Goal: Task Accomplishment & Management: Complete application form

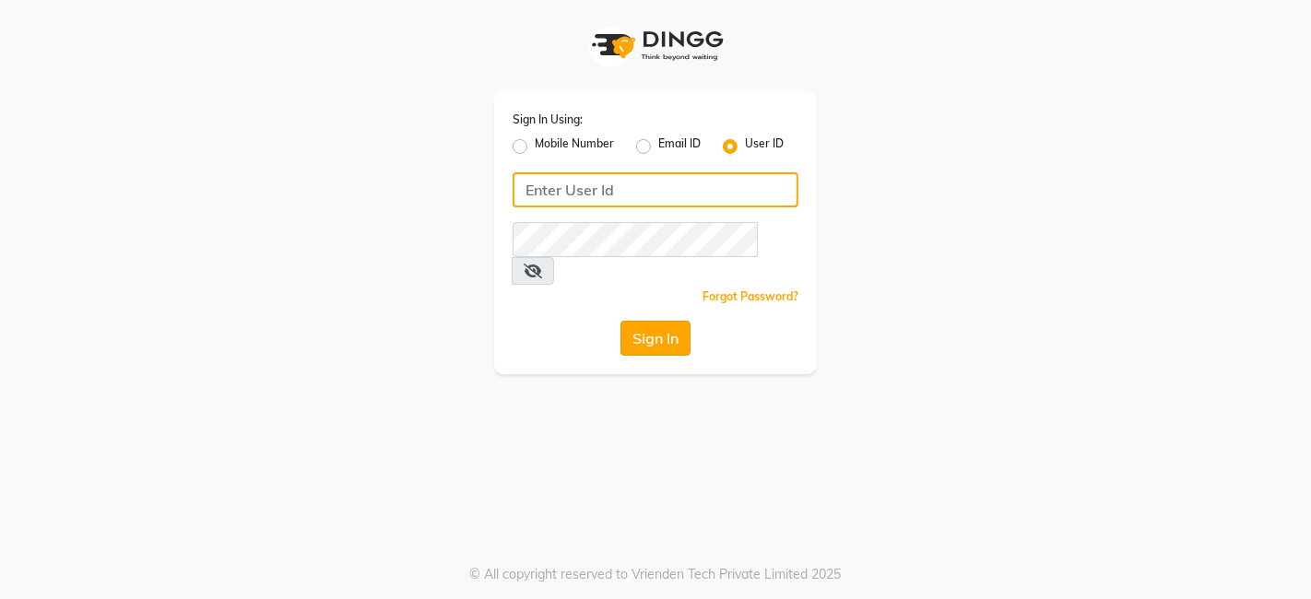
type input "punwale"
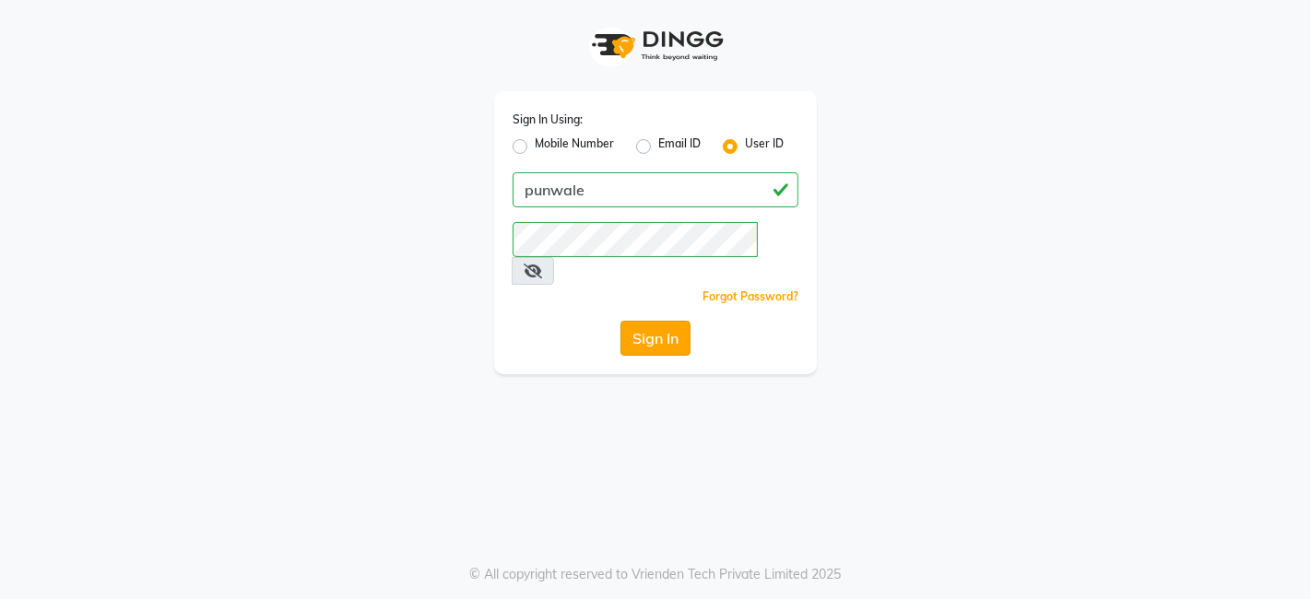
click at [668, 321] on button "Sign In" at bounding box center [655, 338] width 70 height 35
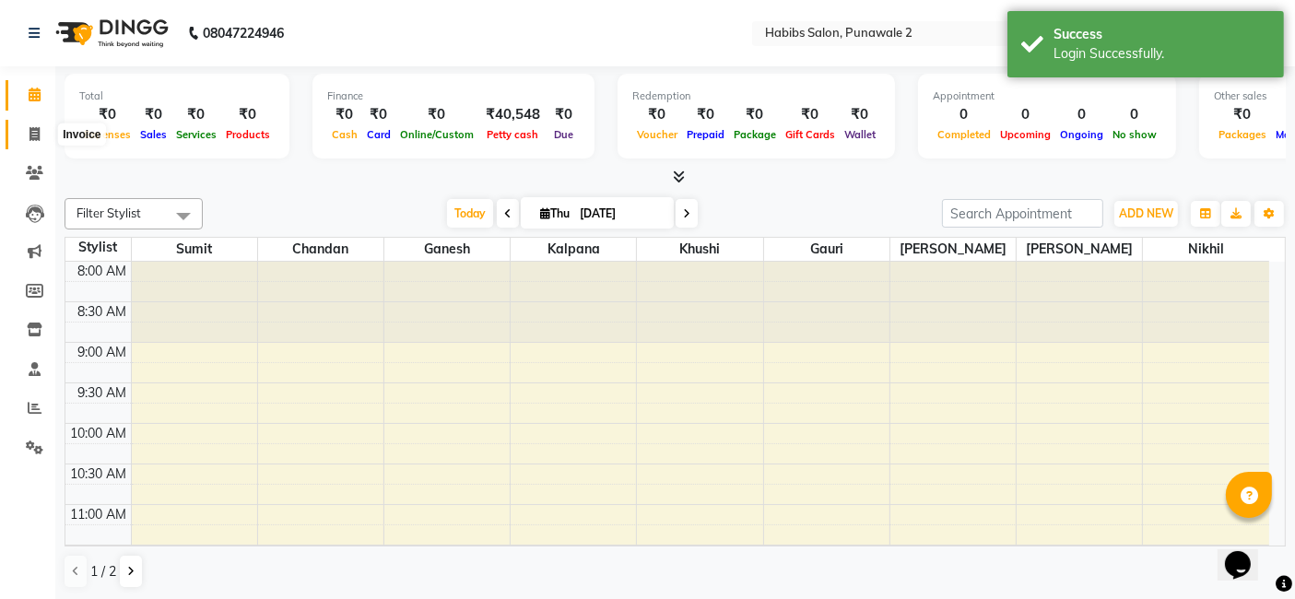
click at [31, 131] on icon at bounding box center [34, 134] width 10 height 14
select select "8475"
select select "service"
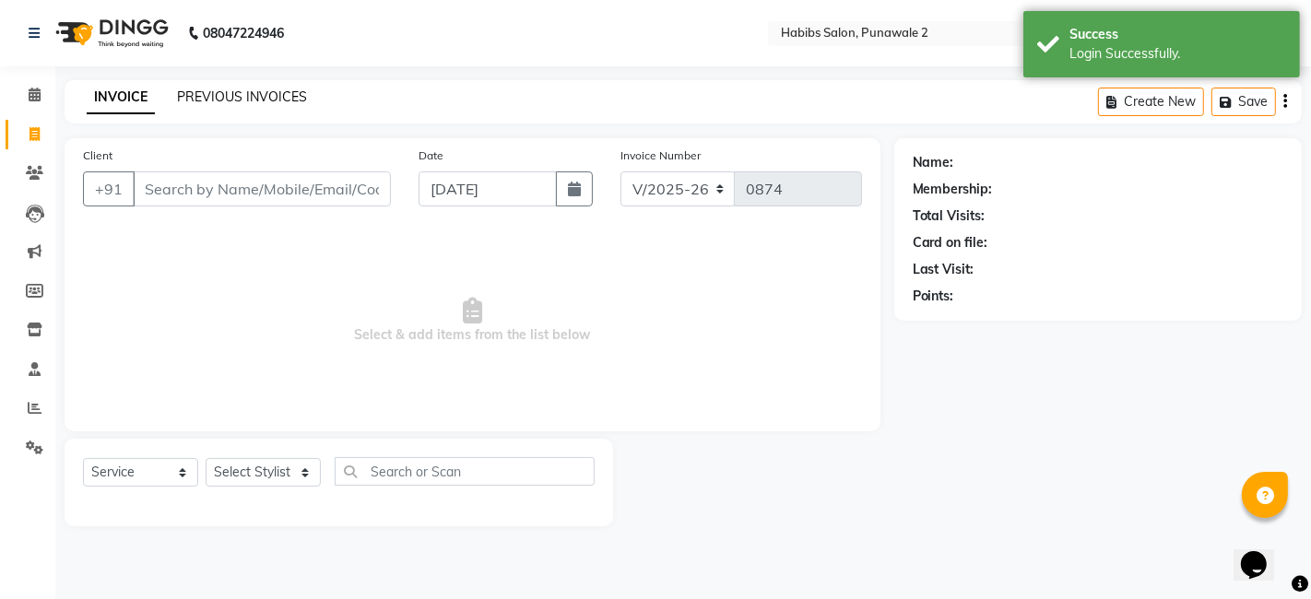
click at [230, 89] on link "PREVIOUS INVOICES" at bounding box center [242, 96] width 130 height 17
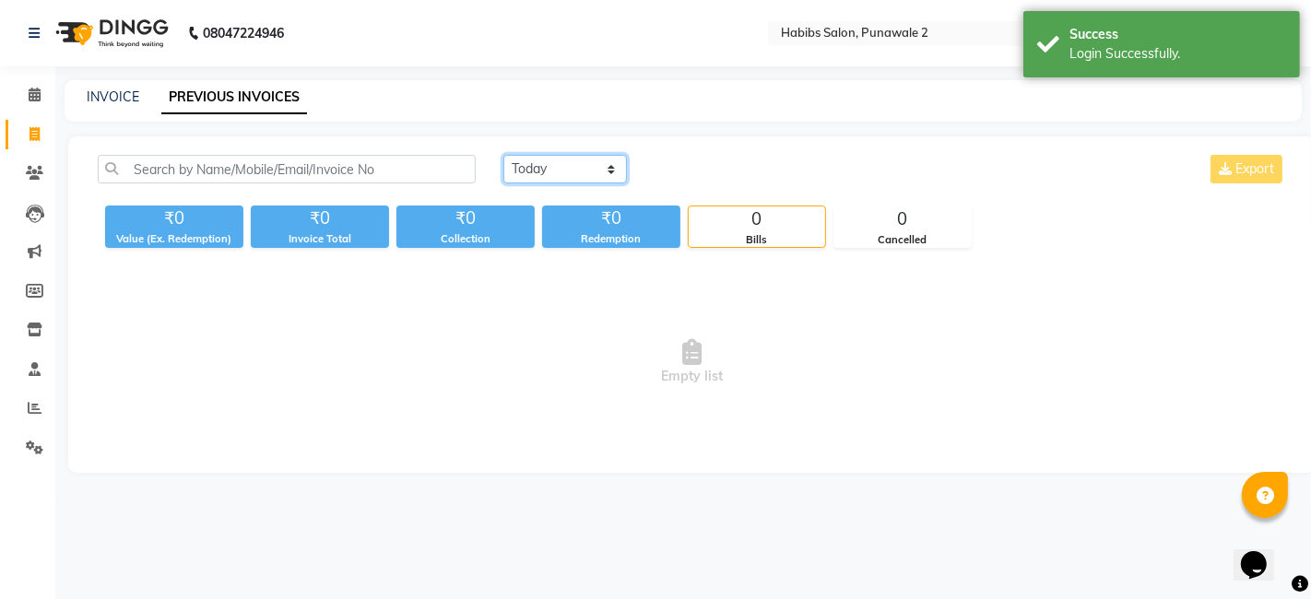
click at [610, 168] on select "[DATE] [DATE] Custom Range" at bounding box center [564, 169] width 123 height 29
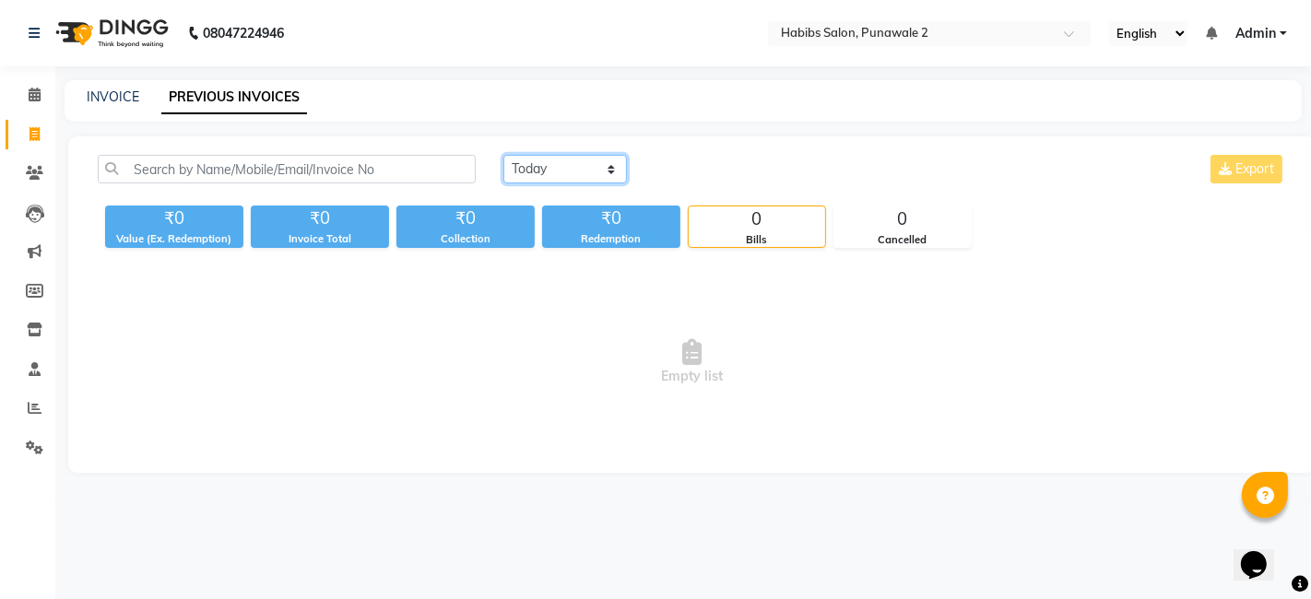
select select "range"
click at [503, 155] on select "[DATE] [DATE] Custom Range" at bounding box center [564, 169] width 123 height 29
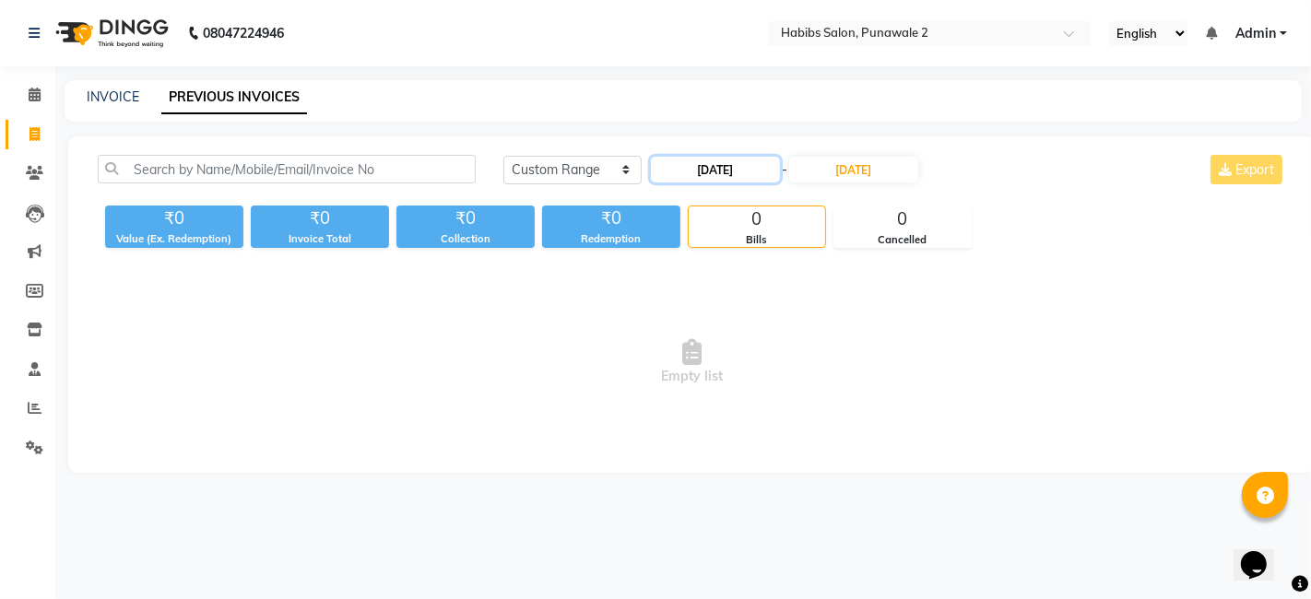
click at [719, 165] on input "[DATE]" at bounding box center [715, 170] width 129 height 26
select select "9"
select select "2025"
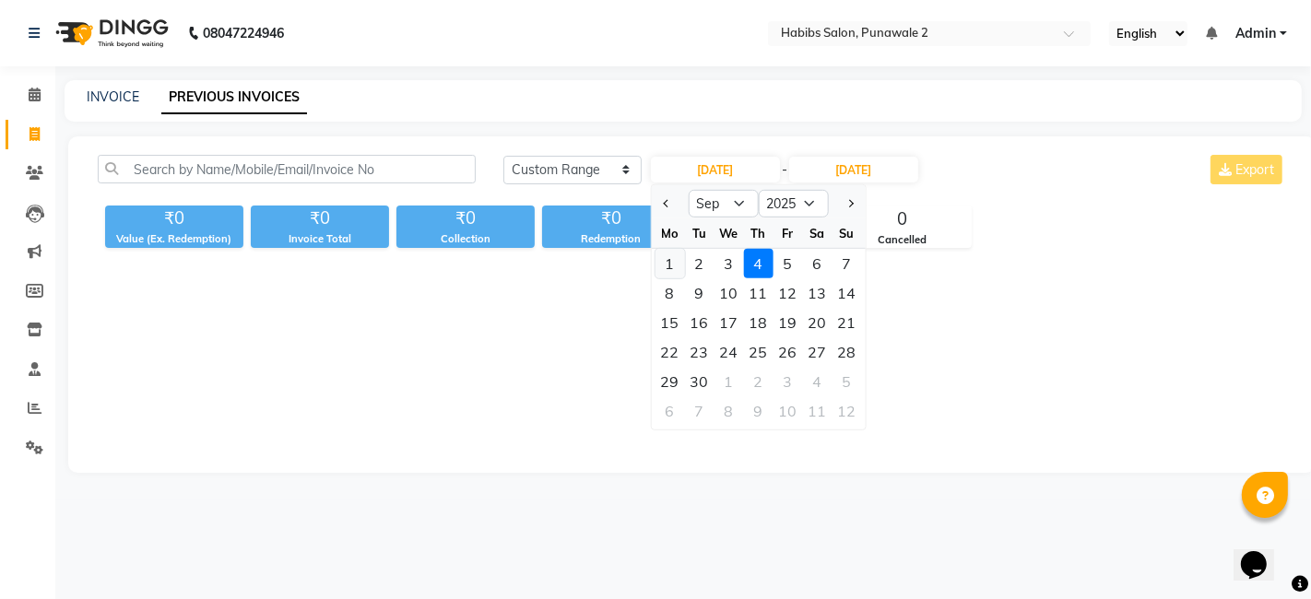
click at [665, 264] on div "1" at bounding box center [668, 263] width 29 height 29
type input "[DATE]"
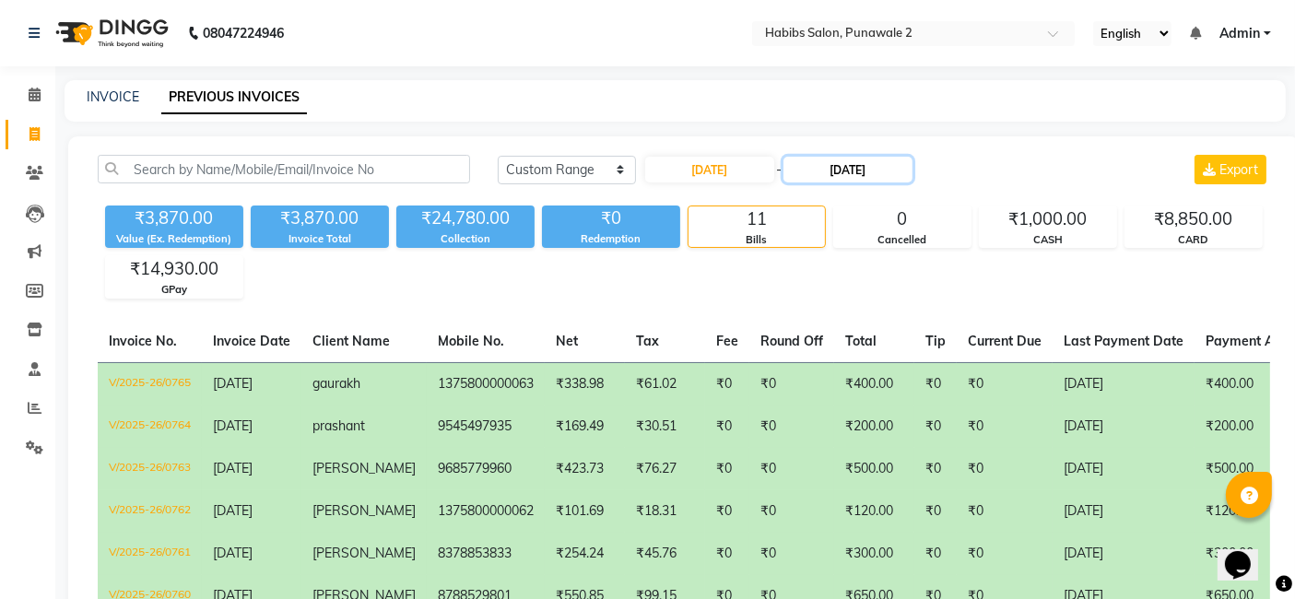
click at [837, 157] on input "[DATE]" at bounding box center [847, 170] width 129 height 26
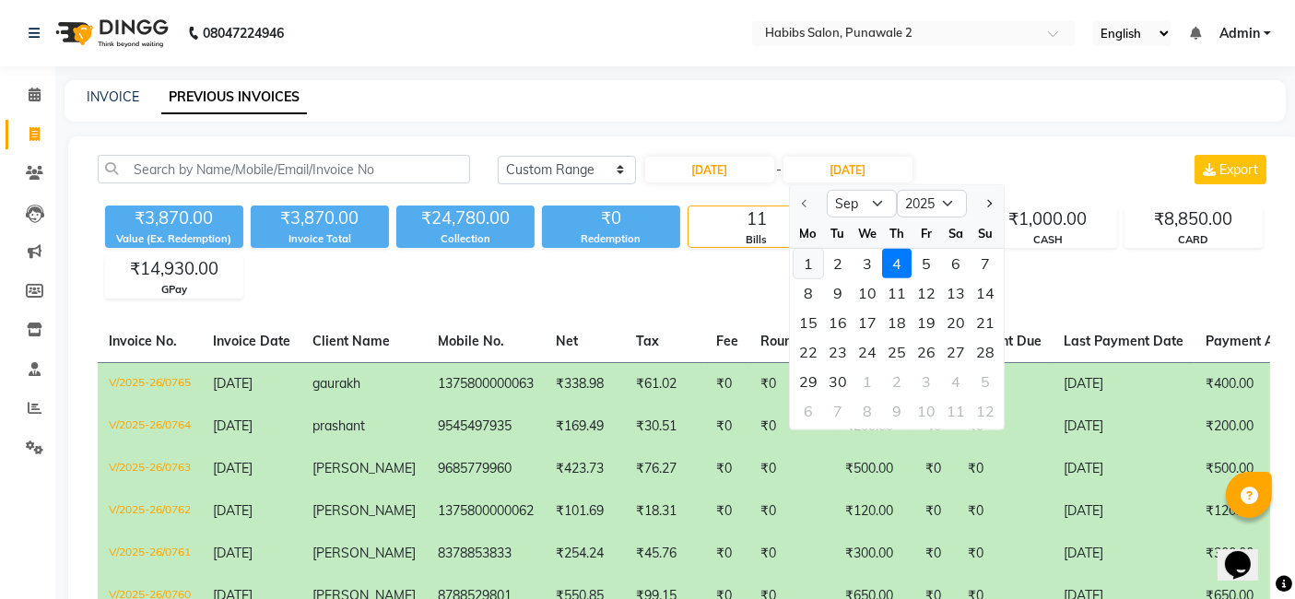
click at [804, 264] on div "1" at bounding box center [807, 263] width 29 height 29
type input "[DATE]"
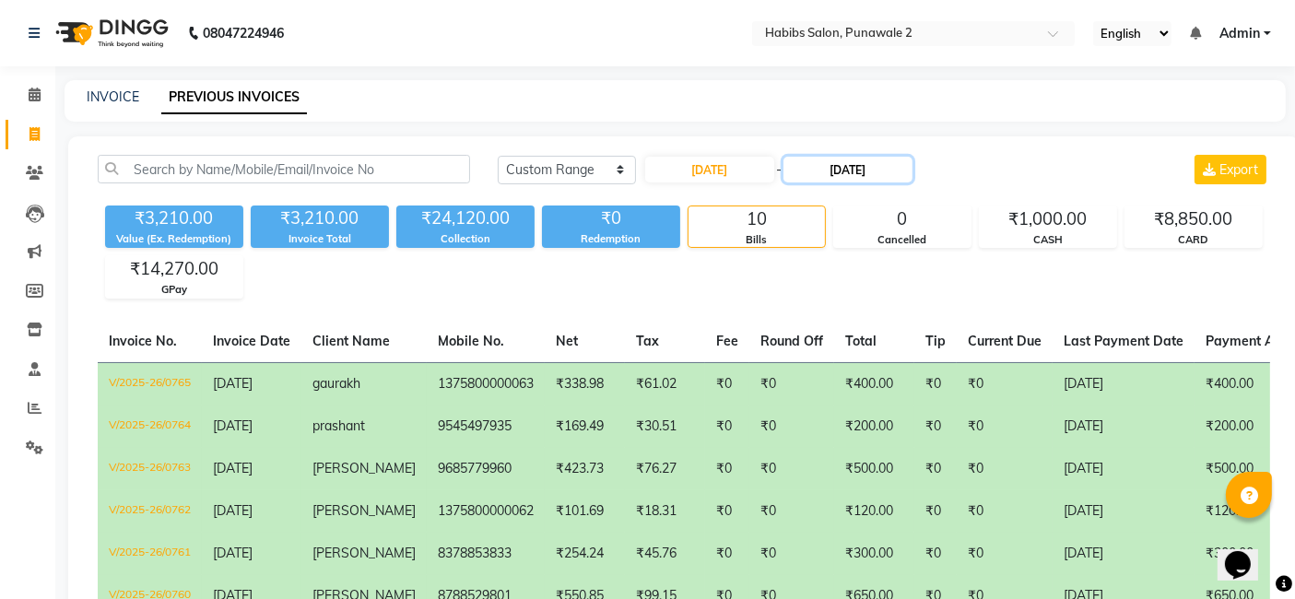
click at [841, 168] on input "[DATE]" at bounding box center [847, 170] width 129 height 26
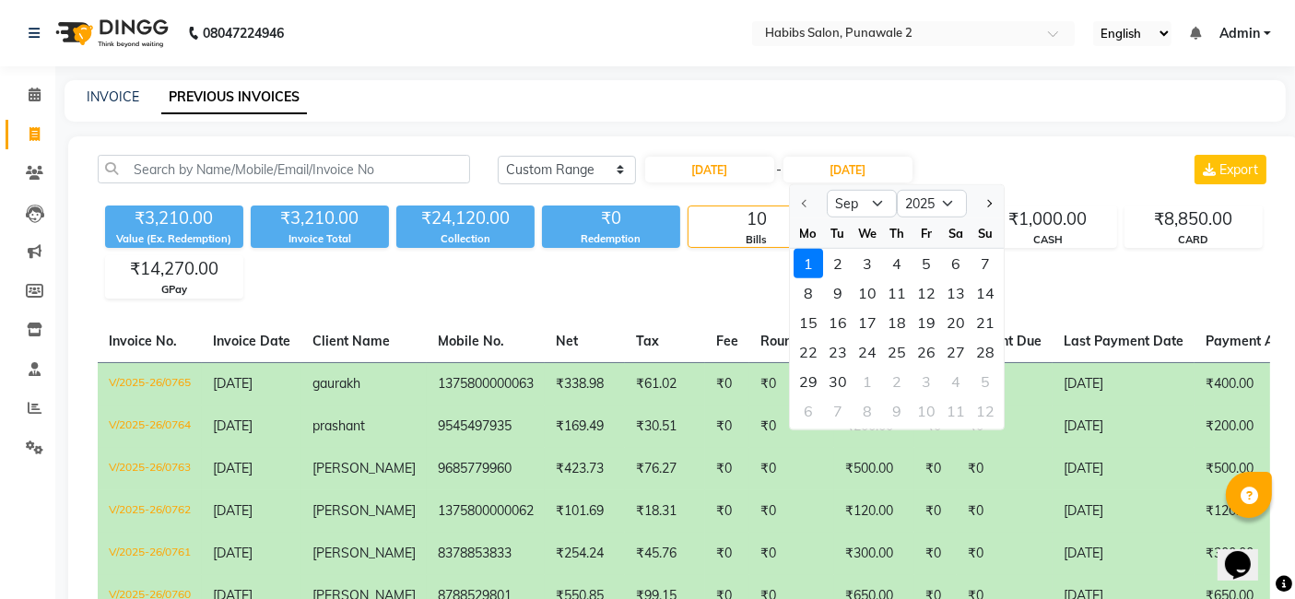
click at [813, 262] on div "1" at bounding box center [807, 263] width 29 height 29
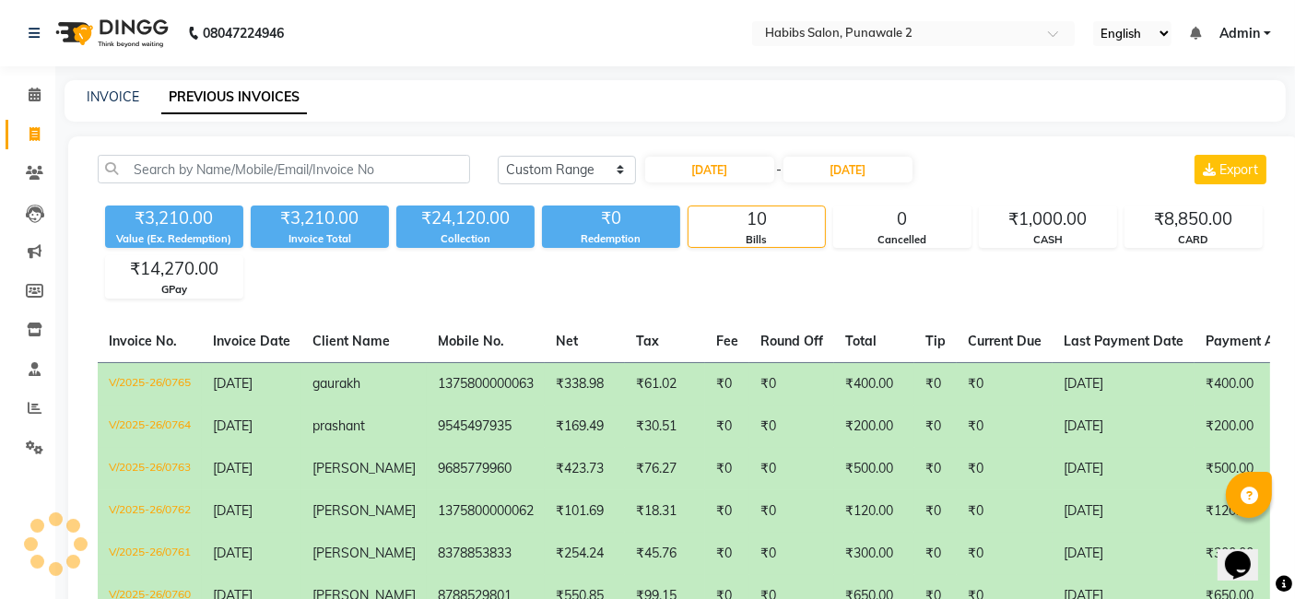
click at [813, 262] on div "₹3,210.00 Value (Ex. Redemption) ₹3,210.00 Invoice Total ₹24,120.00 Collection …" at bounding box center [684, 248] width 1172 height 100
click at [737, 159] on input "[DATE]" at bounding box center [709, 170] width 129 height 26
select select "9"
select select "2025"
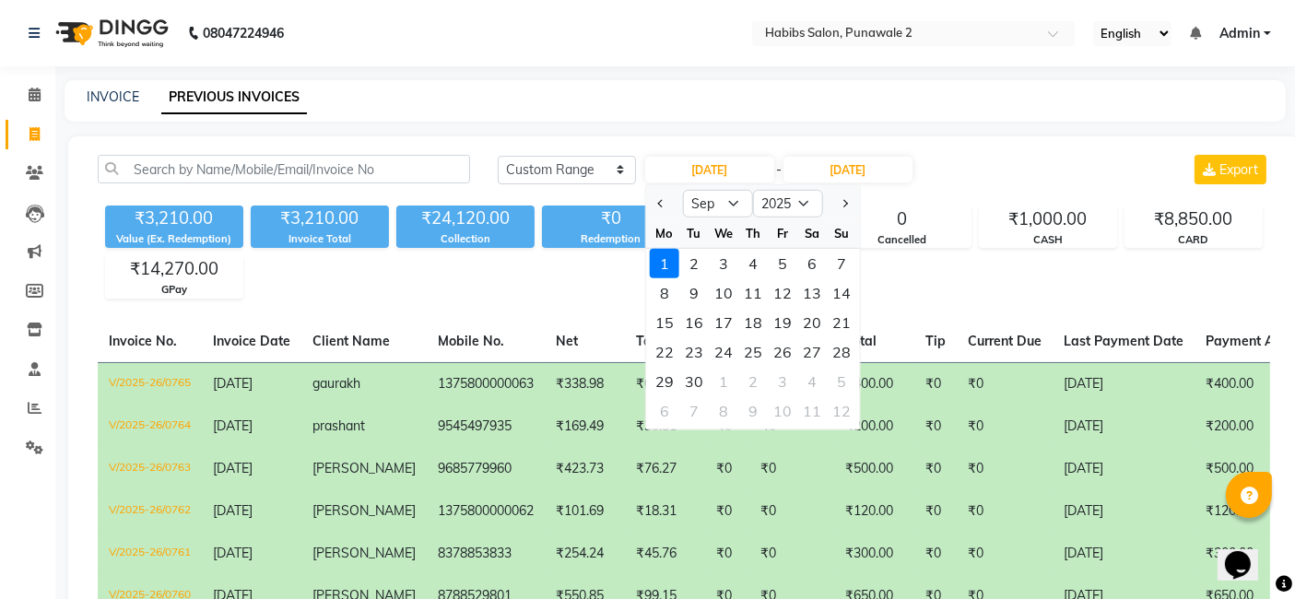
click at [665, 259] on div "1" at bounding box center [664, 263] width 29 height 29
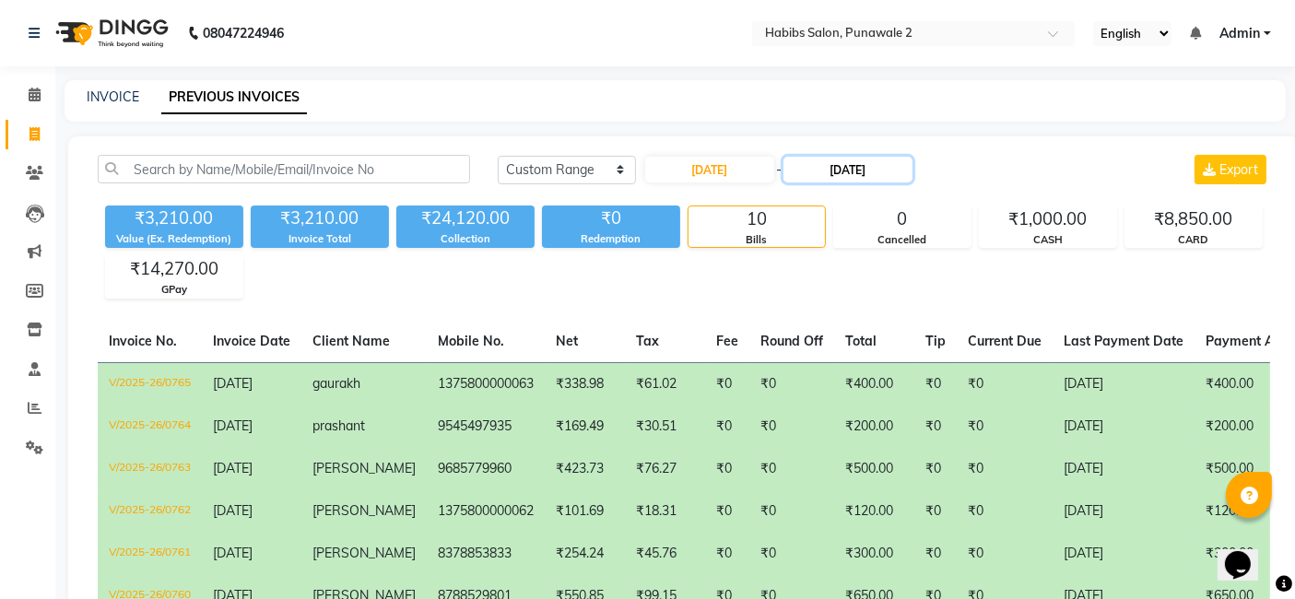
click at [882, 161] on input "[DATE]" at bounding box center [847, 170] width 129 height 26
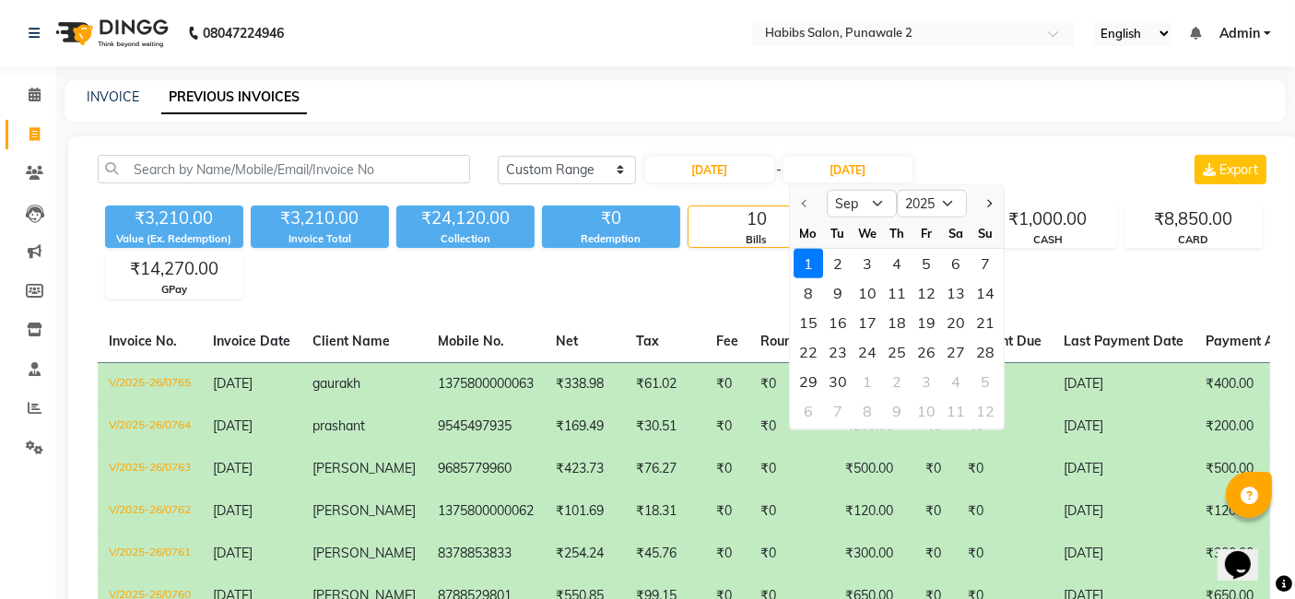
click at [816, 264] on div "1" at bounding box center [807, 263] width 29 height 29
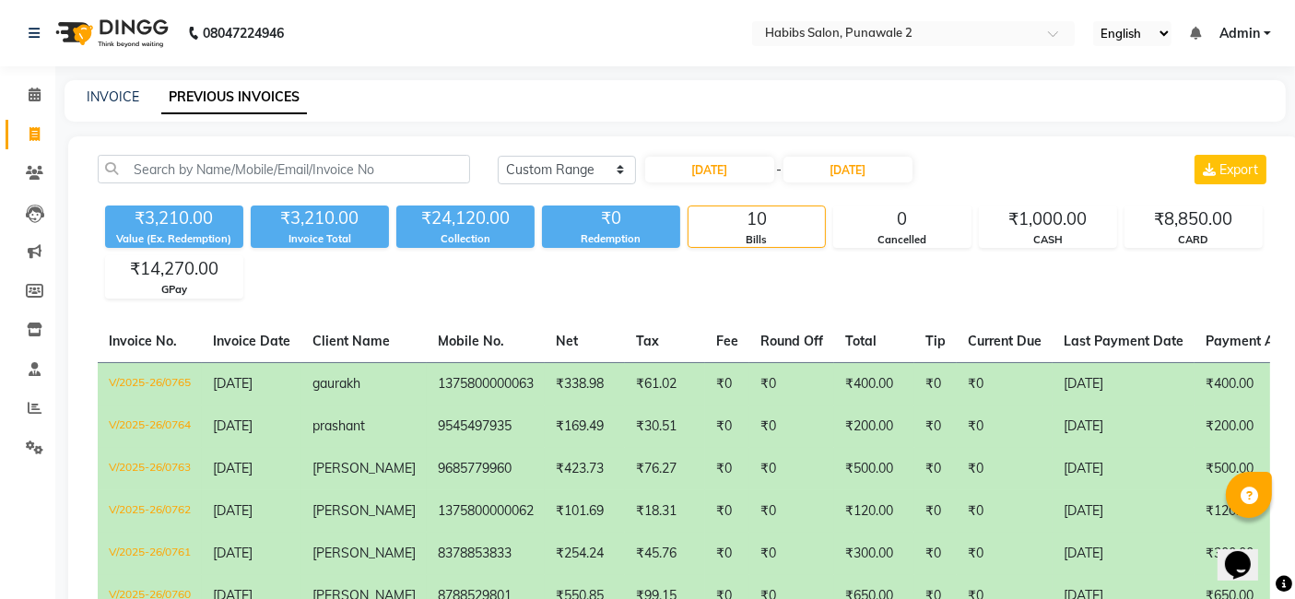
click at [1045, 106] on div "INVOICE PREVIOUS INVOICES" at bounding box center [664, 97] width 1199 height 19
click at [113, 104] on link "INVOICE" at bounding box center [113, 96] width 53 height 17
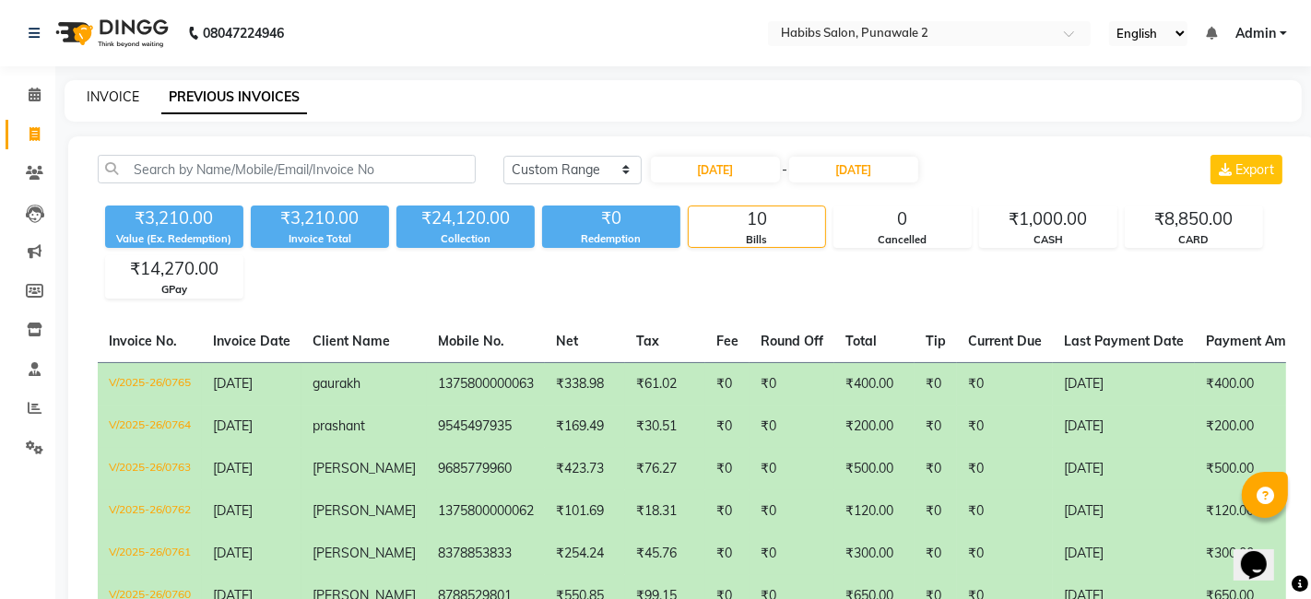
select select "8475"
select select "service"
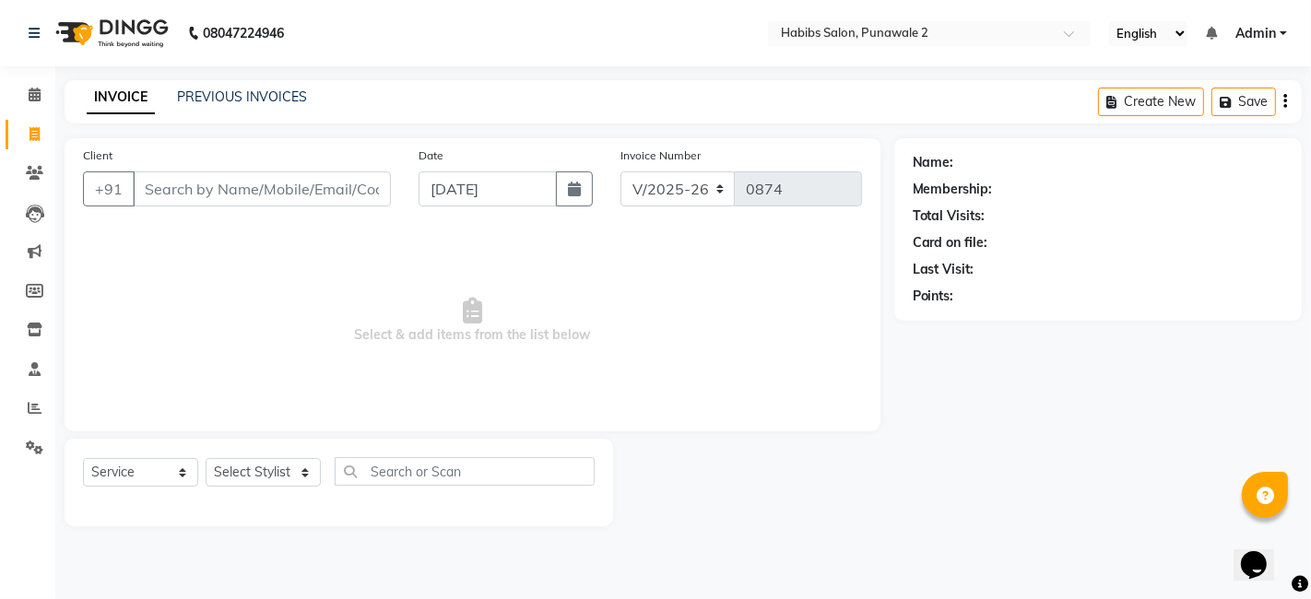
click at [260, 203] on input "Client" at bounding box center [262, 188] width 258 height 35
click at [260, 203] on input "x" at bounding box center [262, 188] width 258 height 35
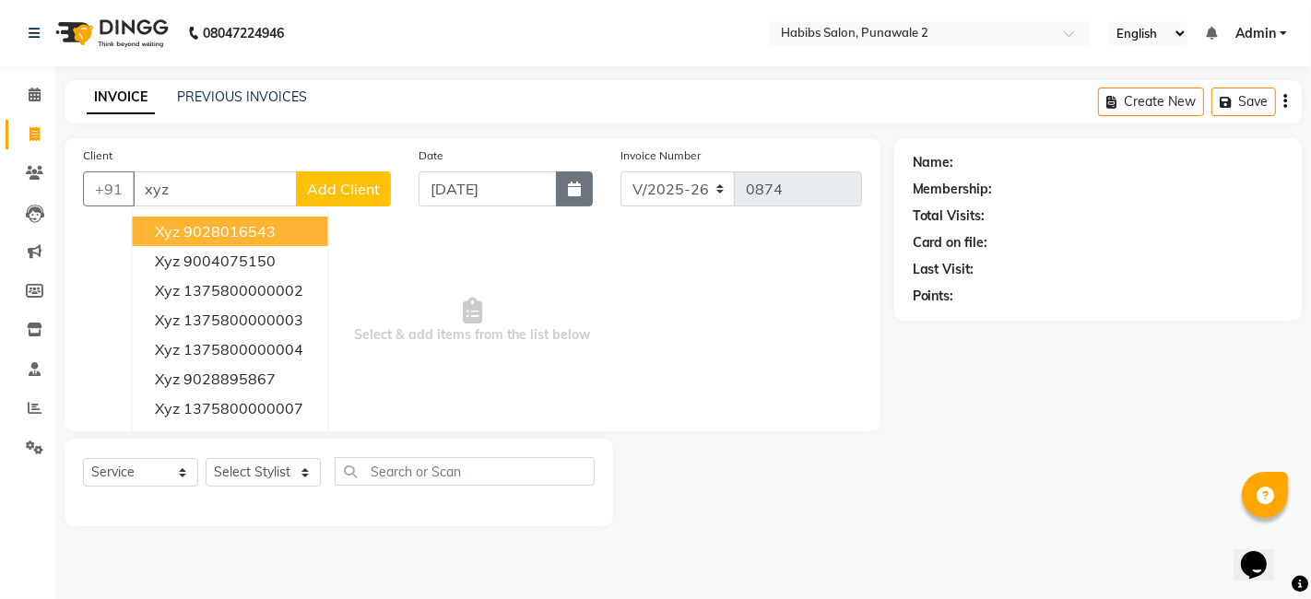
type input "xyz"
click at [576, 187] on icon "button" at bounding box center [574, 189] width 13 height 15
select select "9"
select select "2025"
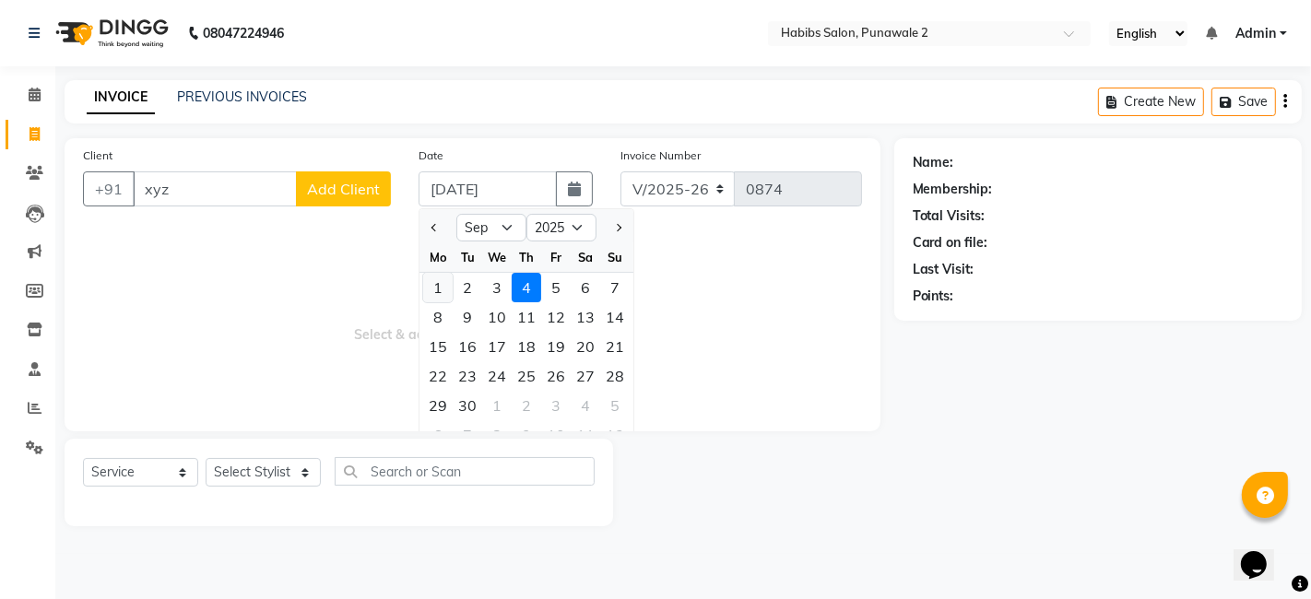
click at [429, 292] on div "1" at bounding box center [437, 287] width 29 height 29
type input "[DATE]"
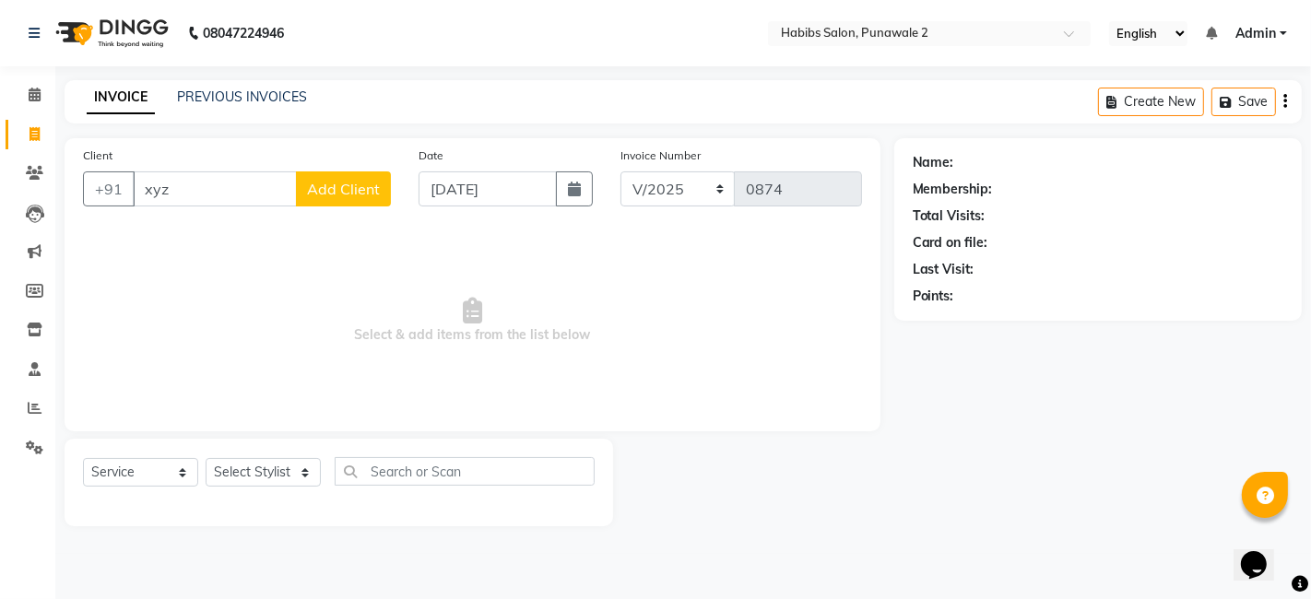
click at [334, 185] on span "Add Client" at bounding box center [343, 189] width 73 height 18
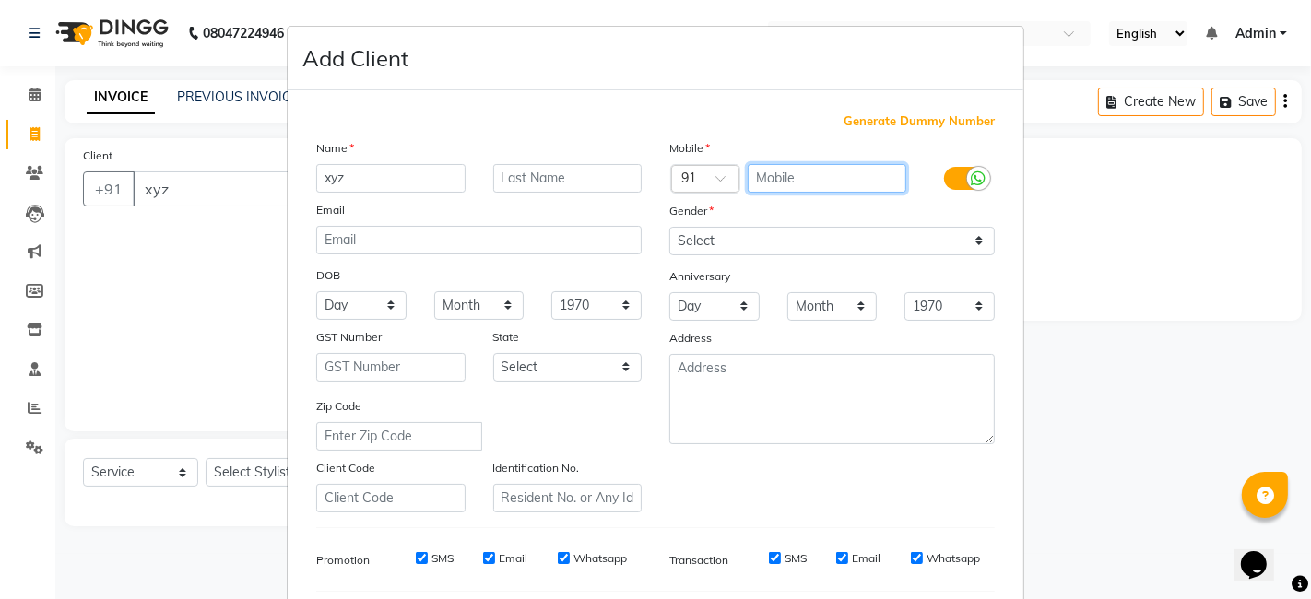
click at [797, 166] on input "text" at bounding box center [826, 178] width 159 height 29
click at [875, 109] on div "Generate Dummy Number Name xyz Email DOB Day 01 02 03 04 05 06 07 08 09 10 11 1…" at bounding box center [655, 420] width 735 height 661
click at [874, 118] on span "Generate Dummy Number" at bounding box center [918, 121] width 151 height 18
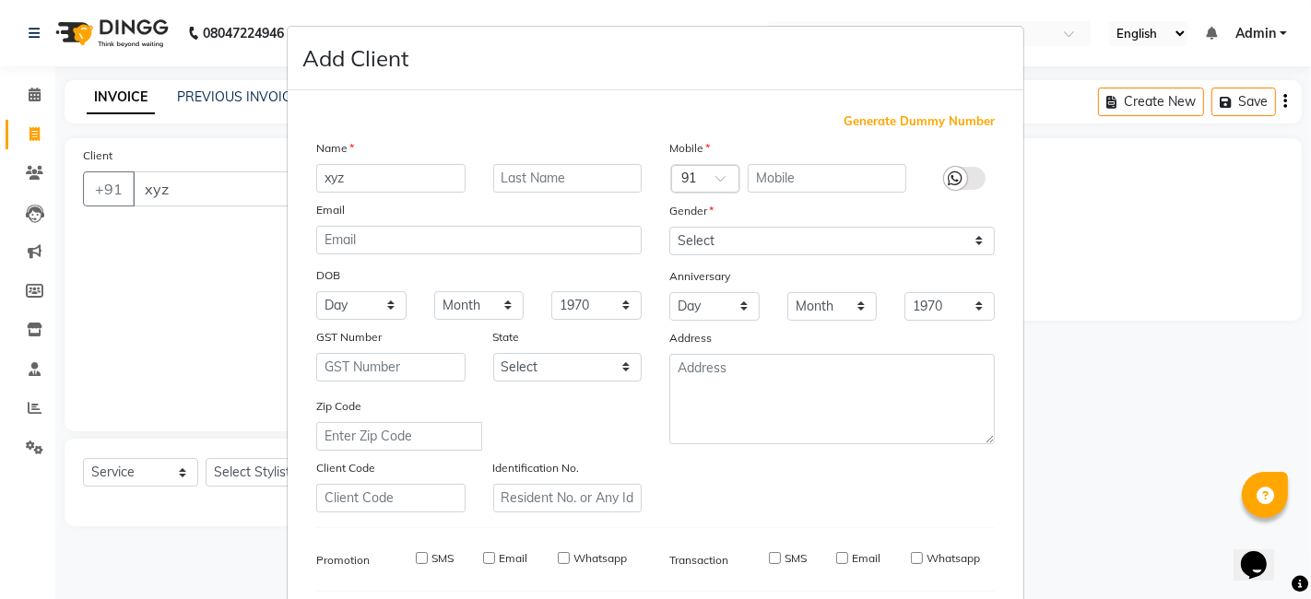
type input "1375800000092"
checkbox input "false"
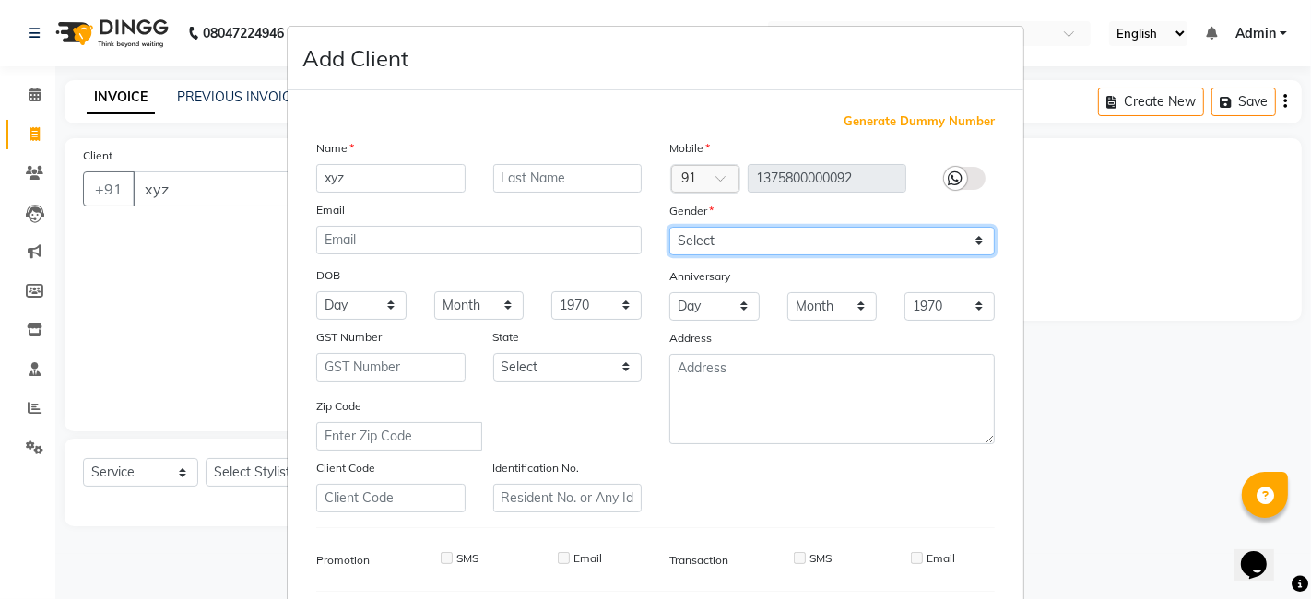
click at [967, 233] on select "Select [DEMOGRAPHIC_DATA] [DEMOGRAPHIC_DATA] Other Prefer Not To Say" at bounding box center [831, 241] width 325 height 29
select select "[DEMOGRAPHIC_DATA]"
click at [669, 227] on select "Select [DEMOGRAPHIC_DATA] [DEMOGRAPHIC_DATA] Other Prefer Not To Say" at bounding box center [831, 241] width 325 height 29
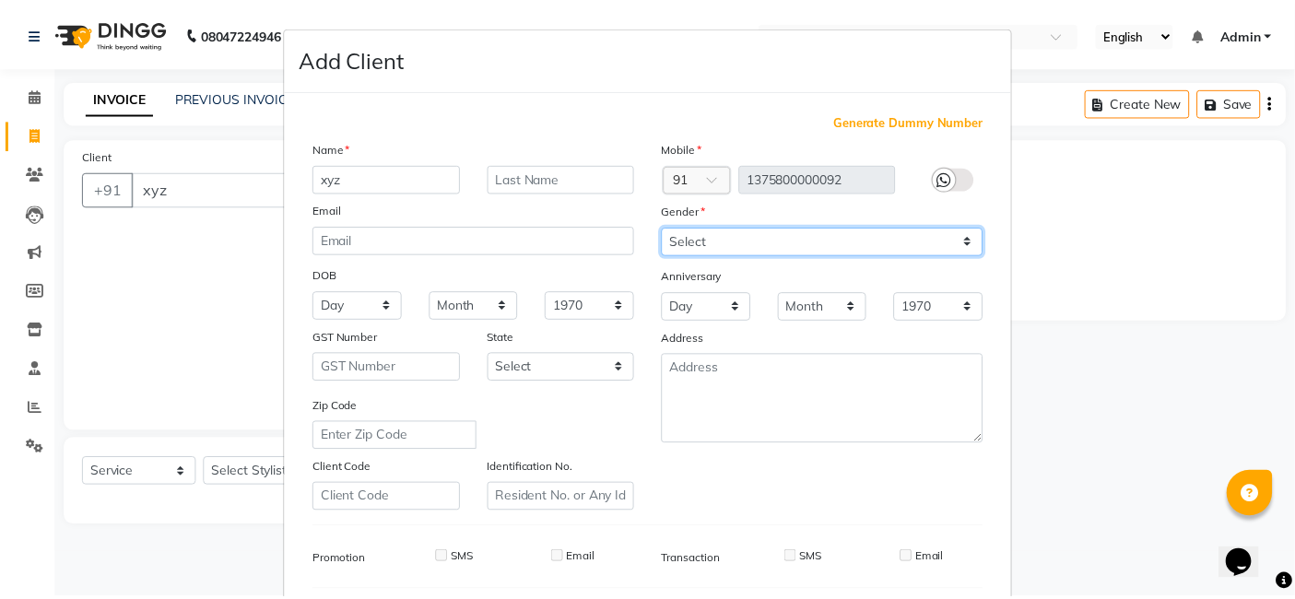
scroll to position [250, 0]
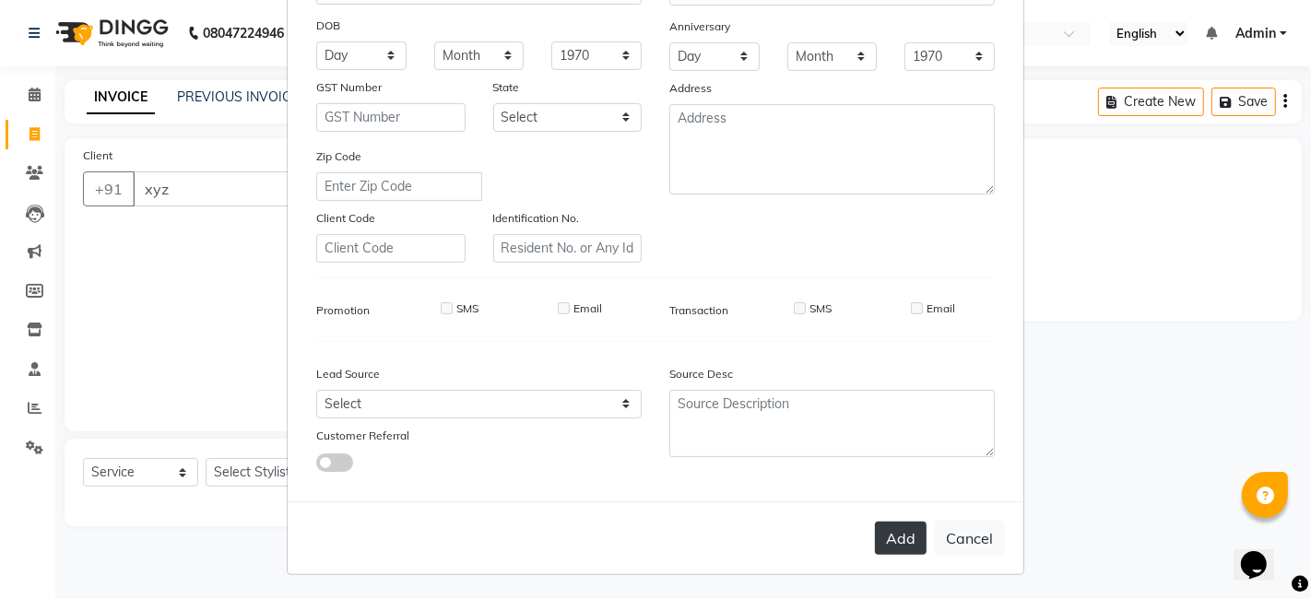
click at [892, 539] on button "Add" at bounding box center [901, 538] width 52 height 33
type input "1375800000092"
select select
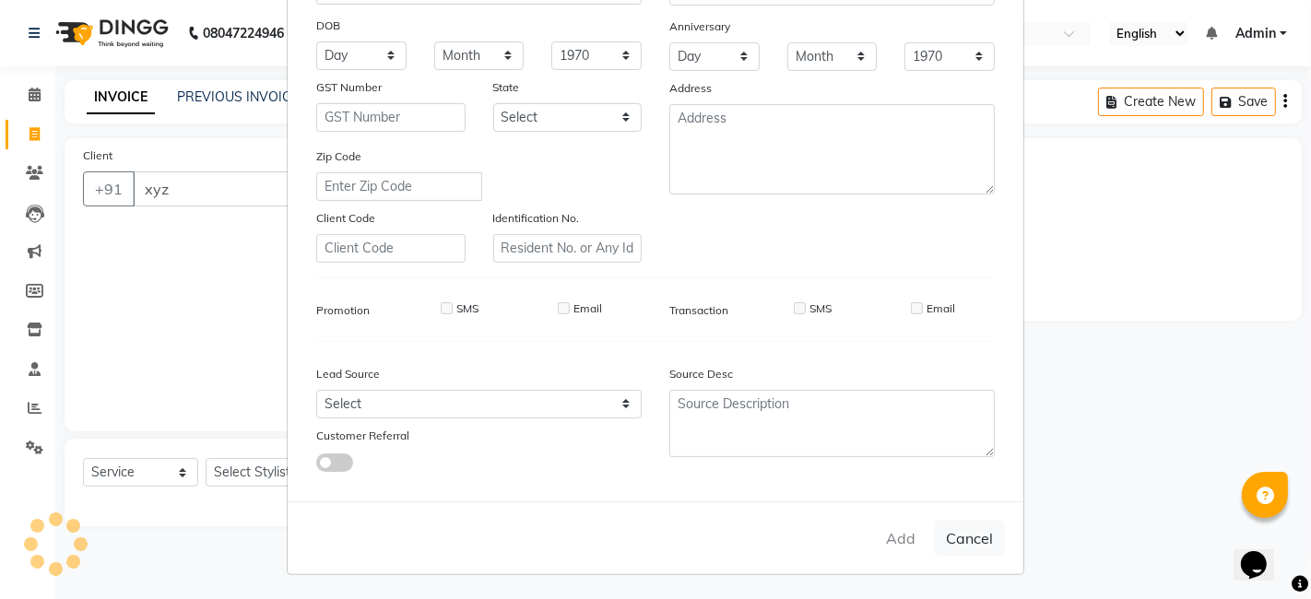
select select
checkbox input "false"
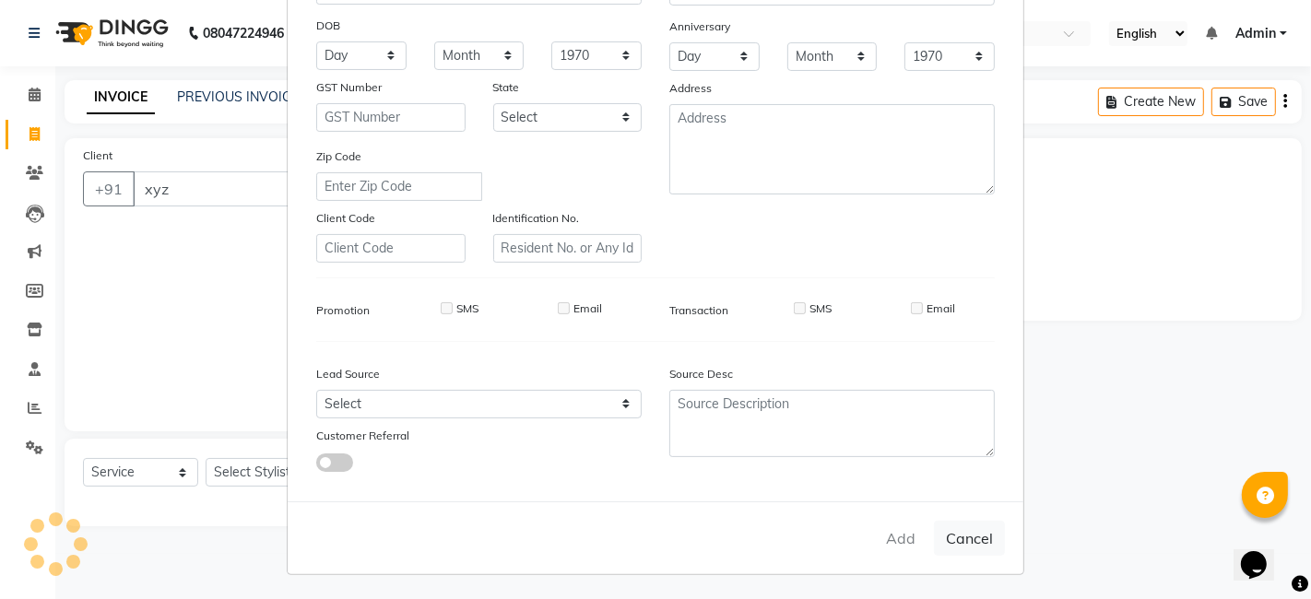
checkbox input "false"
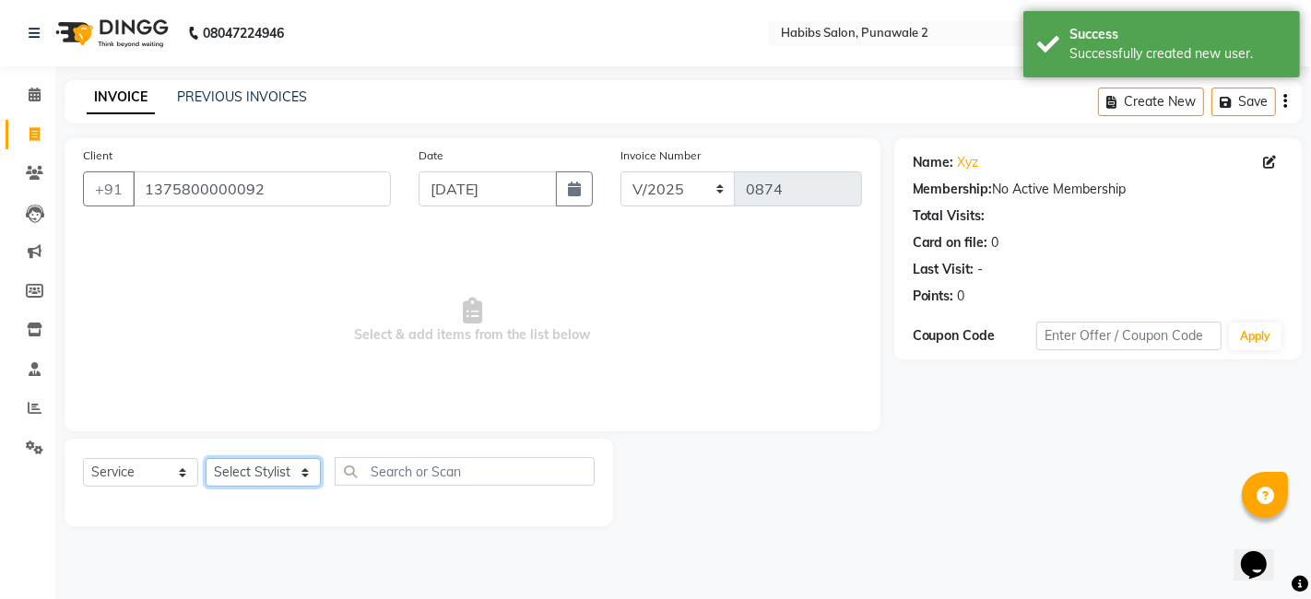
click at [292, 473] on select "Select Stylist Chandan Ganesh Gauri [PERSON_NAME] [PERSON_NAME] nikhil [PERSON_…" at bounding box center [263, 472] width 115 height 29
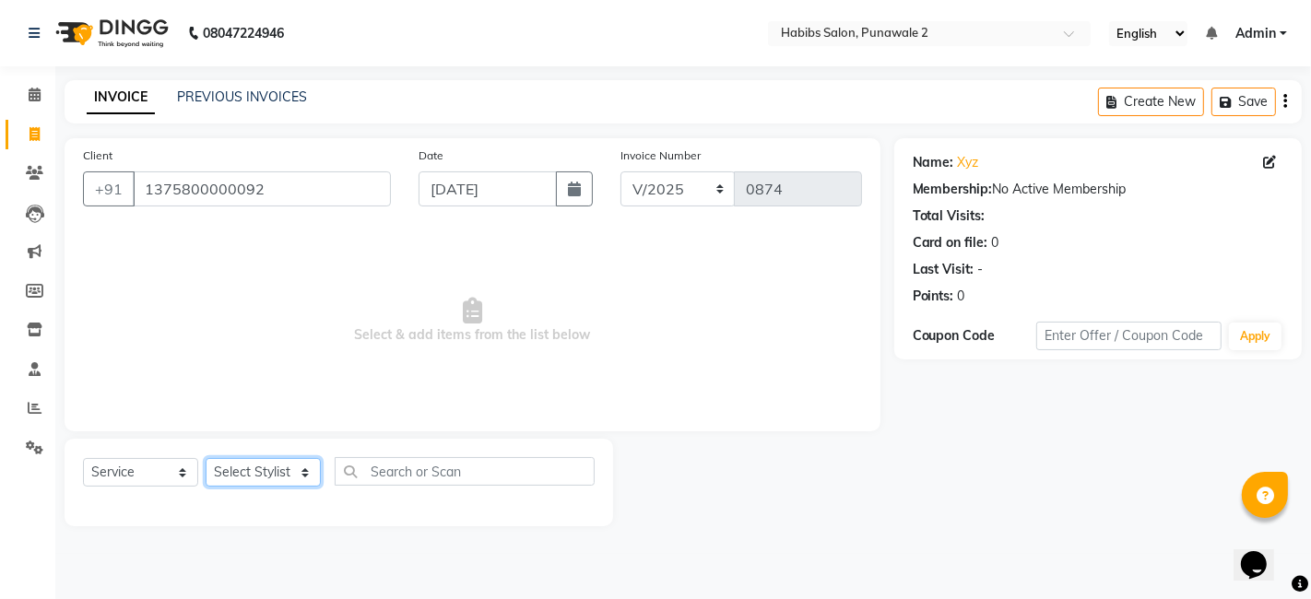
select select "82974"
click at [206, 458] on select "Select Stylist Chandan Ganesh Gauri [PERSON_NAME] [PERSON_NAME] nikhil [PERSON_…" at bounding box center [263, 472] width 115 height 29
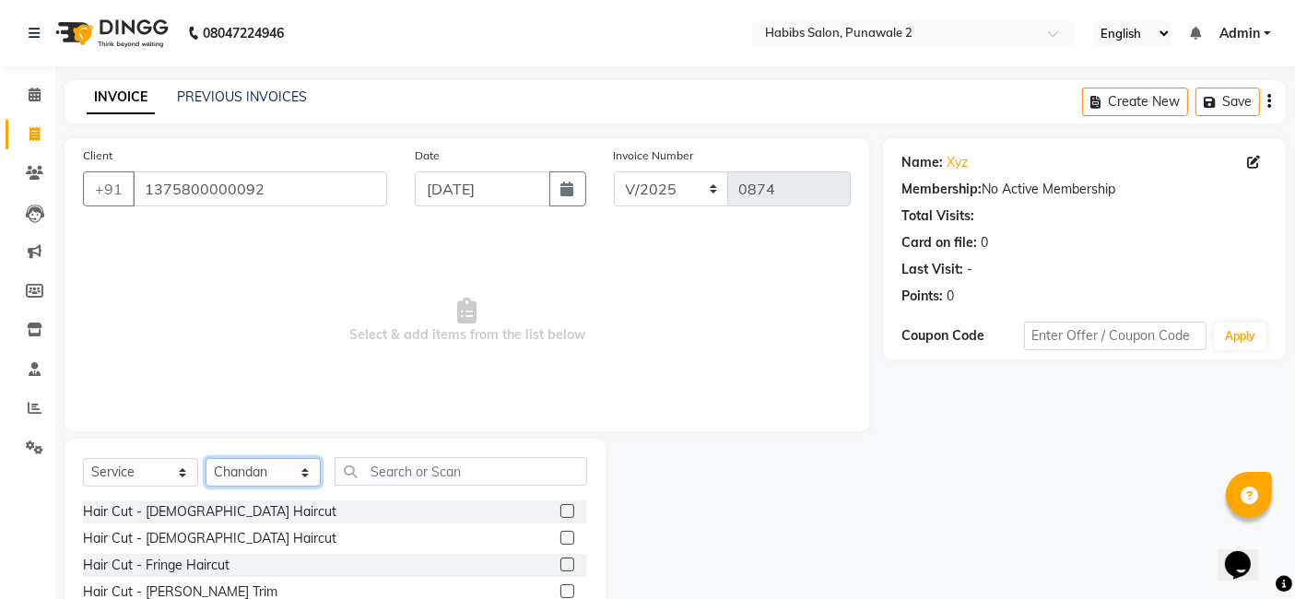
scroll to position [138, 0]
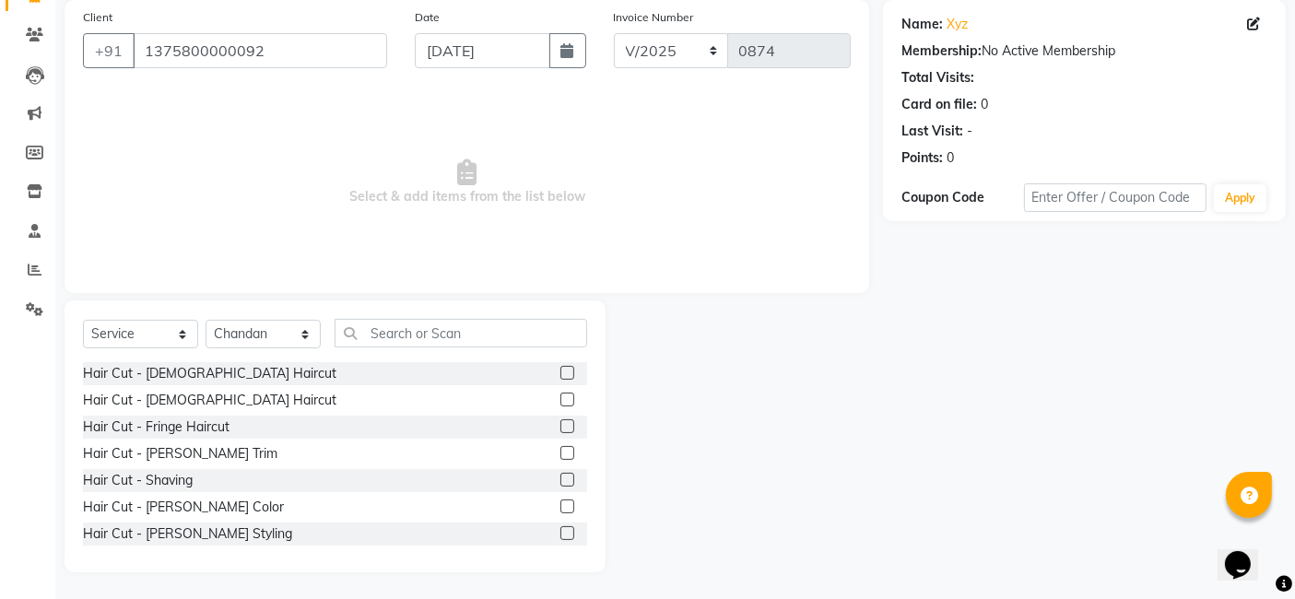
click at [560, 364] on div at bounding box center [573, 373] width 27 height 23
click at [560, 368] on label at bounding box center [567, 373] width 14 height 14
click at [560, 368] on input "checkbox" at bounding box center [566, 374] width 12 height 12
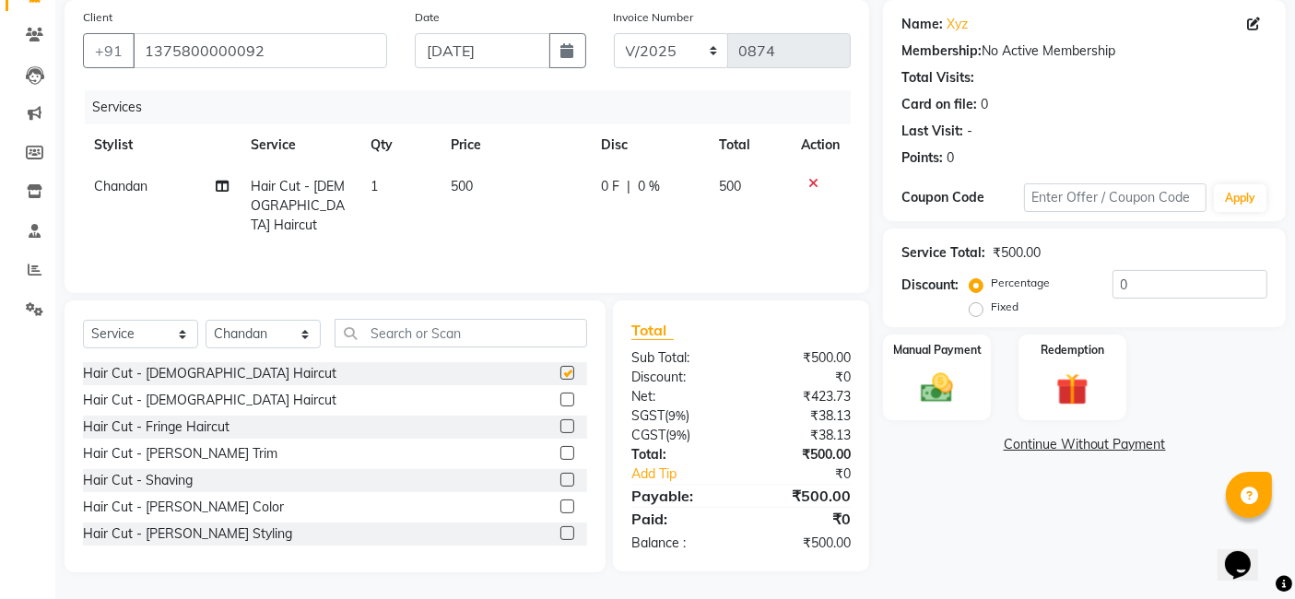
checkbox input "false"
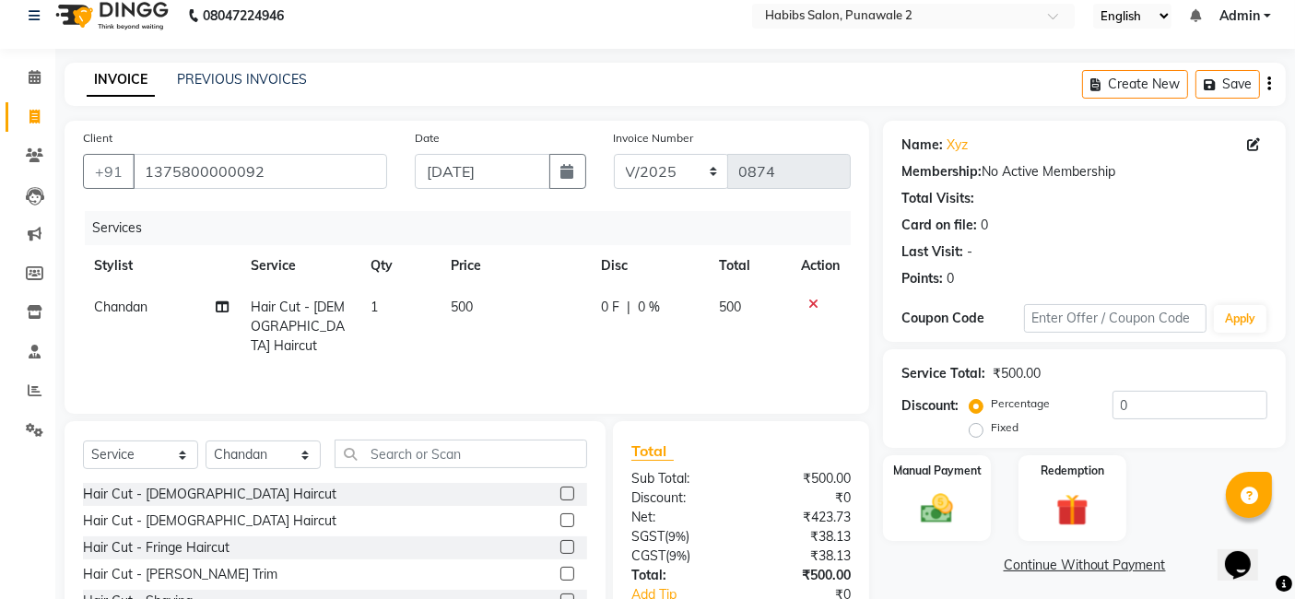
scroll to position [0, 0]
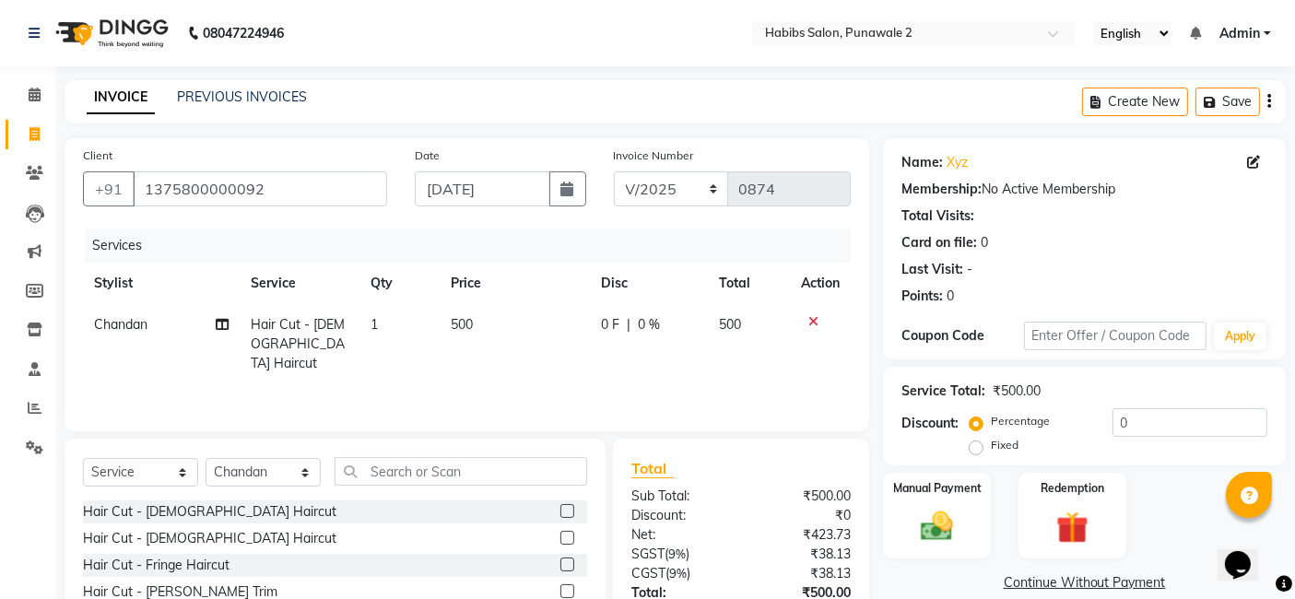
click at [511, 314] on td "500" at bounding box center [515, 344] width 150 height 80
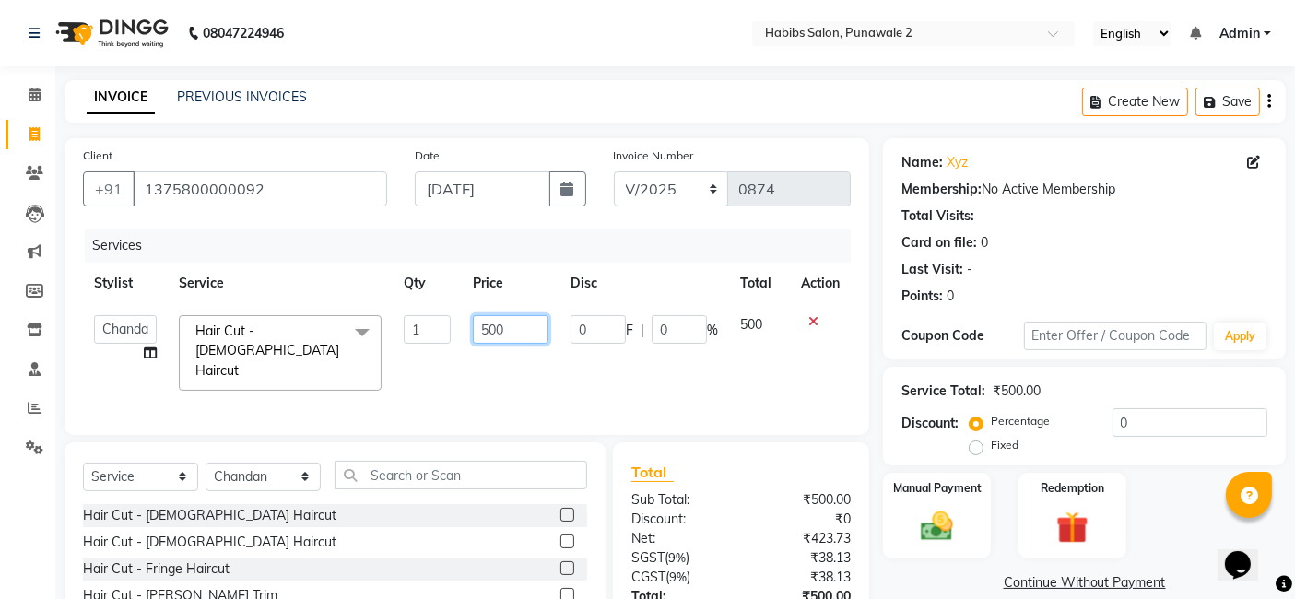
click at [508, 328] on input "500" at bounding box center [511, 329] width 76 height 29
type input "5"
type input "300"
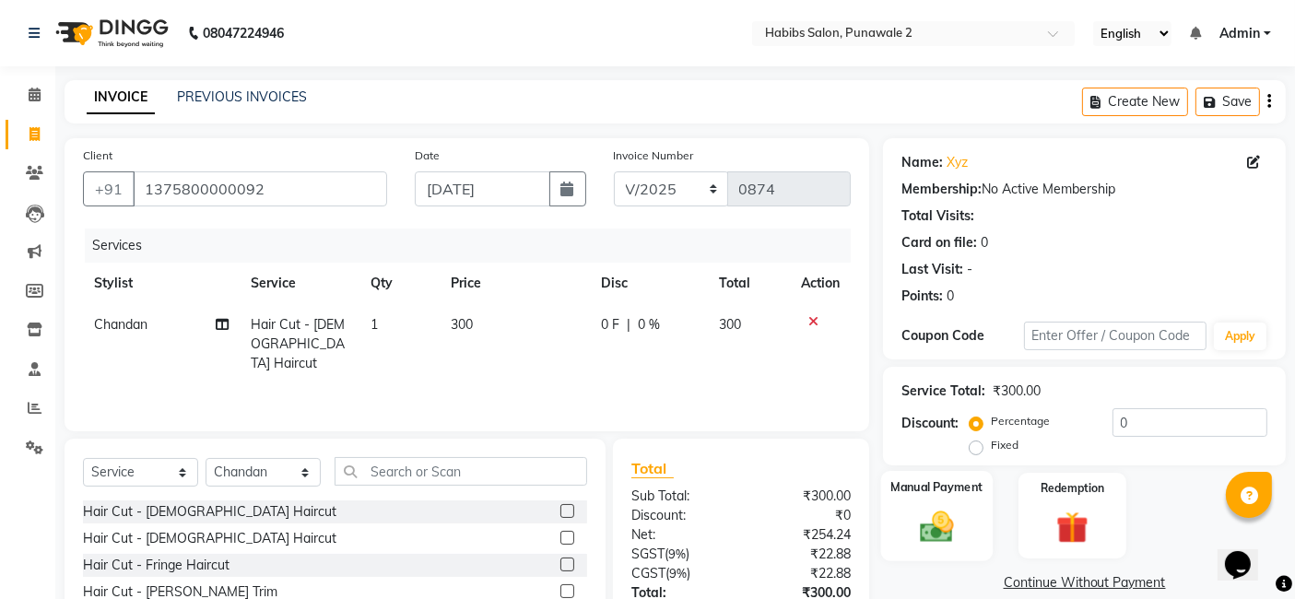
click at [911, 532] on img at bounding box center [937, 526] width 55 height 39
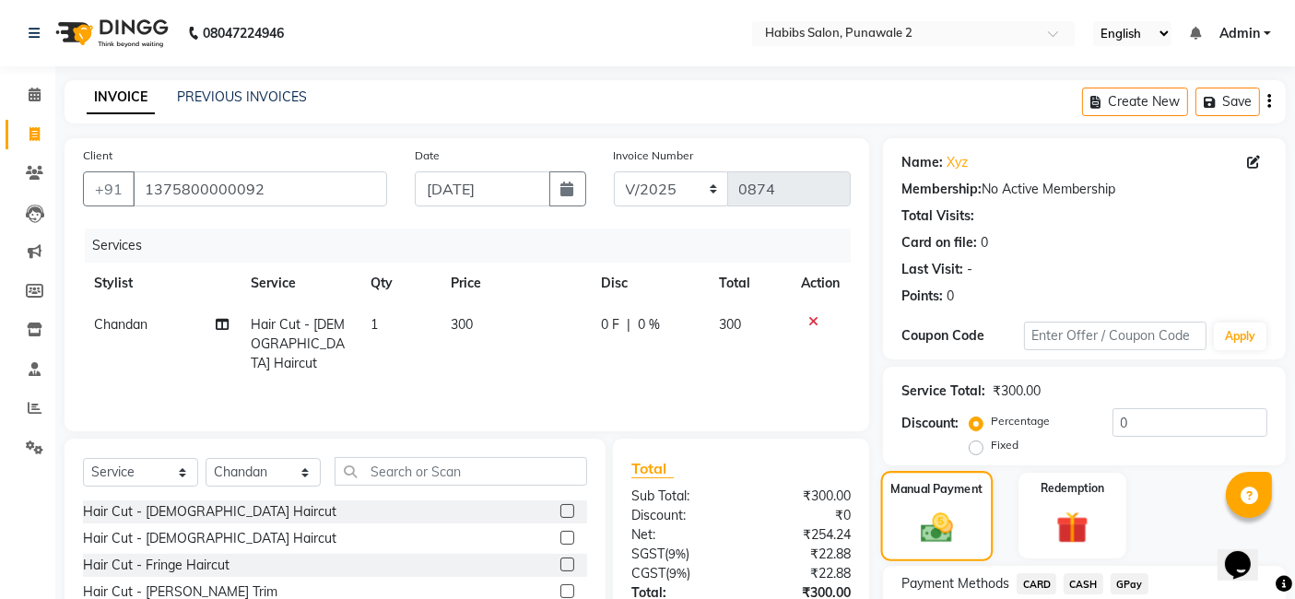
scroll to position [142, 0]
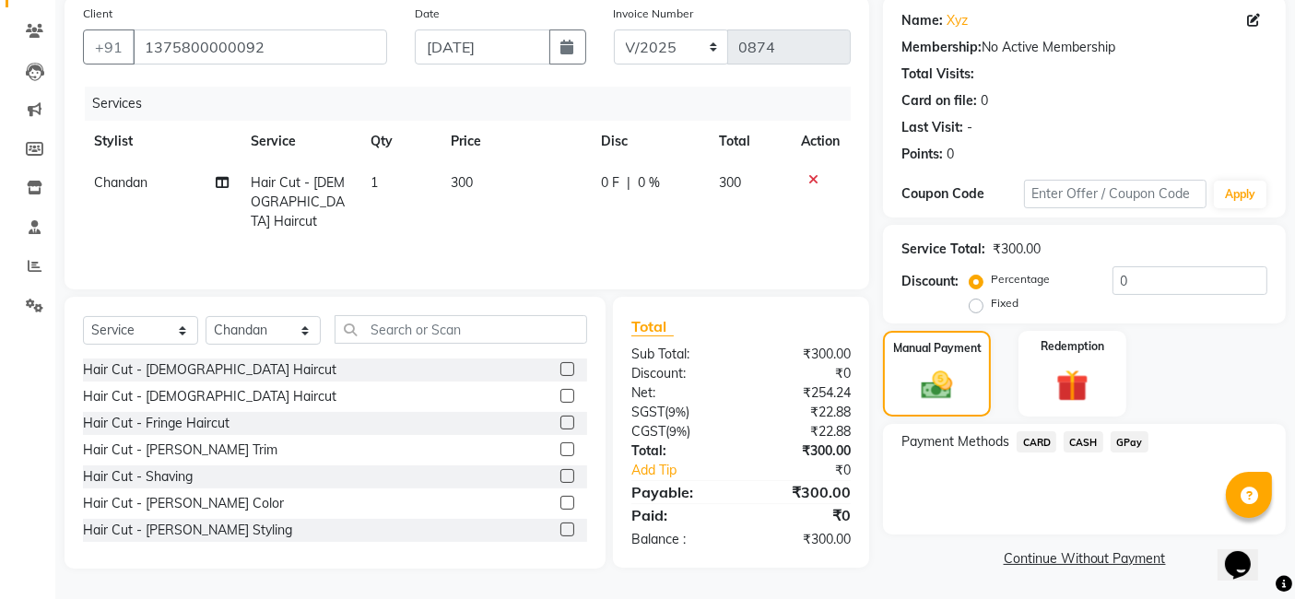
click at [1131, 440] on span "GPay" at bounding box center [1130, 441] width 38 height 21
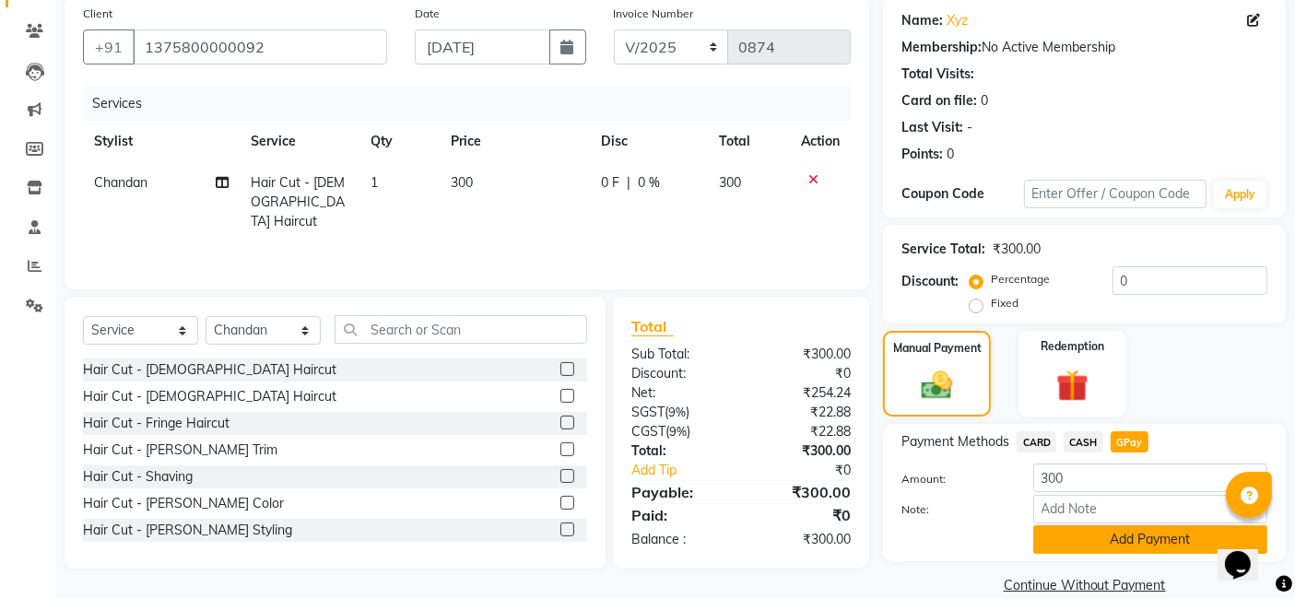
click at [1128, 540] on button "Add Payment" at bounding box center [1150, 539] width 234 height 29
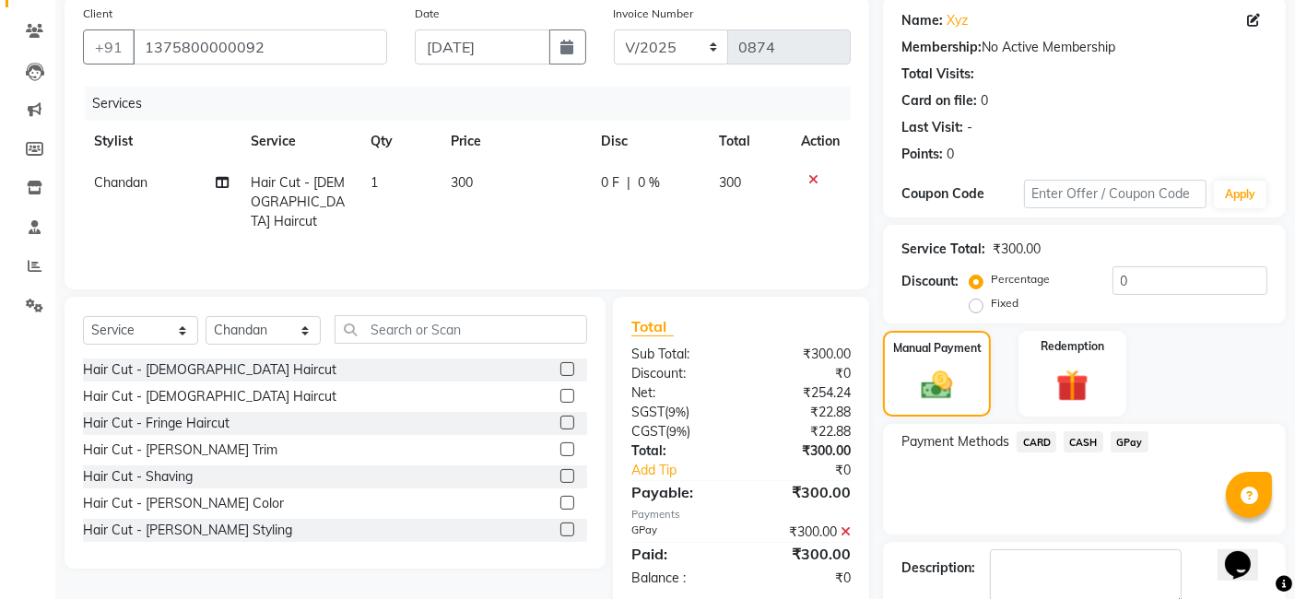
scroll to position [245, 0]
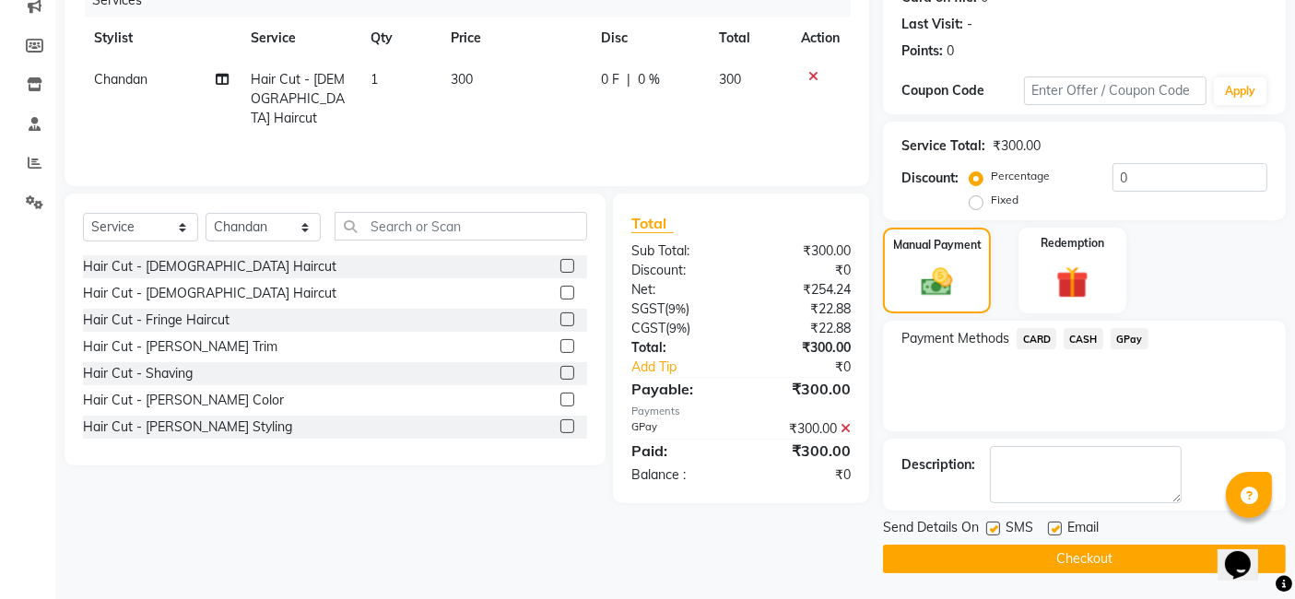
click at [1104, 554] on button "Checkout" at bounding box center [1084, 559] width 403 height 29
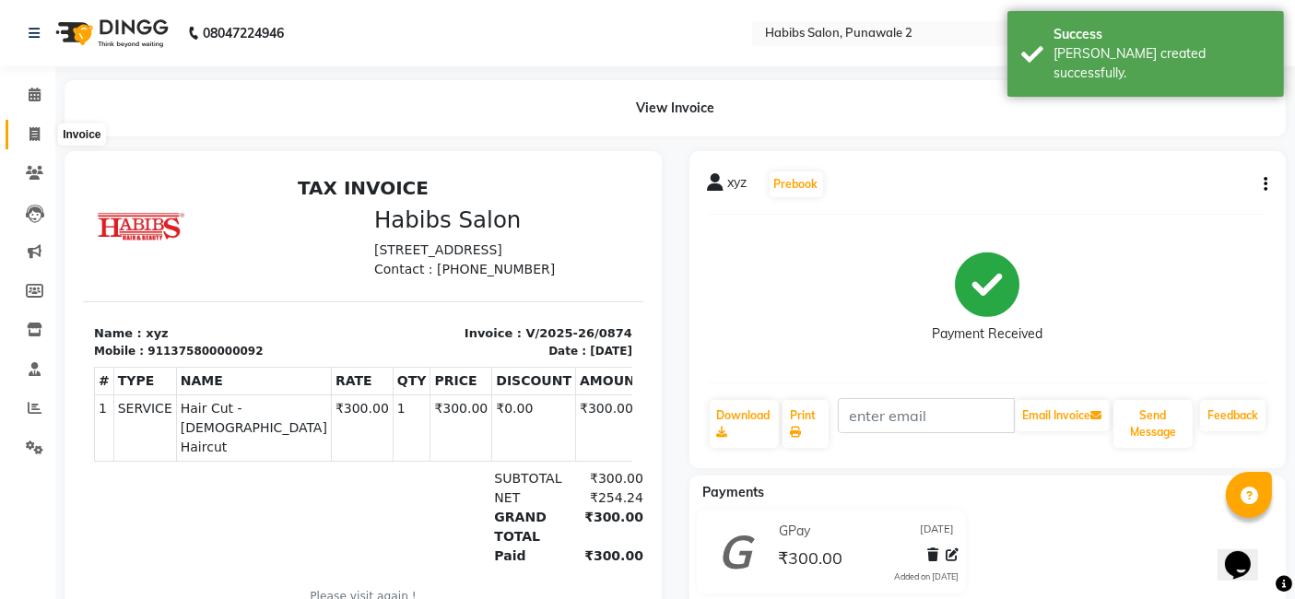
click at [34, 135] on icon at bounding box center [34, 134] width 10 height 14
select select "8475"
select select "service"
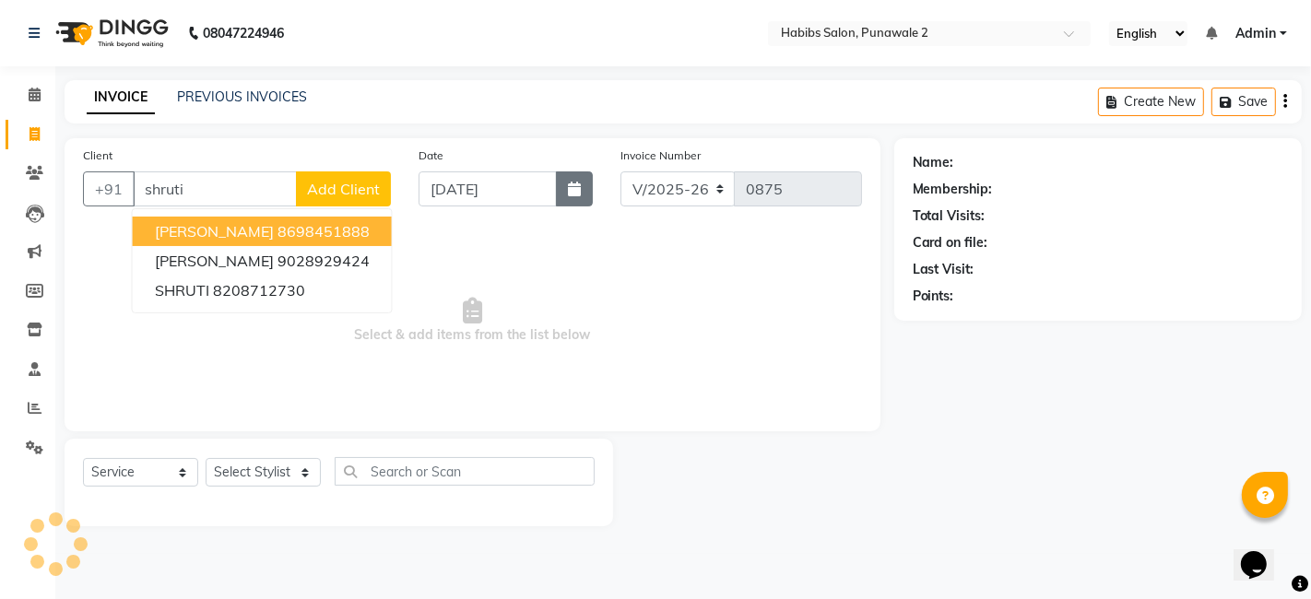
type input "shruti"
click at [582, 182] on button "button" at bounding box center [574, 188] width 37 height 35
select select "9"
select select "2025"
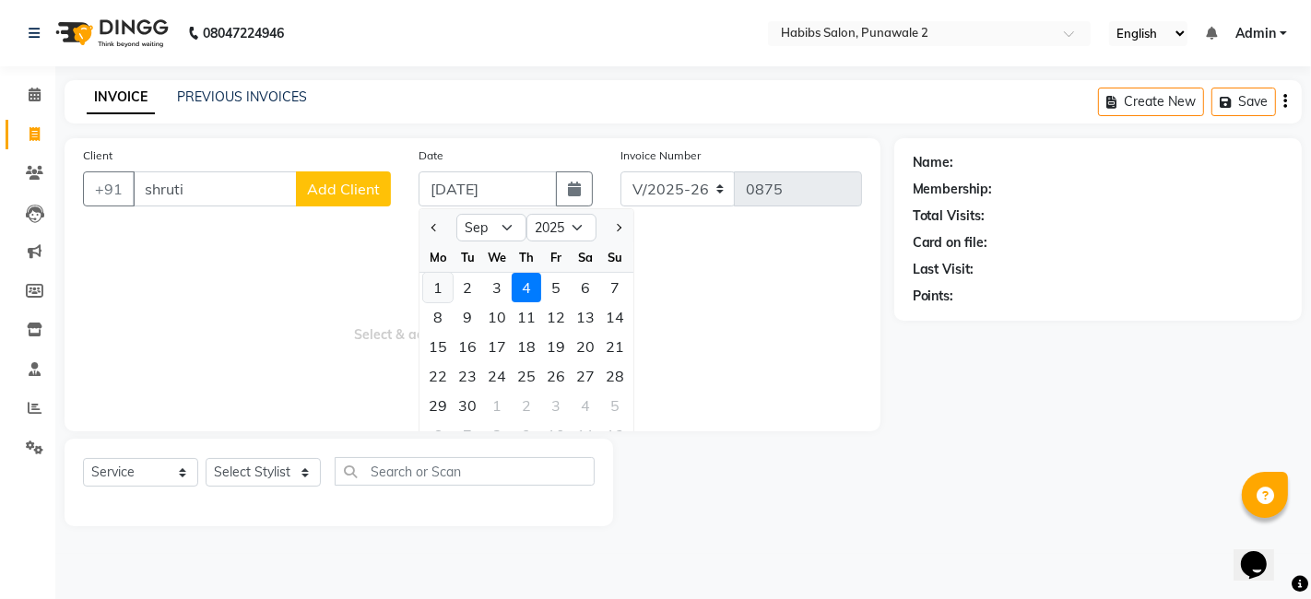
click at [434, 281] on div "1" at bounding box center [437, 287] width 29 height 29
type input "[DATE]"
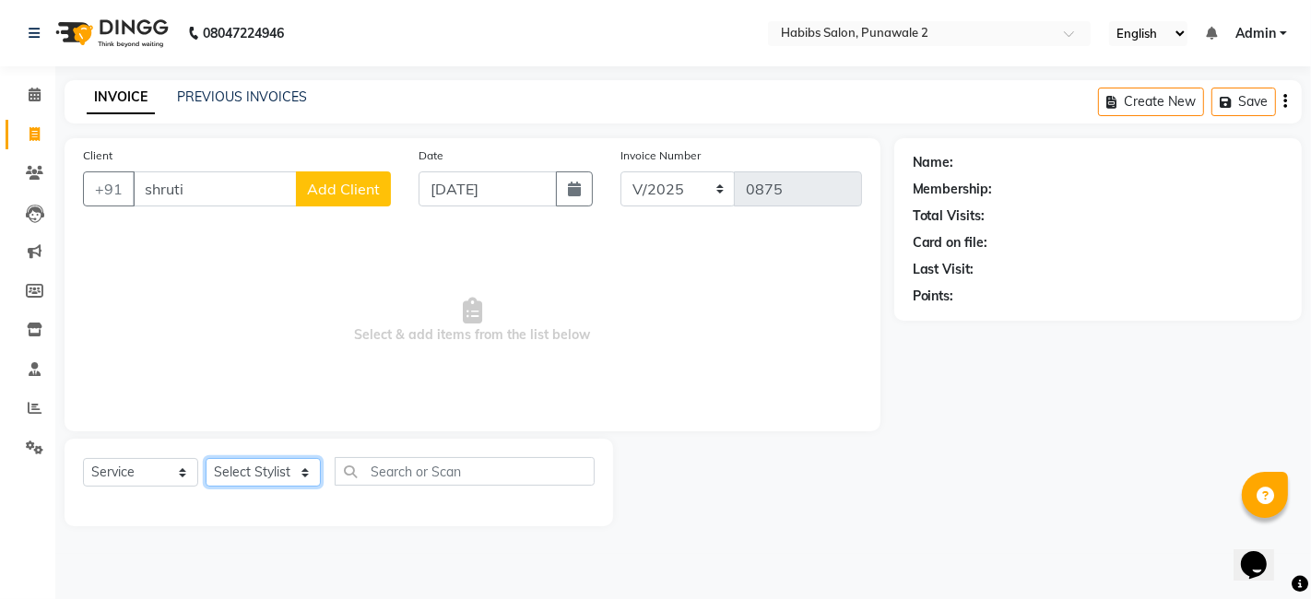
click at [297, 472] on select "Select Stylist Chandan Ganesh Gauri [PERSON_NAME] [PERSON_NAME] nikhil [PERSON_…" at bounding box center [263, 472] width 115 height 29
select select "82975"
click at [206, 458] on select "Select Stylist Chandan Ganesh Gauri [PERSON_NAME] [PERSON_NAME] nikhil [PERSON_…" at bounding box center [263, 472] width 115 height 29
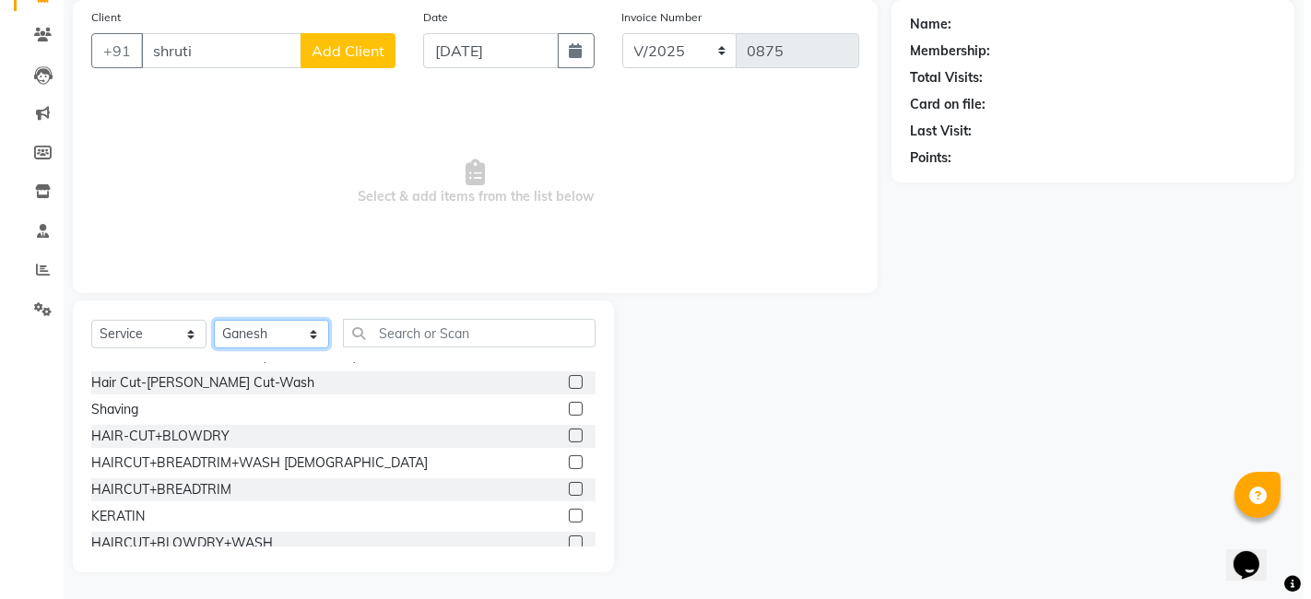
scroll to position [206, 0]
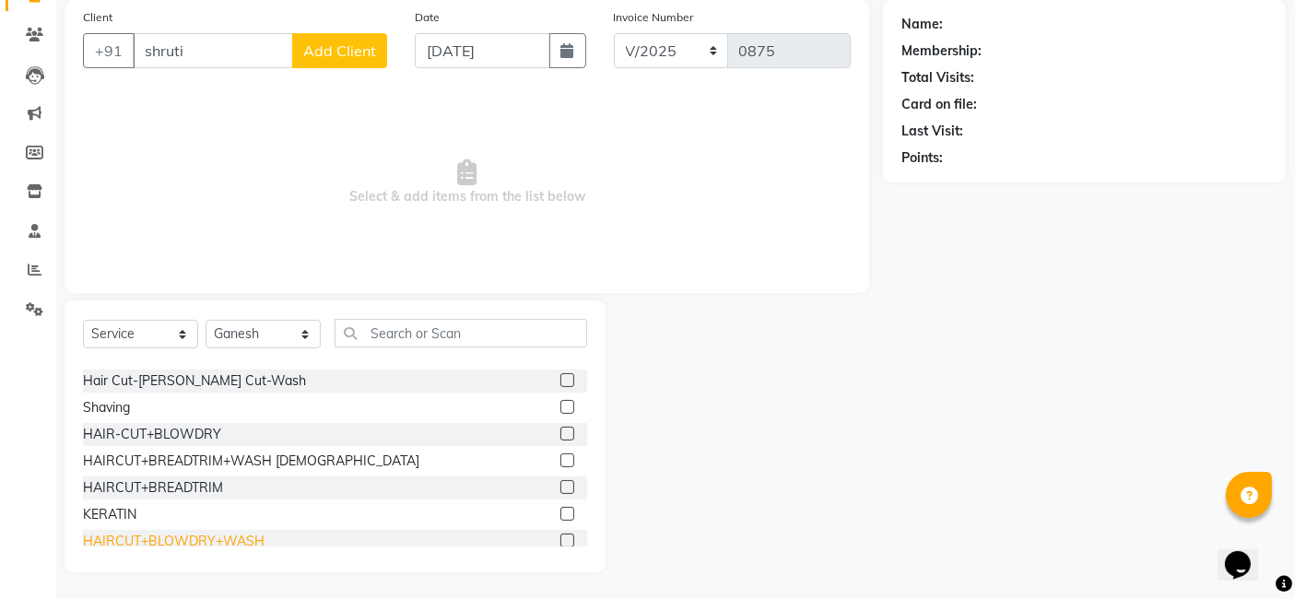
click at [192, 540] on div "HAIRCUT+BLOWDRY+WASH" at bounding box center [174, 541] width 182 height 19
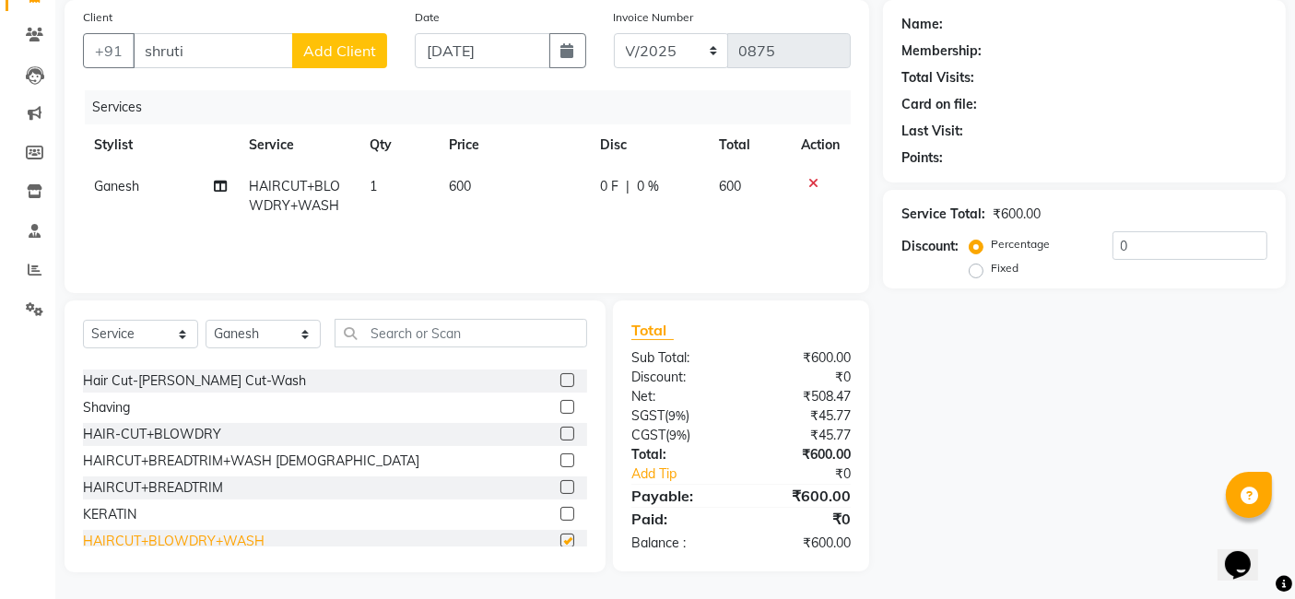
checkbox input "false"
click at [351, 50] on span "Add Client" at bounding box center [339, 50] width 73 height 18
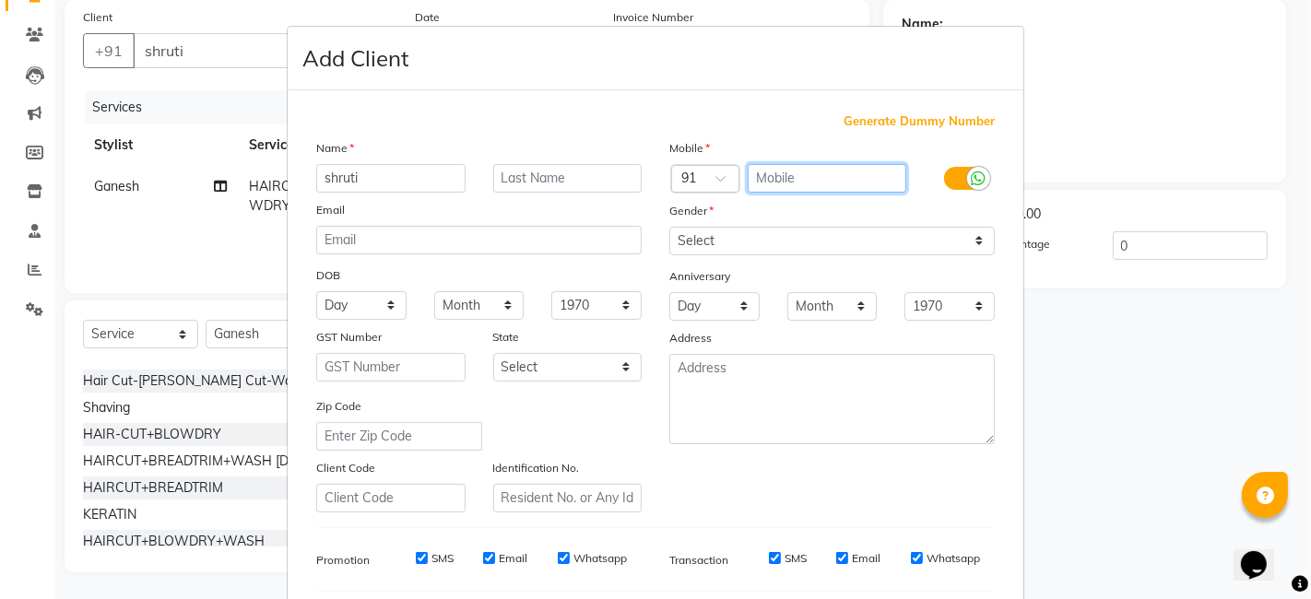
click at [793, 172] on input "text" at bounding box center [826, 178] width 159 height 29
type input "8468912204"
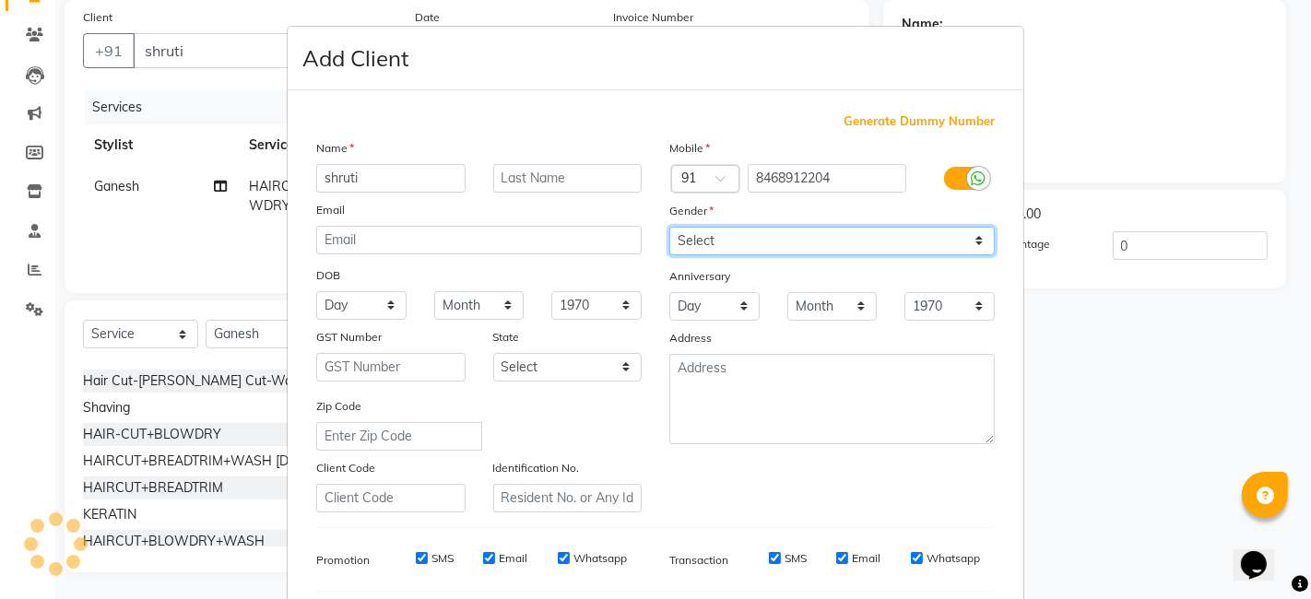
click at [971, 248] on select "Select [DEMOGRAPHIC_DATA] [DEMOGRAPHIC_DATA] Other Prefer Not To Say" at bounding box center [831, 241] width 325 height 29
select select "[DEMOGRAPHIC_DATA]"
click at [669, 227] on select "Select [DEMOGRAPHIC_DATA] [DEMOGRAPHIC_DATA] Other Prefer Not To Say" at bounding box center [831, 241] width 325 height 29
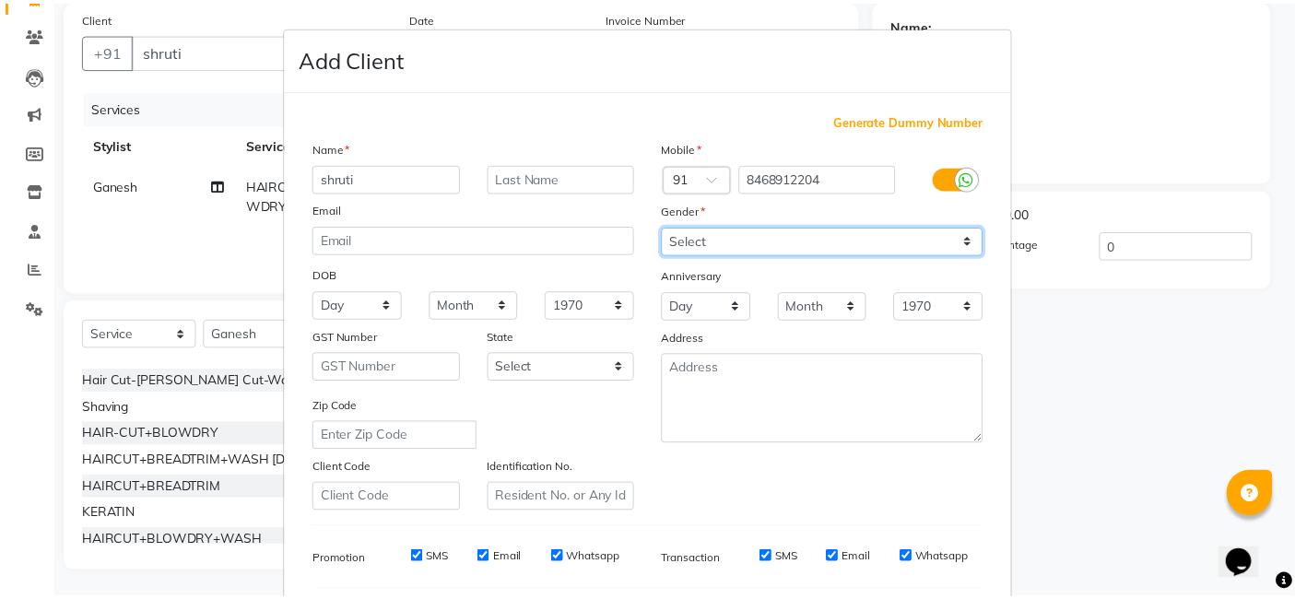
scroll to position [250, 0]
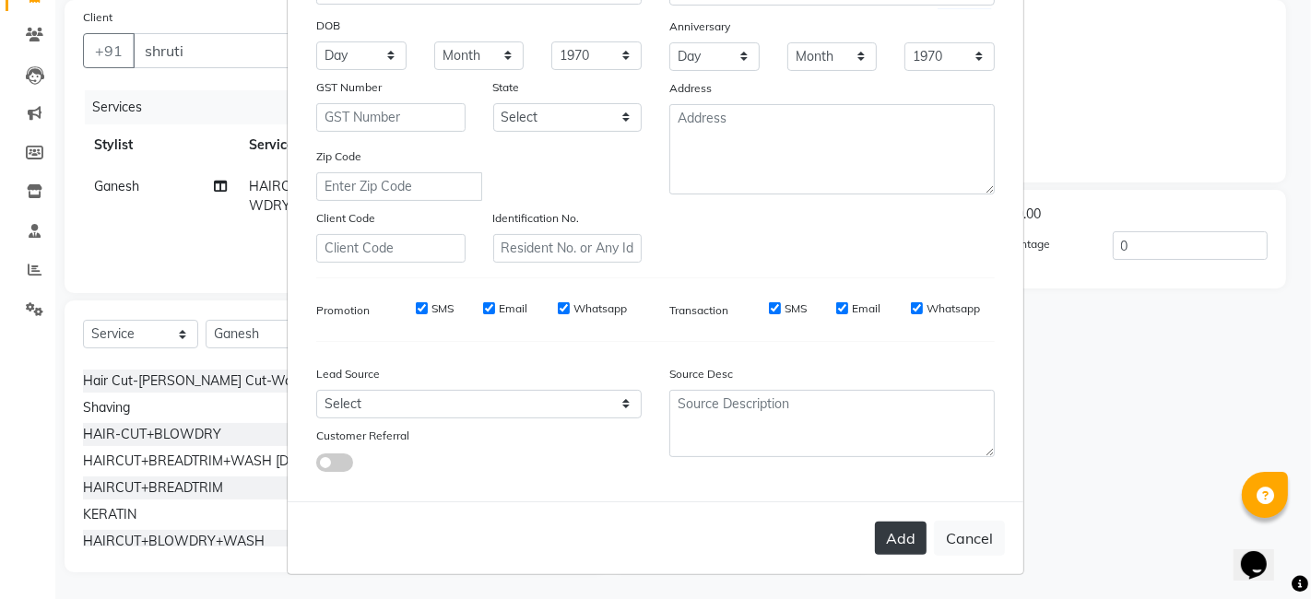
click at [883, 539] on button "Add" at bounding box center [901, 538] width 52 height 33
type input "8468912204"
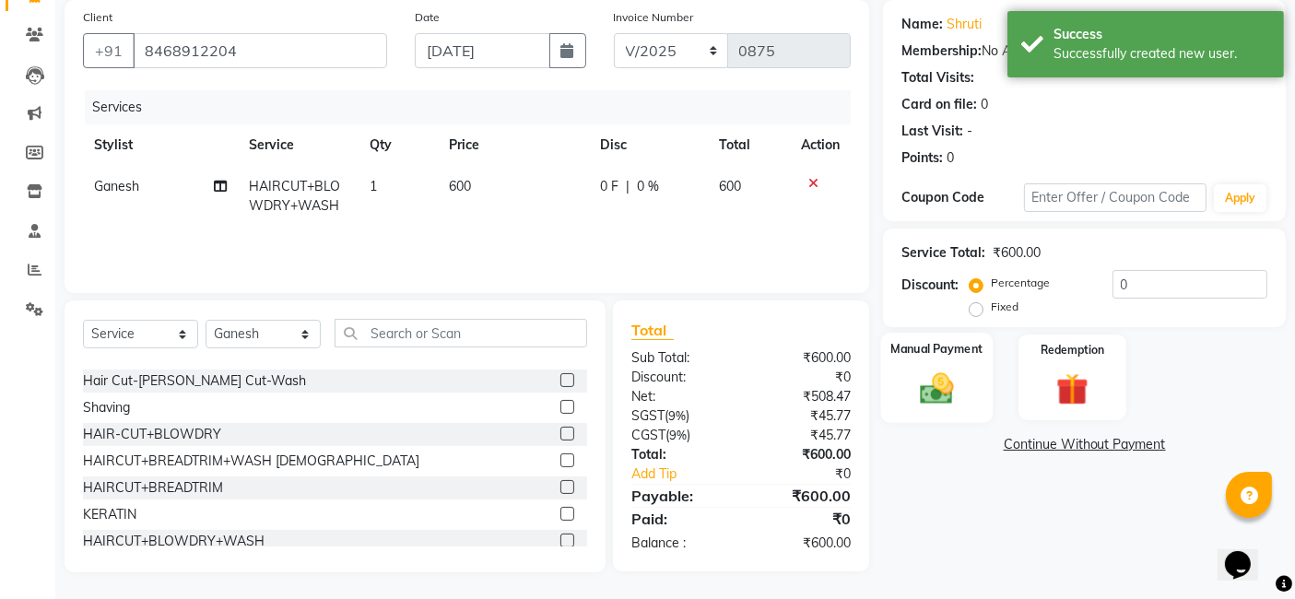
click at [949, 382] on img at bounding box center [937, 388] width 55 height 39
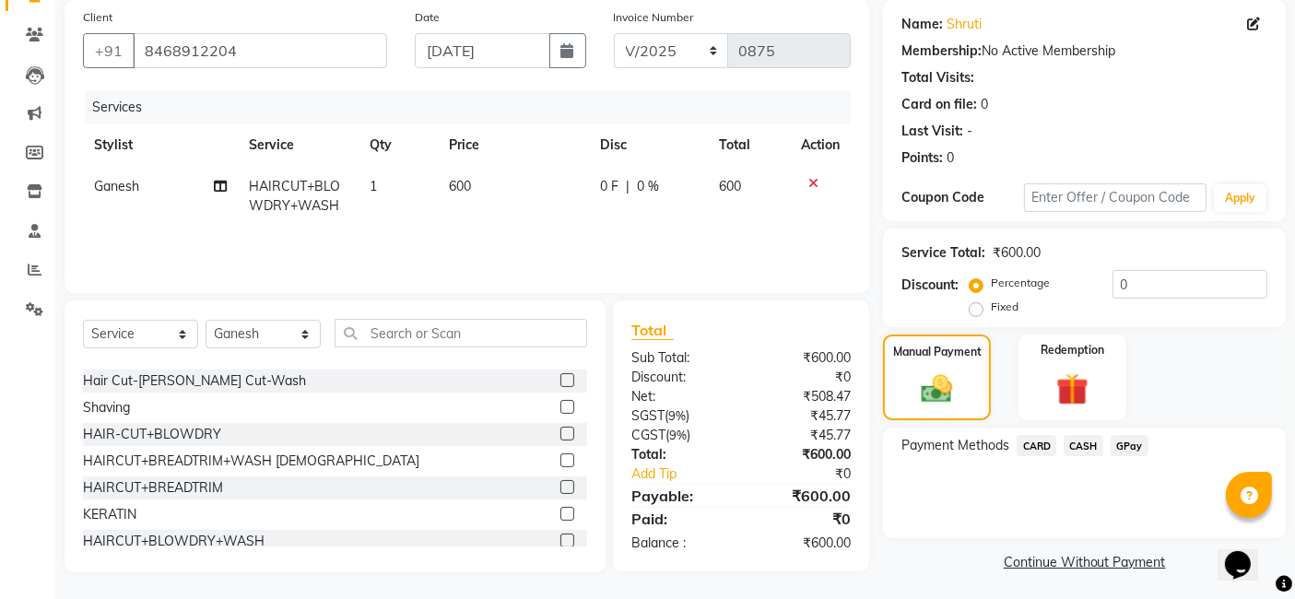
click at [1084, 441] on span "CASH" at bounding box center [1084, 445] width 40 height 21
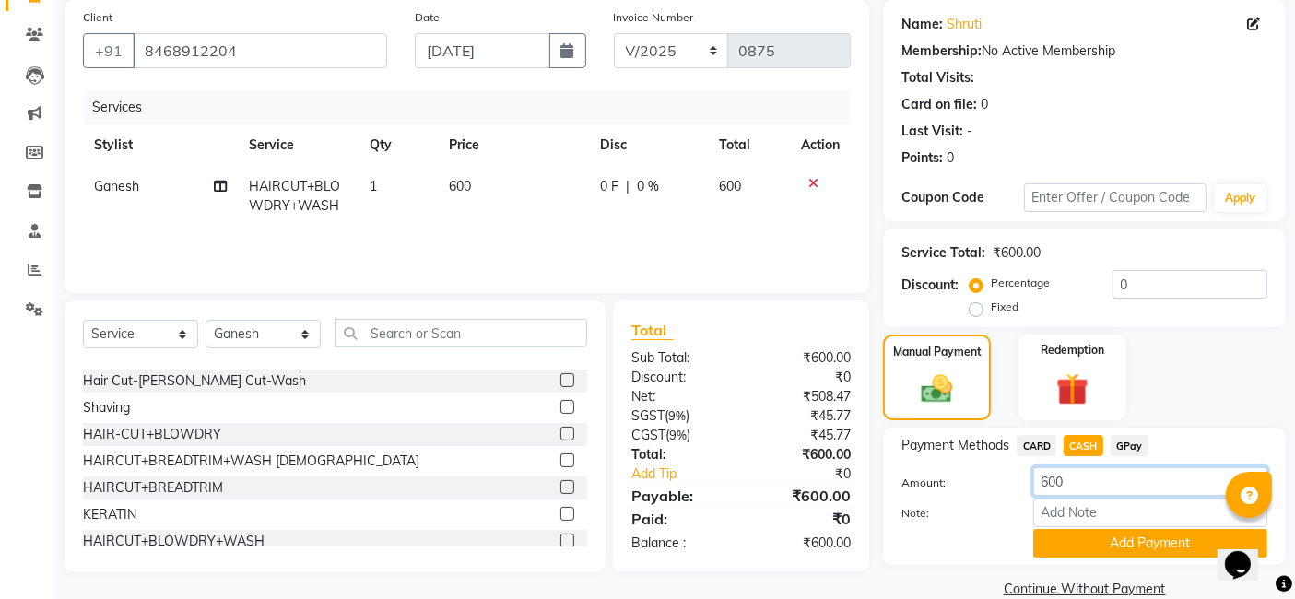
click at [1093, 480] on input "600" at bounding box center [1150, 481] width 234 height 29
type input "6"
type input "500"
click at [1088, 546] on button "Add Payment" at bounding box center [1150, 543] width 234 height 29
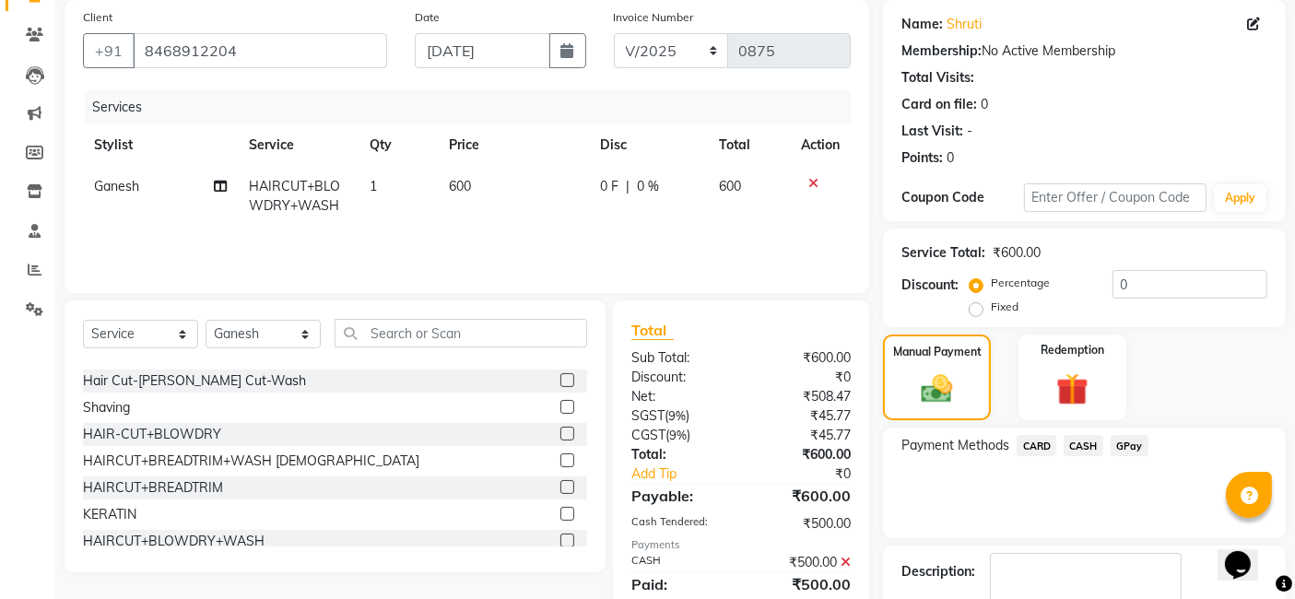
click at [1130, 442] on span "GPay" at bounding box center [1130, 445] width 38 height 21
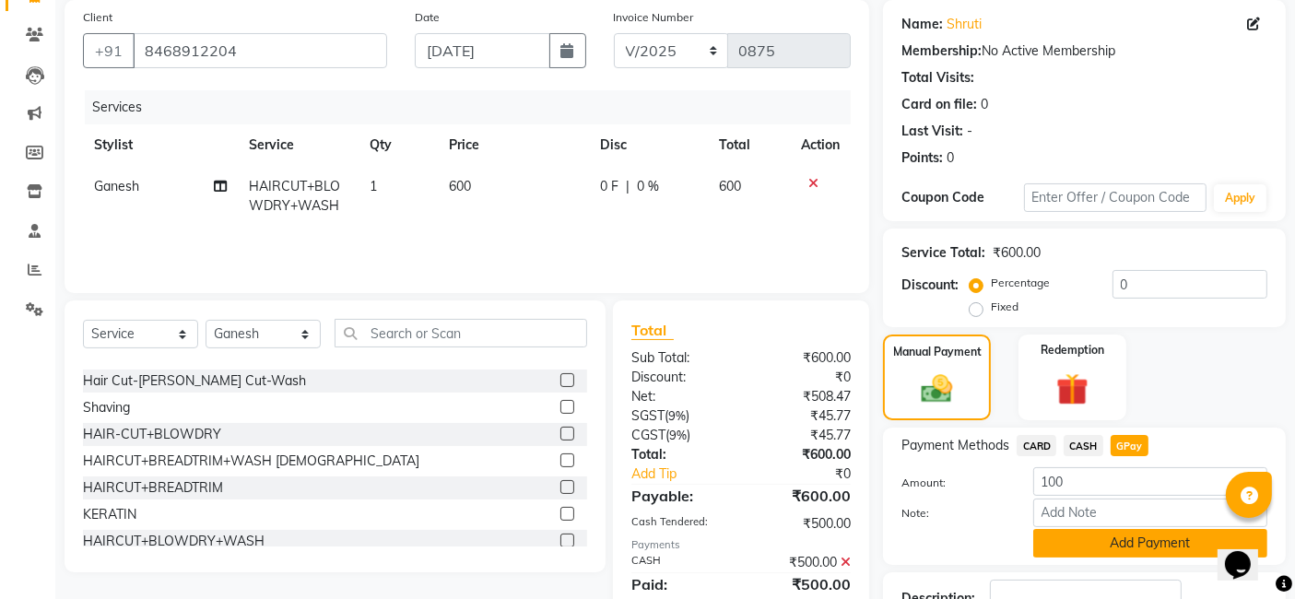
click at [1097, 538] on button "Add Payment" at bounding box center [1150, 543] width 234 height 29
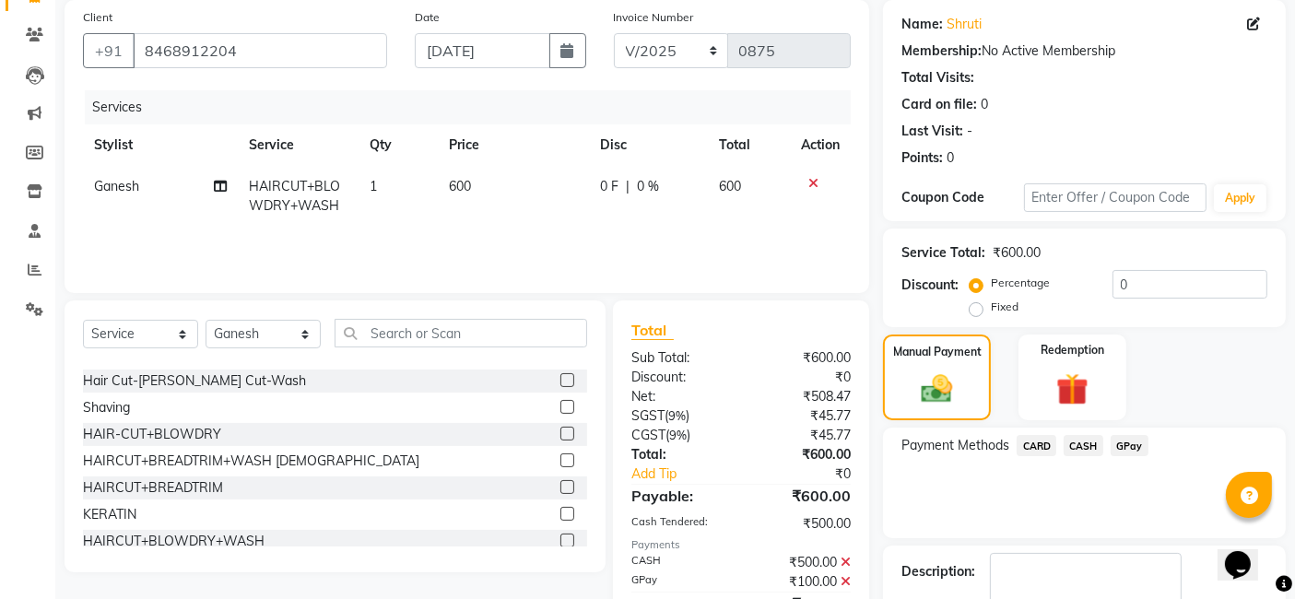
scroll to position [245, 0]
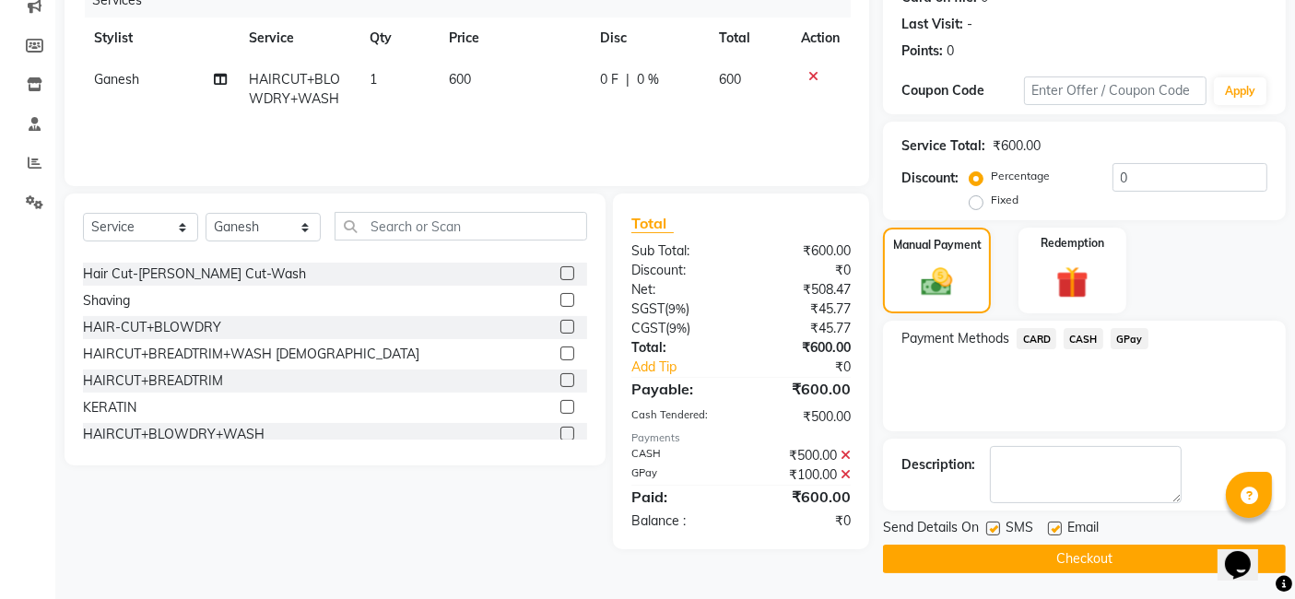
click at [1076, 552] on button "Checkout" at bounding box center [1084, 559] width 403 height 29
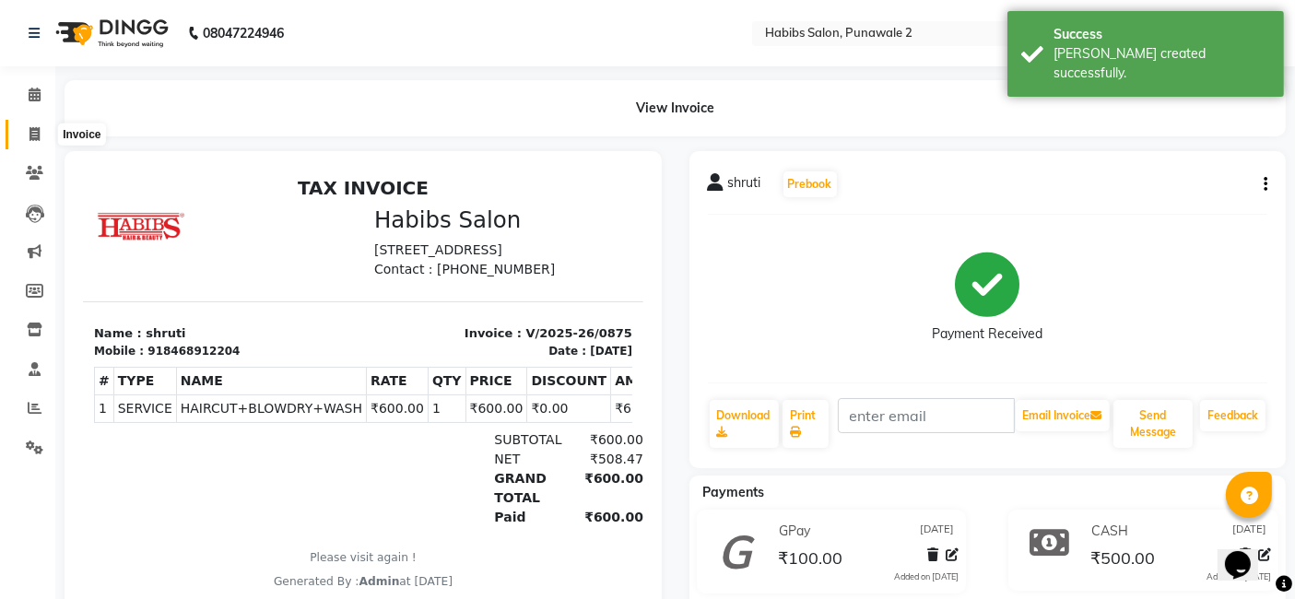
click at [28, 135] on span at bounding box center [34, 134] width 32 height 21
select select "8475"
select select "service"
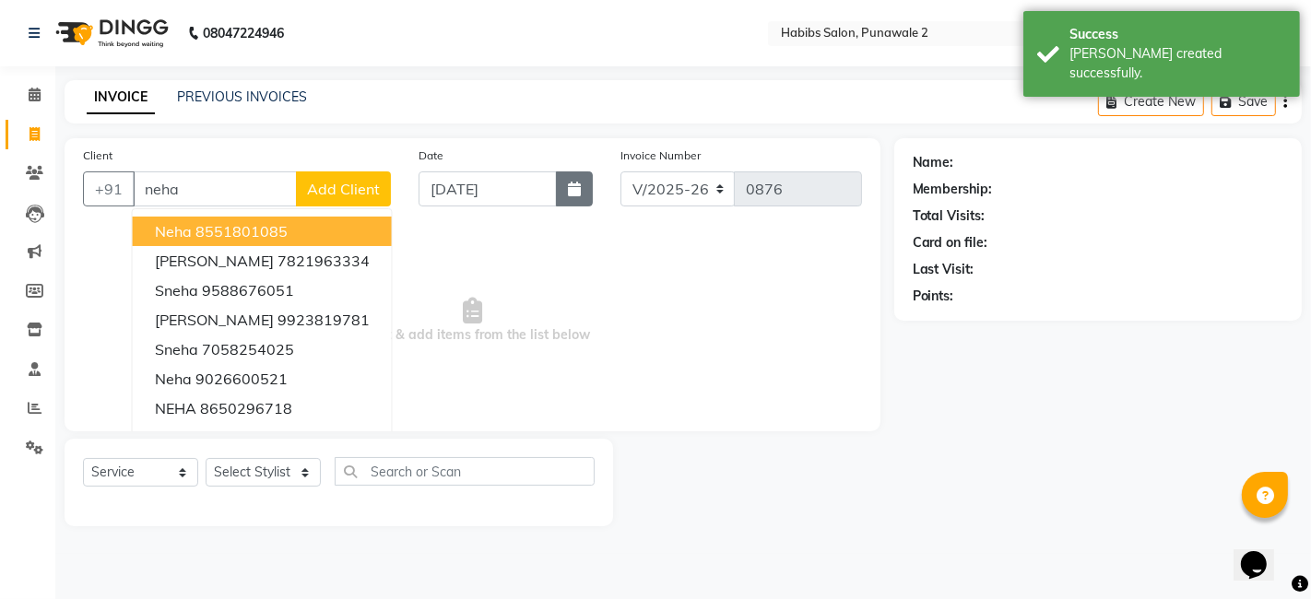
type input "neha"
click at [580, 189] on icon "button" at bounding box center [574, 189] width 13 height 15
select select "9"
select select "2025"
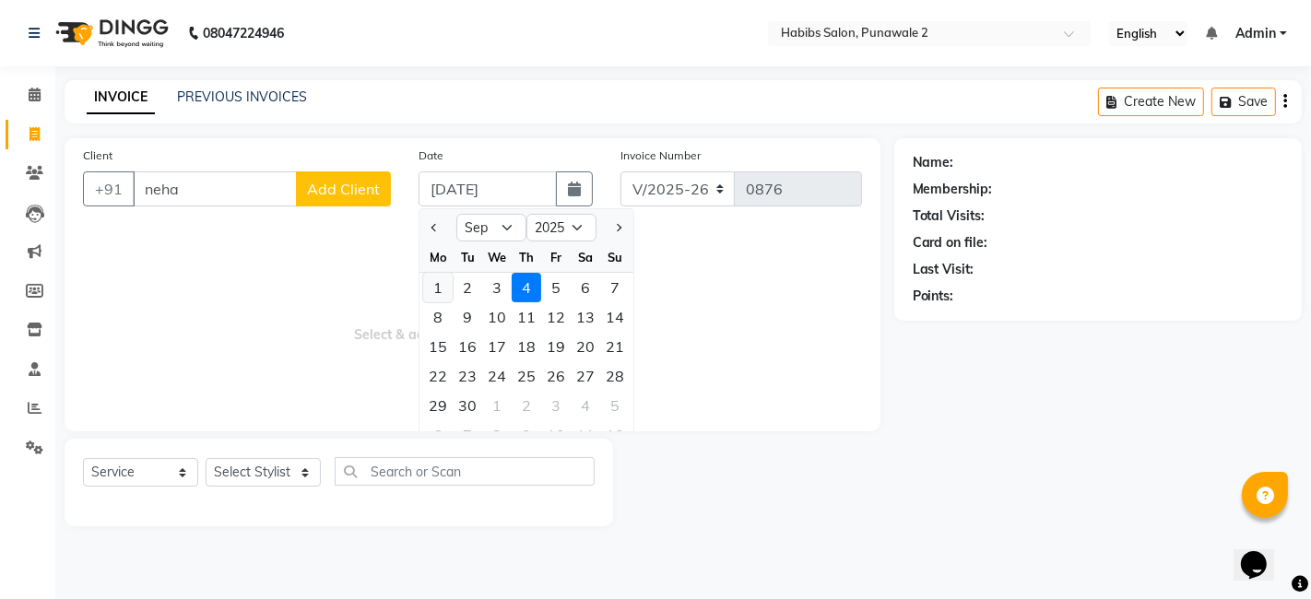
click at [433, 286] on div "1" at bounding box center [437, 287] width 29 height 29
type input "[DATE]"
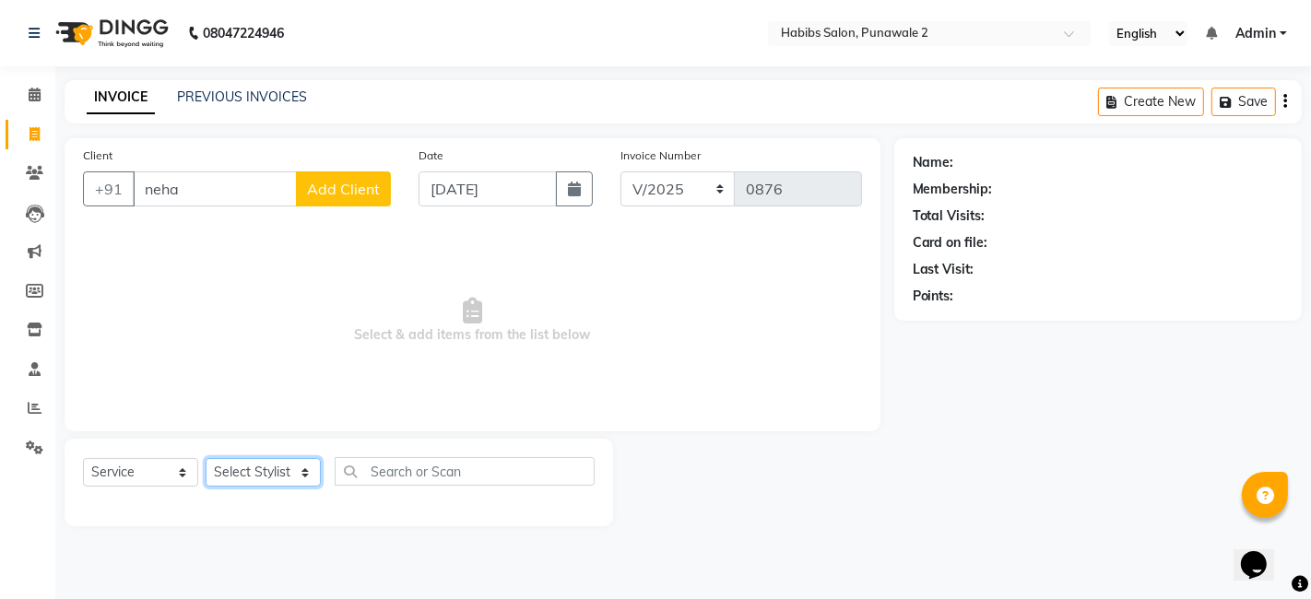
click at [274, 473] on select "Select Stylist Chandan Ganesh Gauri [PERSON_NAME] [PERSON_NAME] nikhil [PERSON_…" at bounding box center [263, 472] width 115 height 29
select select "89918"
click at [206, 458] on select "Select Stylist Chandan Ganesh Gauri [PERSON_NAME] [PERSON_NAME] nikhil [PERSON_…" at bounding box center [263, 472] width 115 height 29
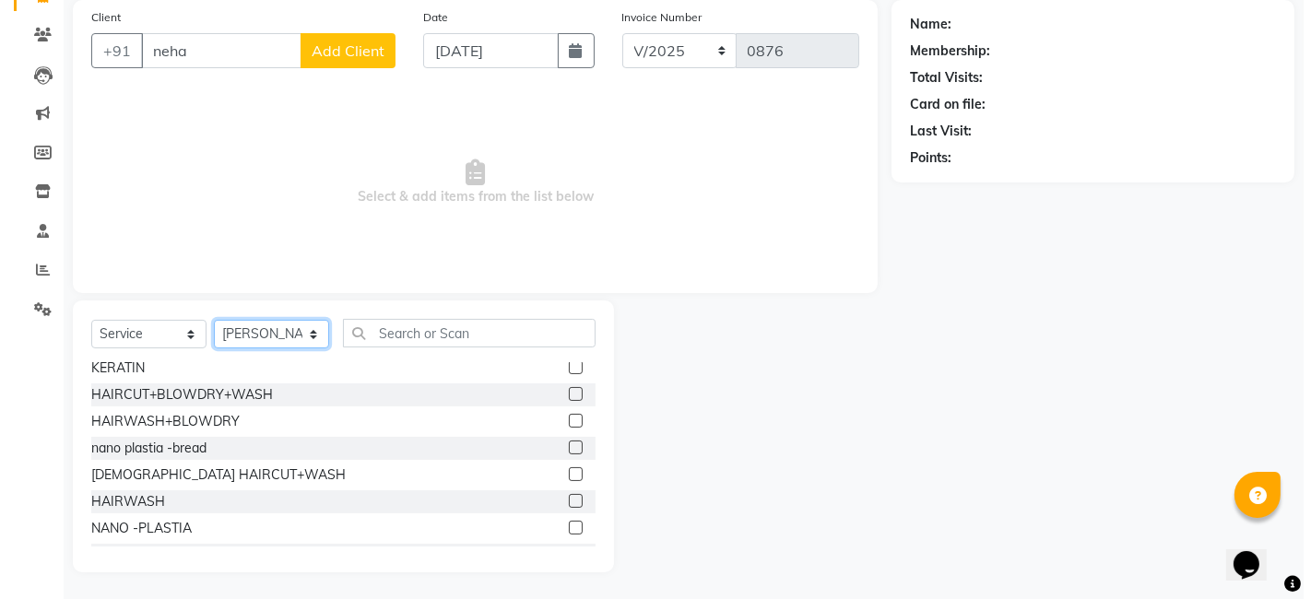
scroll to position [352, 0]
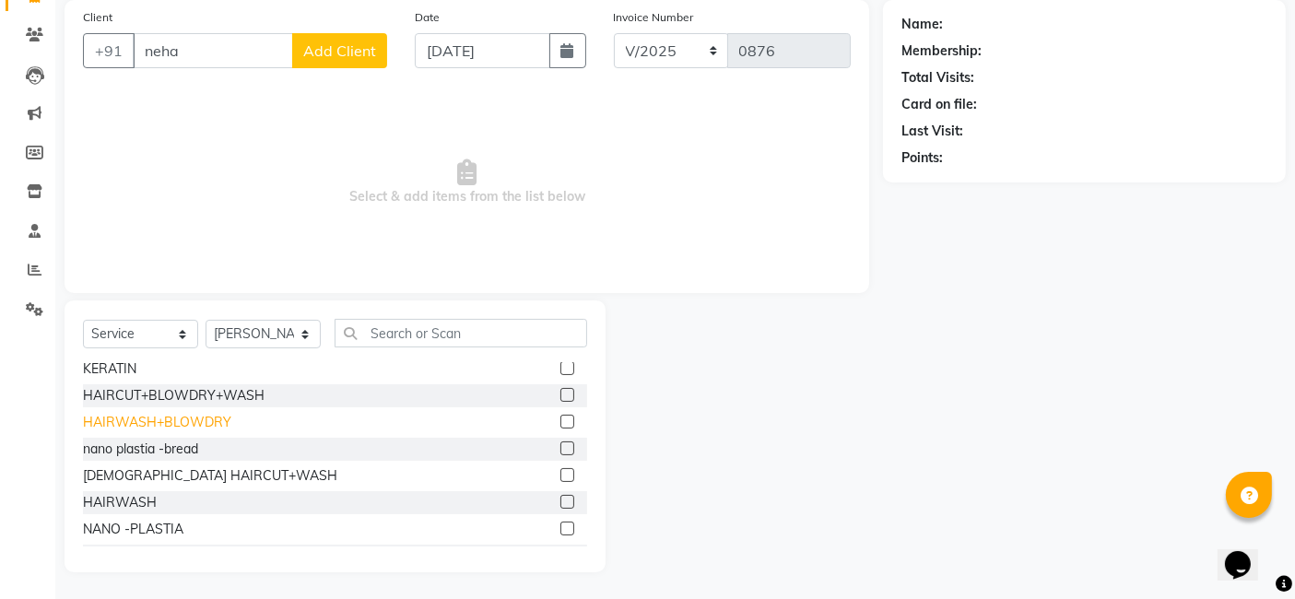
click at [132, 424] on div "HAIRWASH+BLOWDRY" at bounding box center [157, 422] width 148 height 19
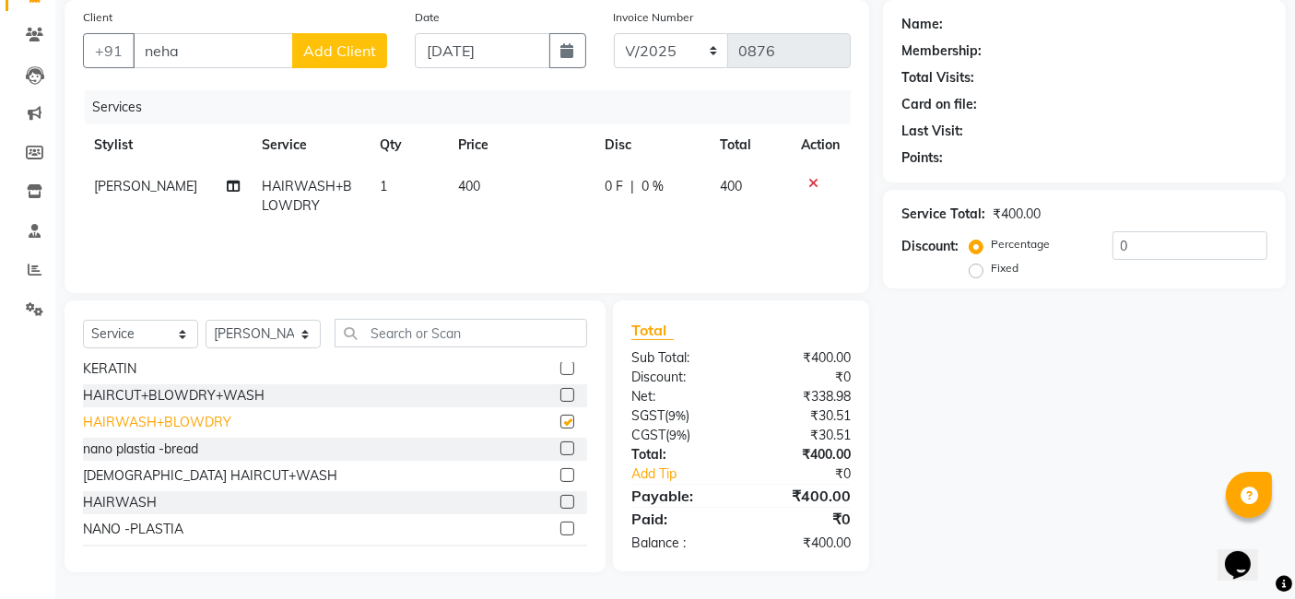
checkbox input "false"
click at [493, 172] on td "400" at bounding box center [520, 196] width 147 height 61
select select "89918"
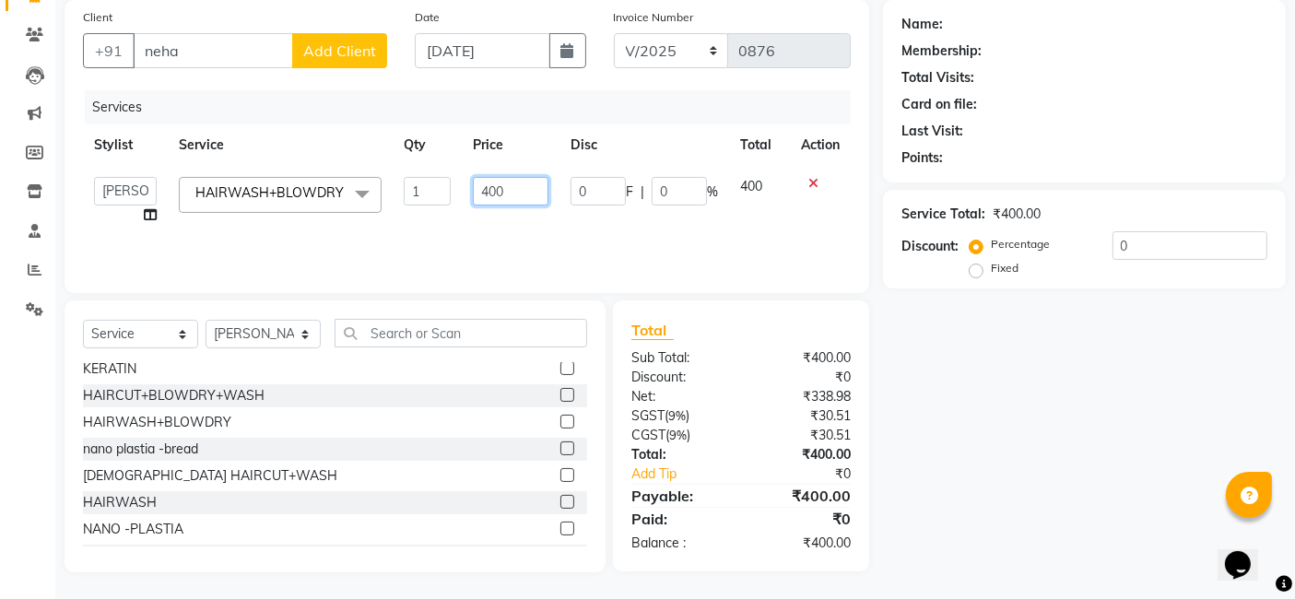
click at [511, 194] on input "400" at bounding box center [511, 191] width 76 height 29
type input "4"
type input "5"
type input "500"
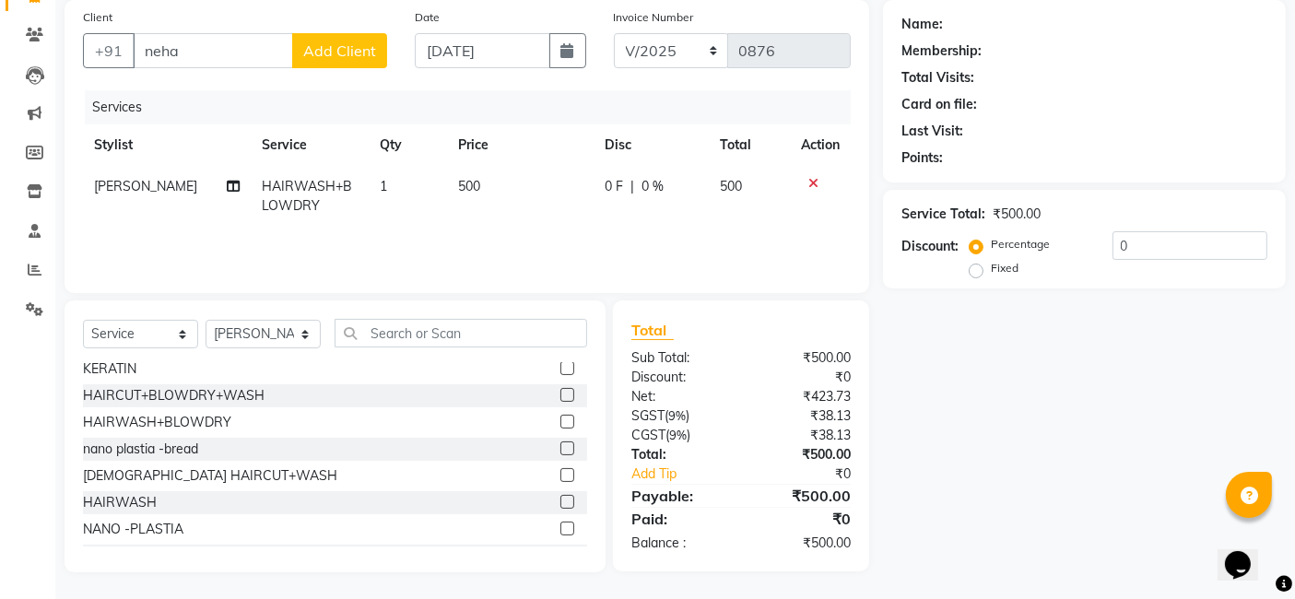
click at [359, 53] on span "Add Client" at bounding box center [339, 50] width 73 height 18
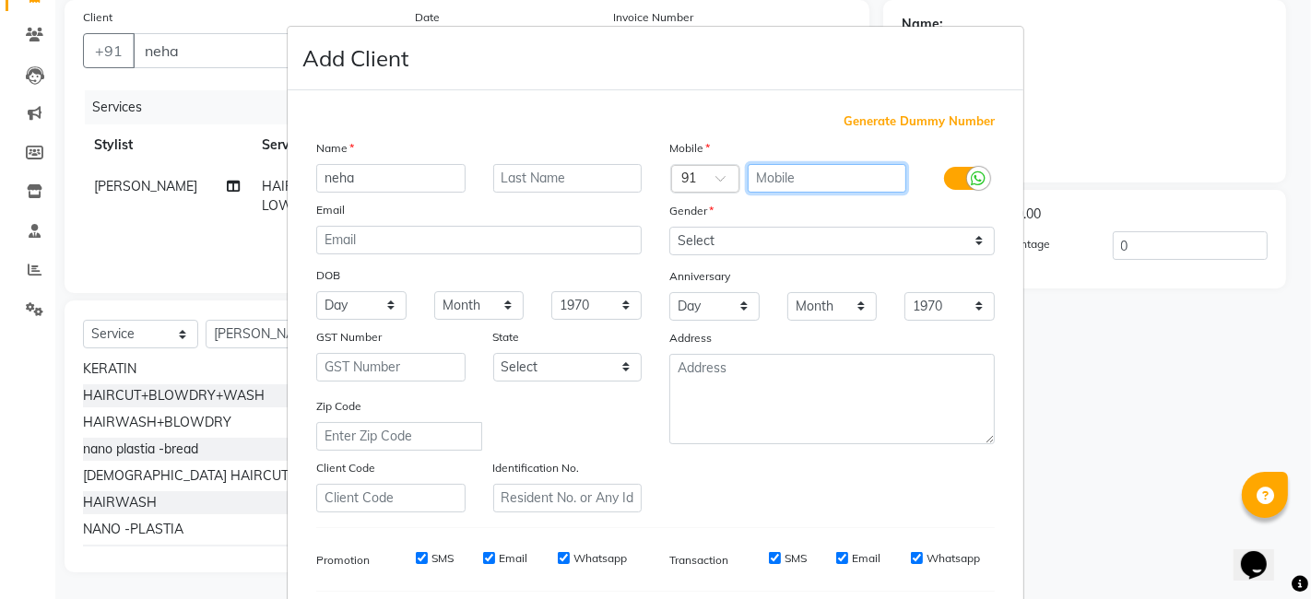
click at [771, 166] on input "text" at bounding box center [826, 178] width 159 height 29
type input "9822660596"
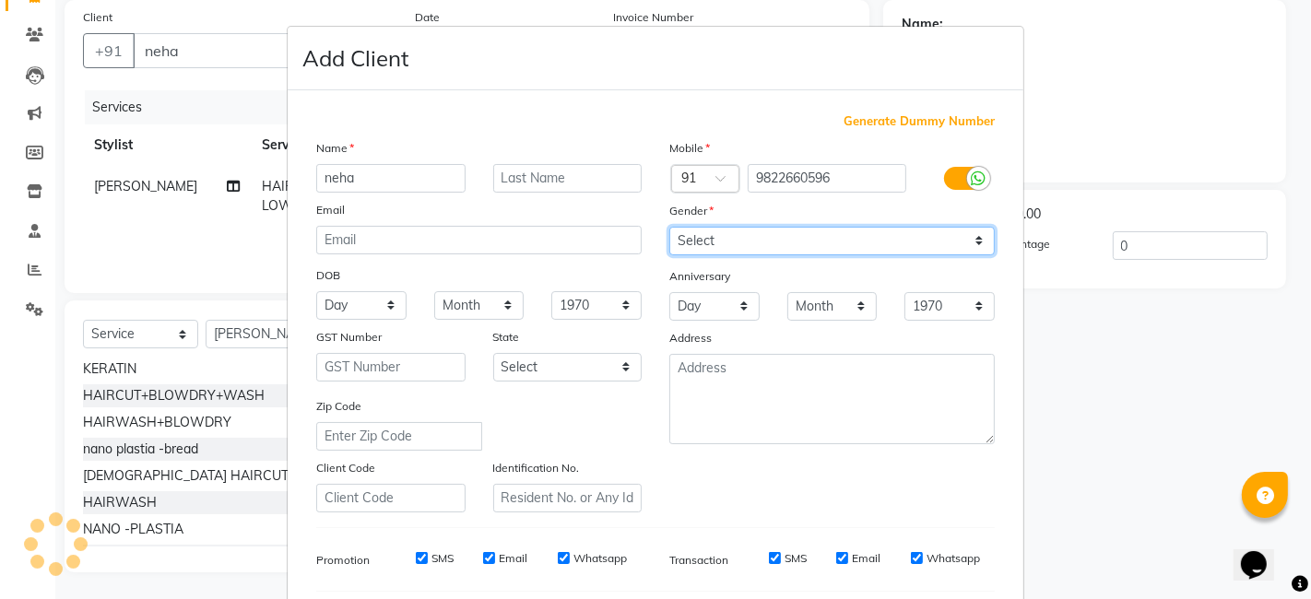
click at [966, 242] on select "Select [DEMOGRAPHIC_DATA] [DEMOGRAPHIC_DATA] Other Prefer Not To Say" at bounding box center [831, 241] width 325 height 29
select select "[DEMOGRAPHIC_DATA]"
click at [669, 227] on select "Select [DEMOGRAPHIC_DATA] [DEMOGRAPHIC_DATA] Other Prefer Not To Say" at bounding box center [831, 241] width 325 height 29
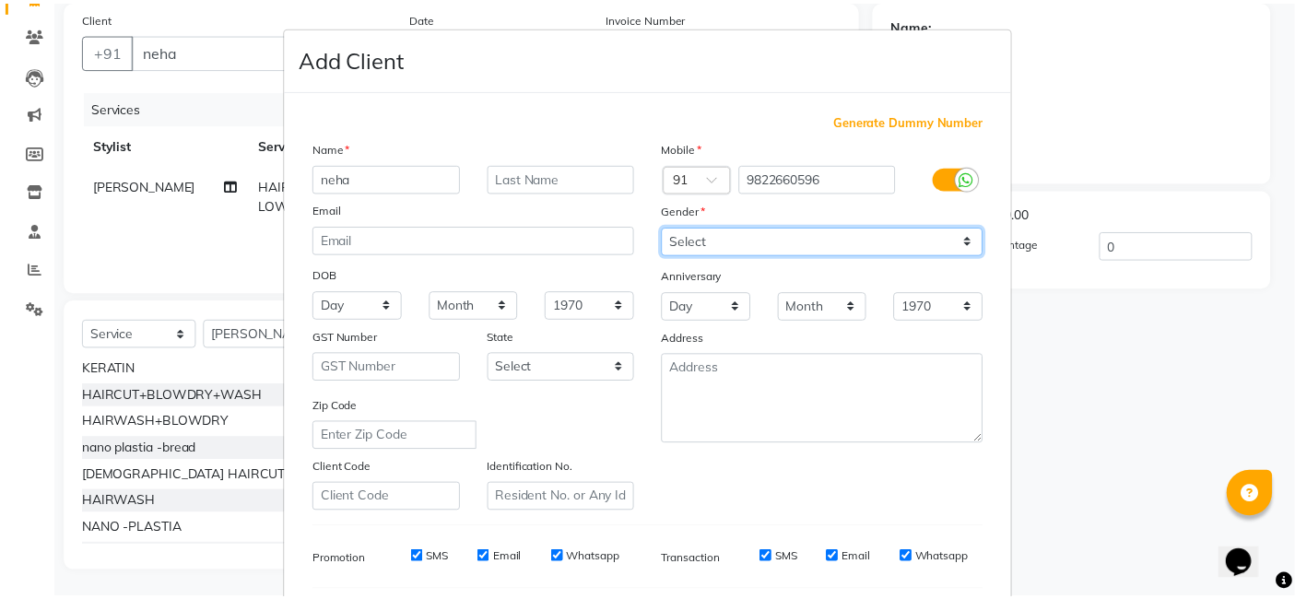
scroll to position [250, 0]
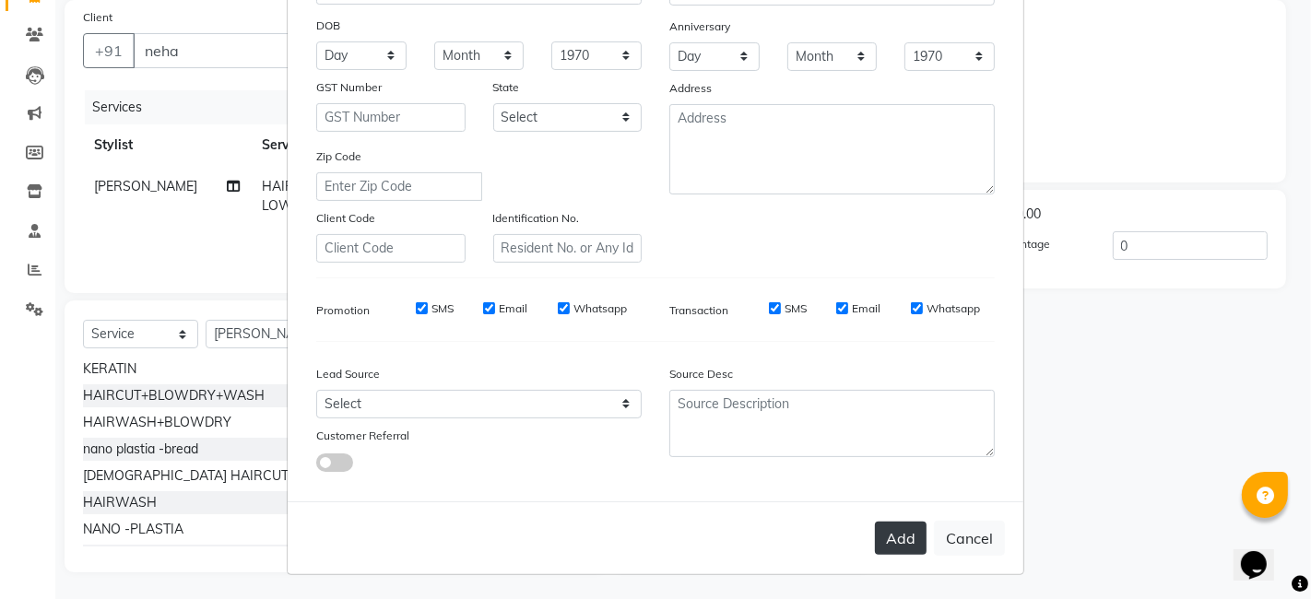
click at [907, 548] on button "Add" at bounding box center [901, 538] width 52 height 33
type input "9822660596"
select select
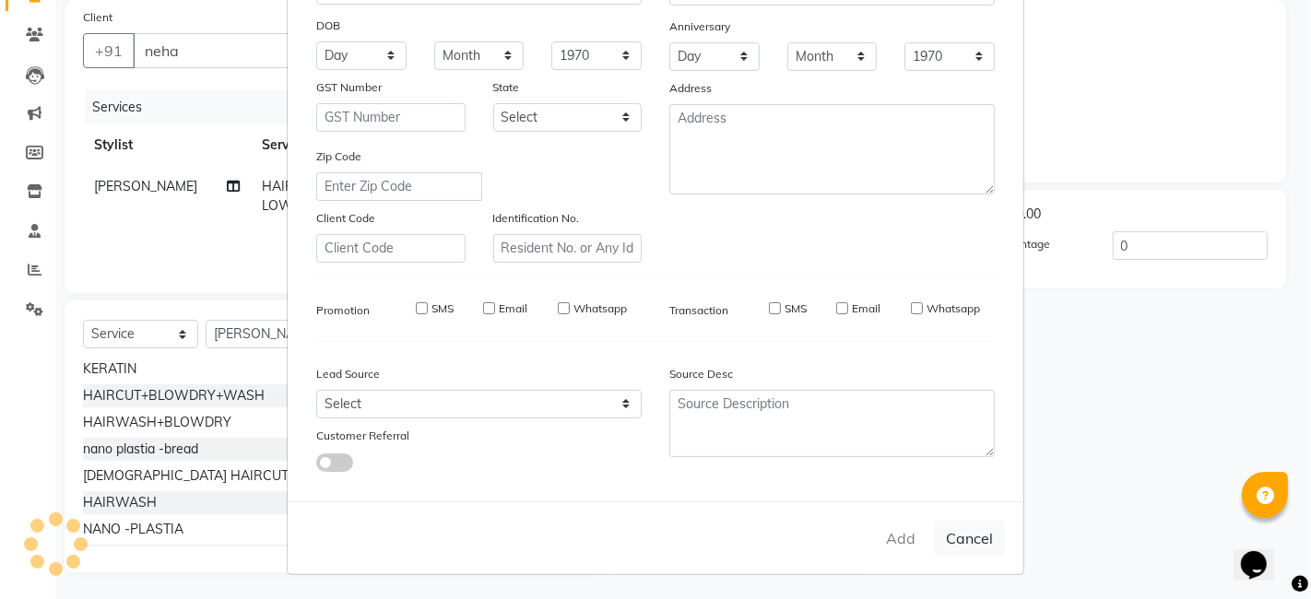
select select
checkbox input "false"
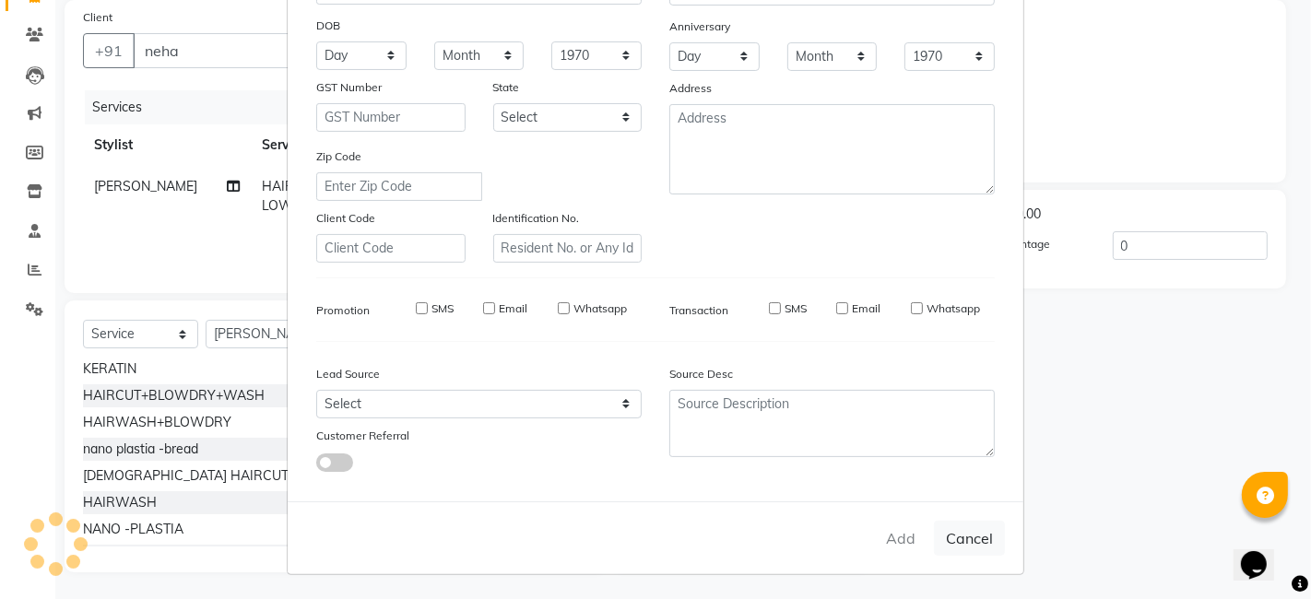
checkbox input "false"
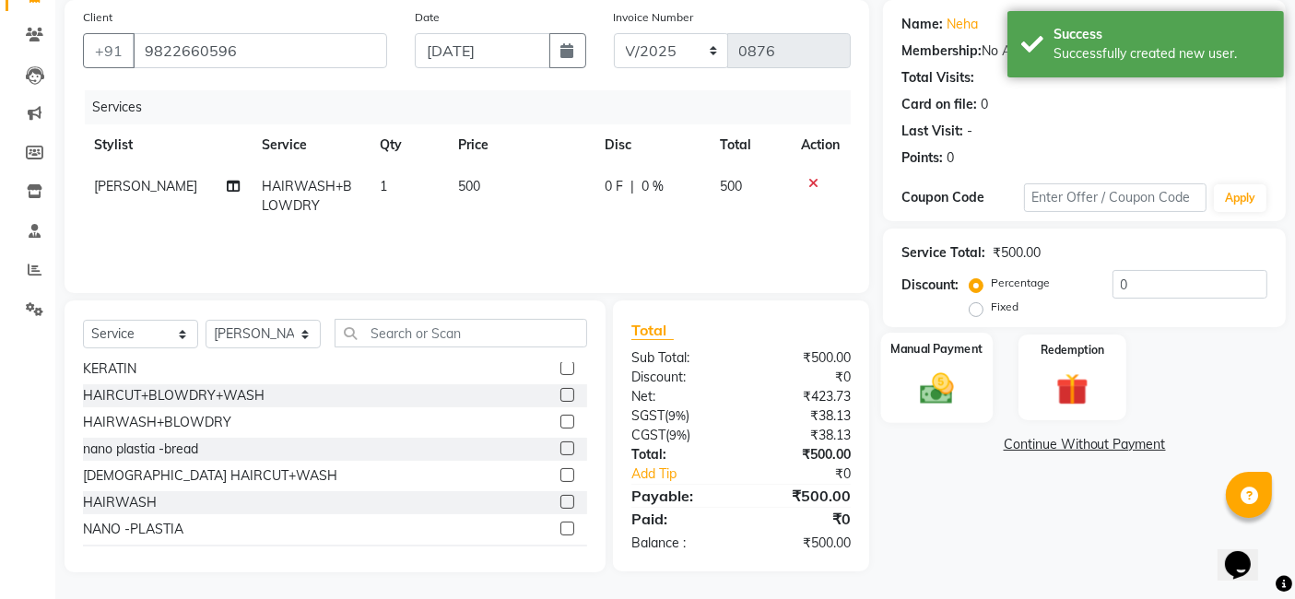
click at [942, 372] on img at bounding box center [937, 388] width 55 height 39
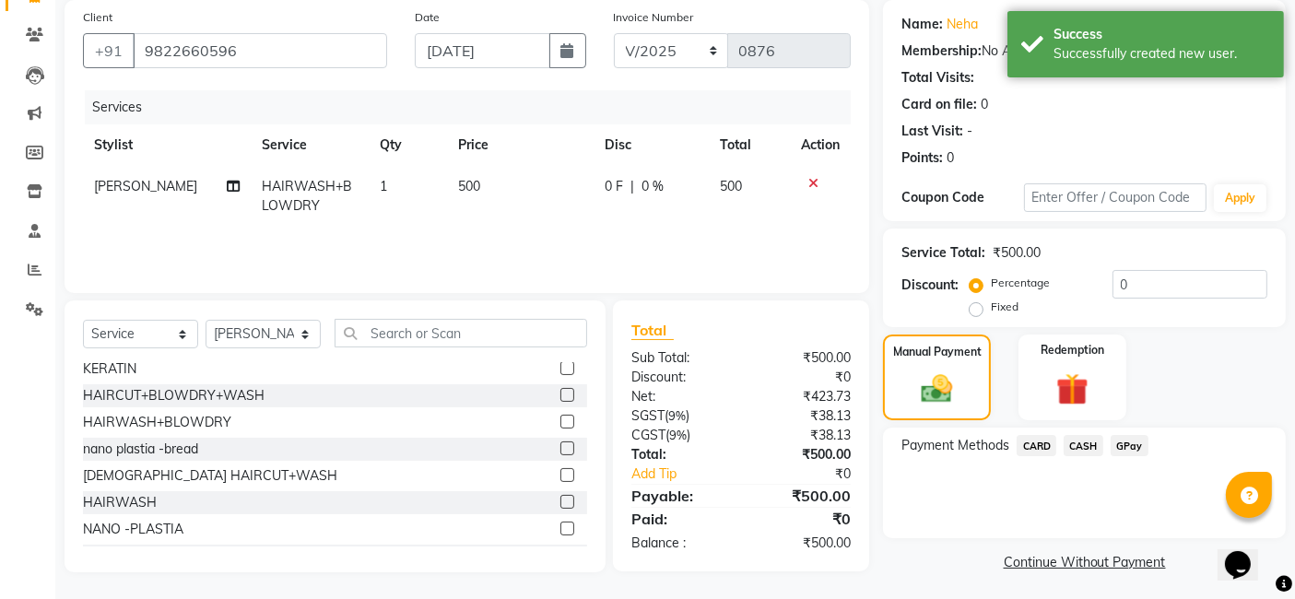
click at [1087, 443] on span "CASH" at bounding box center [1084, 445] width 40 height 21
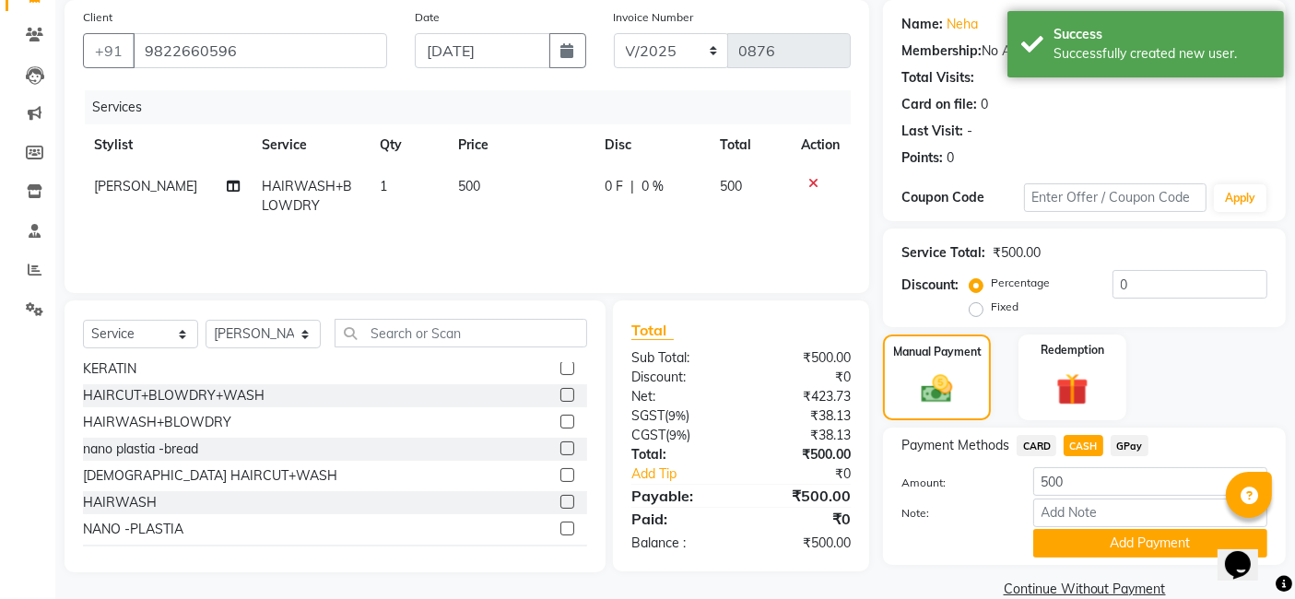
scroll to position [168, 0]
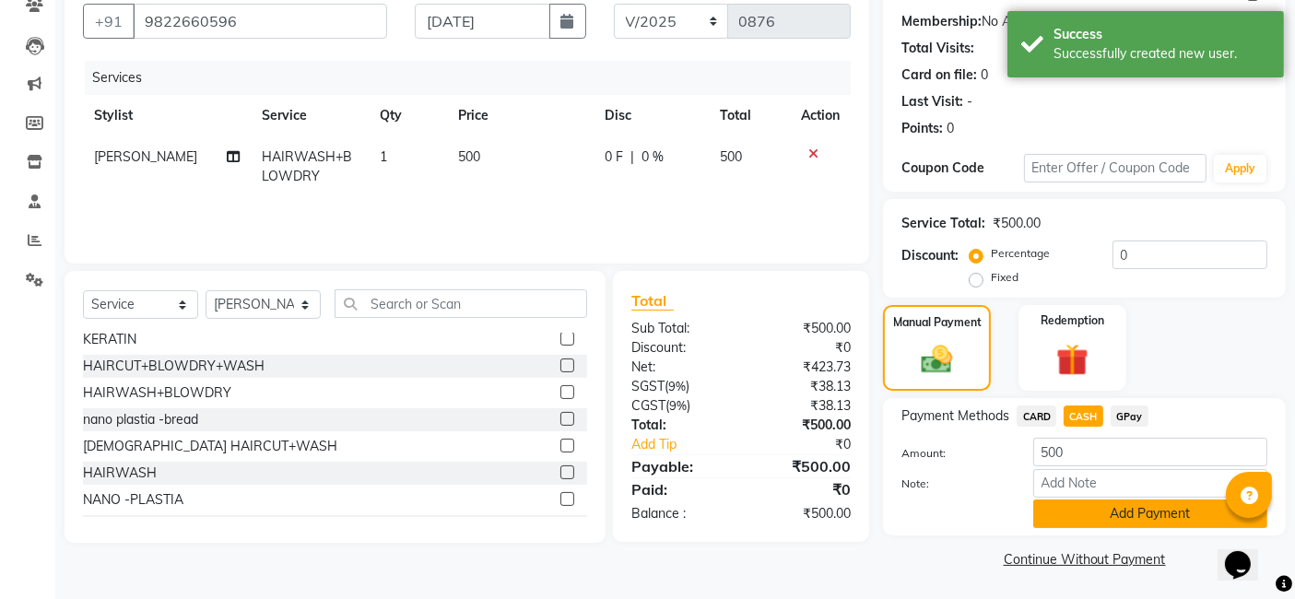
click at [1080, 520] on button "Add Payment" at bounding box center [1150, 514] width 234 height 29
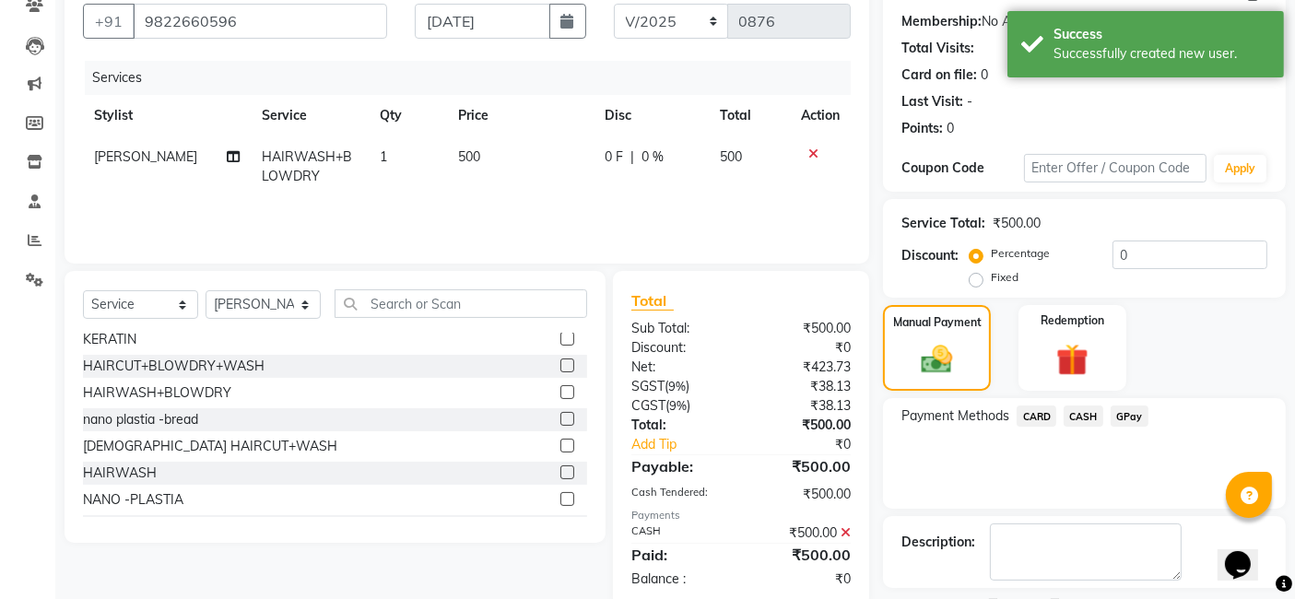
scroll to position [245, 0]
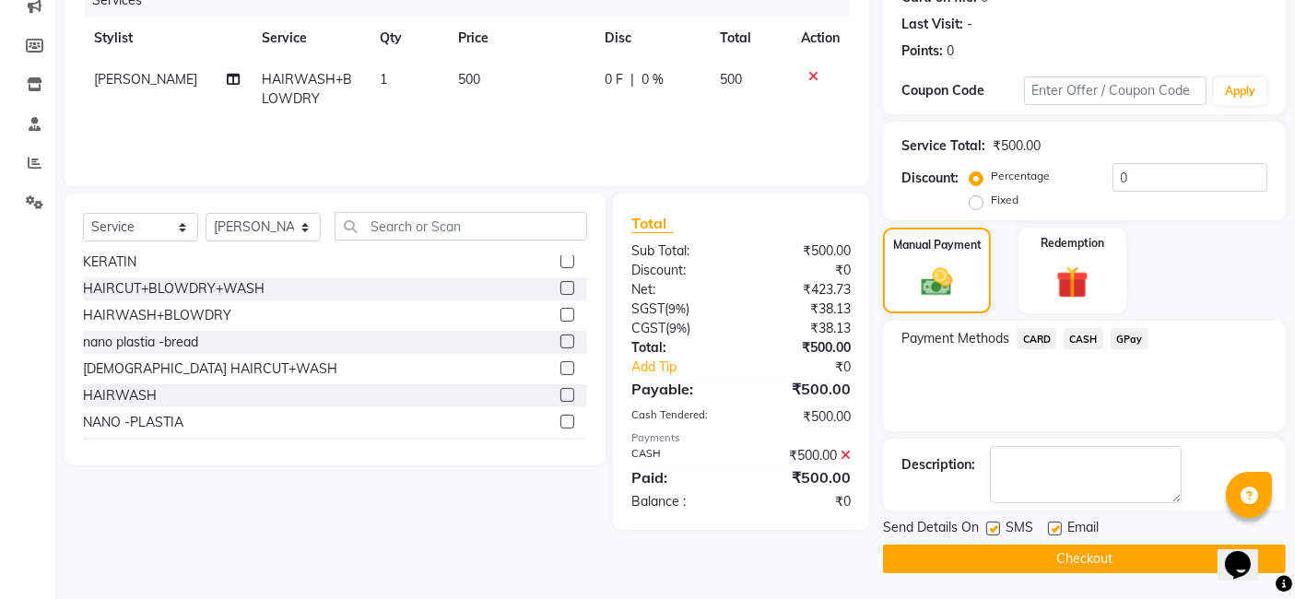
click at [1078, 553] on button "Checkout" at bounding box center [1084, 559] width 403 height 29
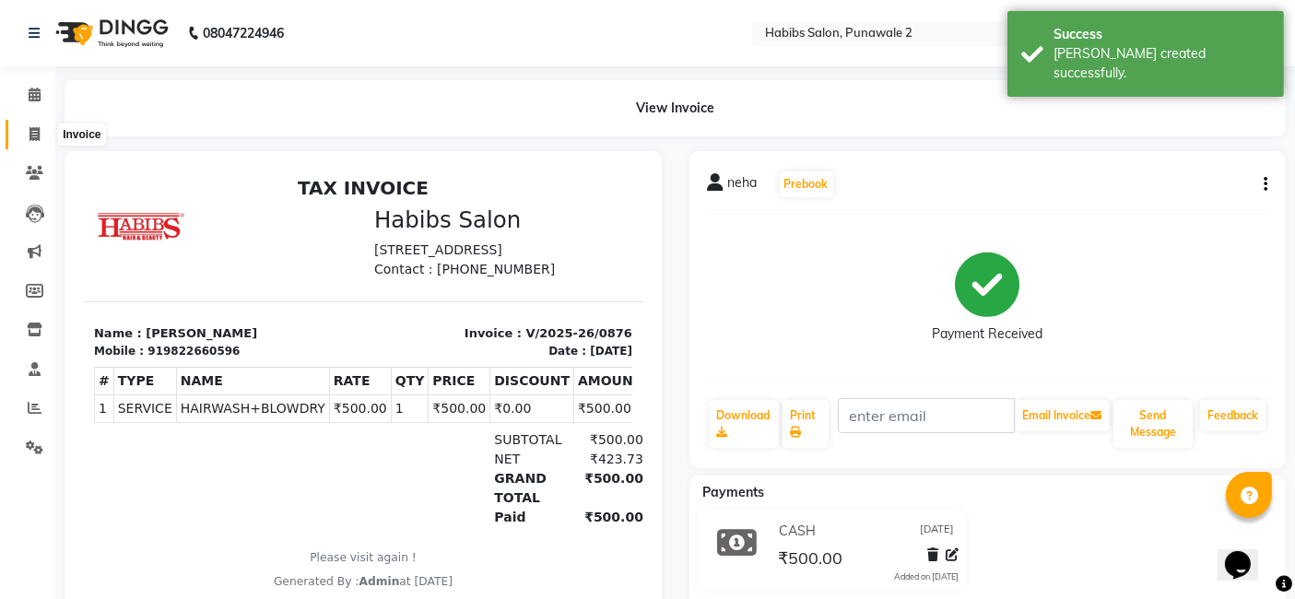
click at [35, 135] on icon at bounding box center [34, 134] width 10 height 14
select select "8475"
select select "service"
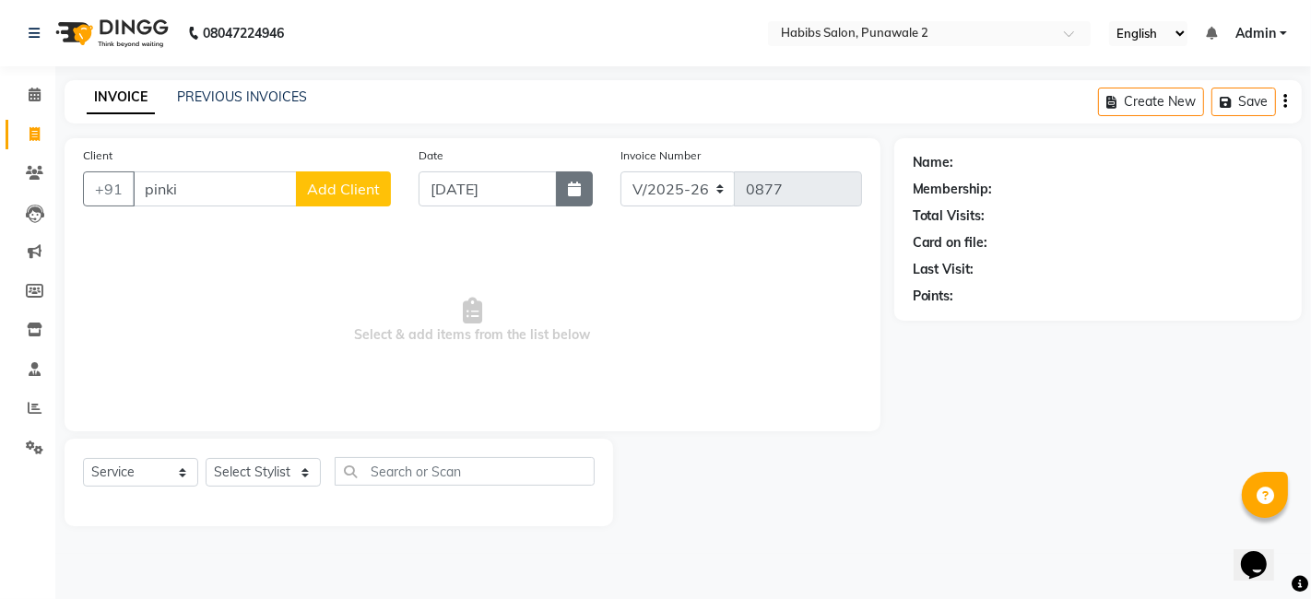
type input "pinki"
click at [566, 190] on button "button" at bounding box center [574, 188] width 37 height 35
select select "9"
select select "2025"
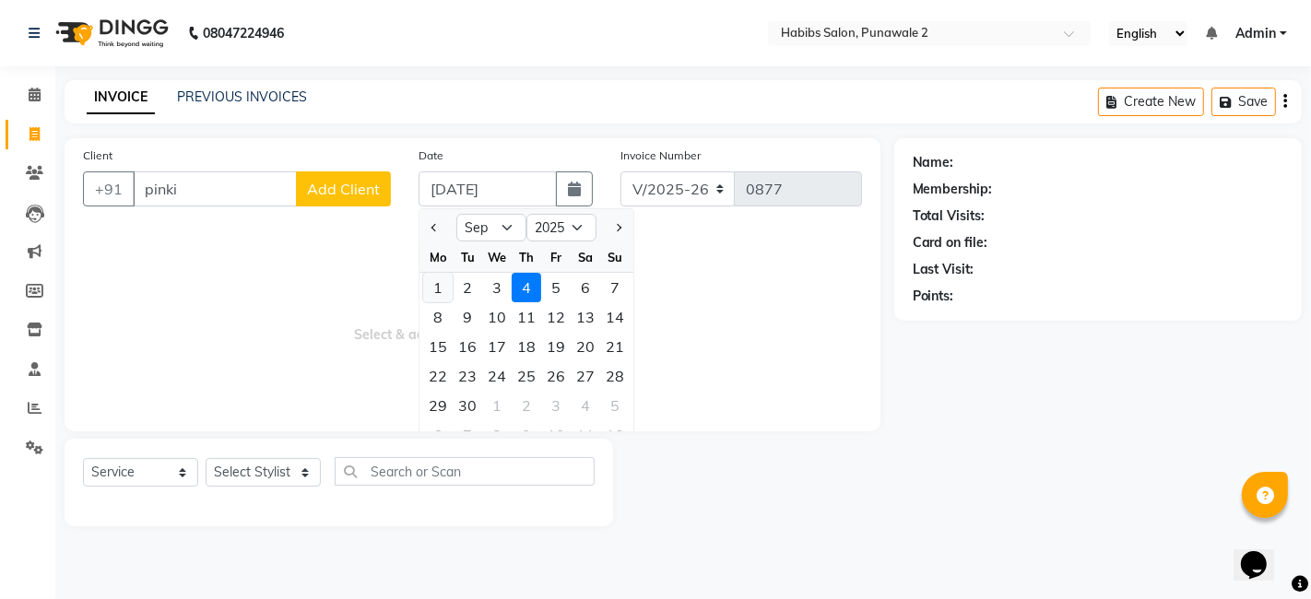
click at [441, 277] on div "1" at bounding box center [437, 287] width 29 height 29
type input "[DATE]"
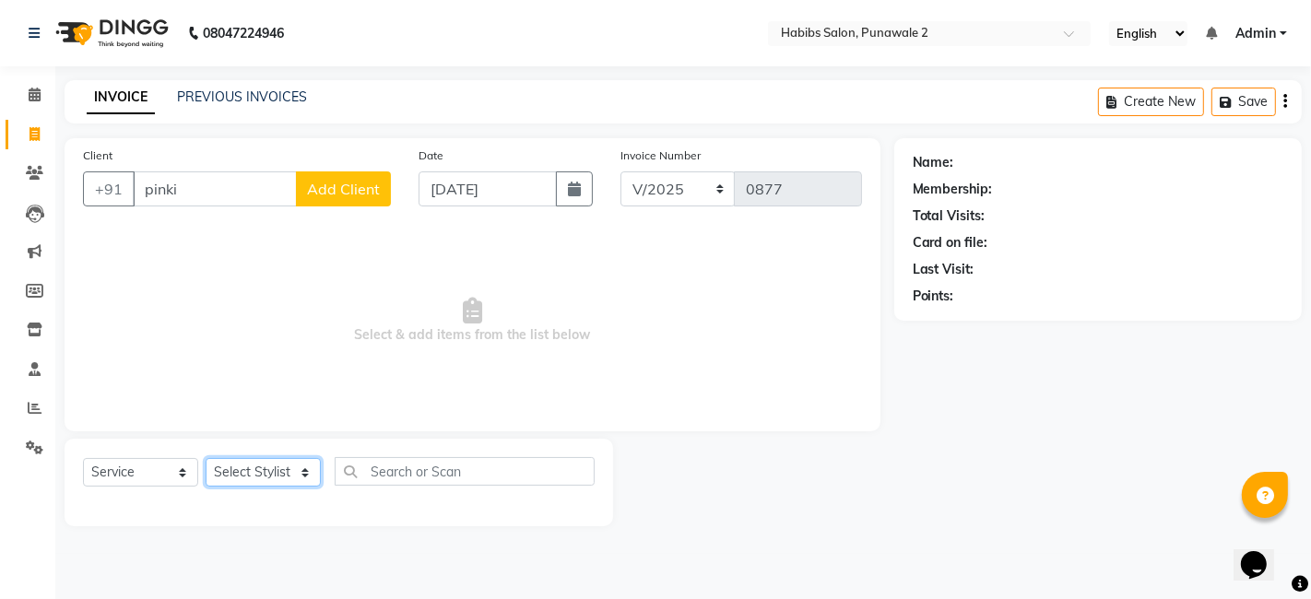
click at [295, 469] on select "Select Stylist Chandan Ganesh Gauri [PERSON_NAME] [PERSON_NAME] nikhil [PERSON_…" at bounding box center [263, 472] width 115 height 29
select select "89918"
click at [206, 458] on select "Select Stylist Chandan Ganesh Gauri [PERSON_NAME] [PERSON_NAME] nikhil [PERSON_…" at bounding box center [263, 472] width 115 height 29
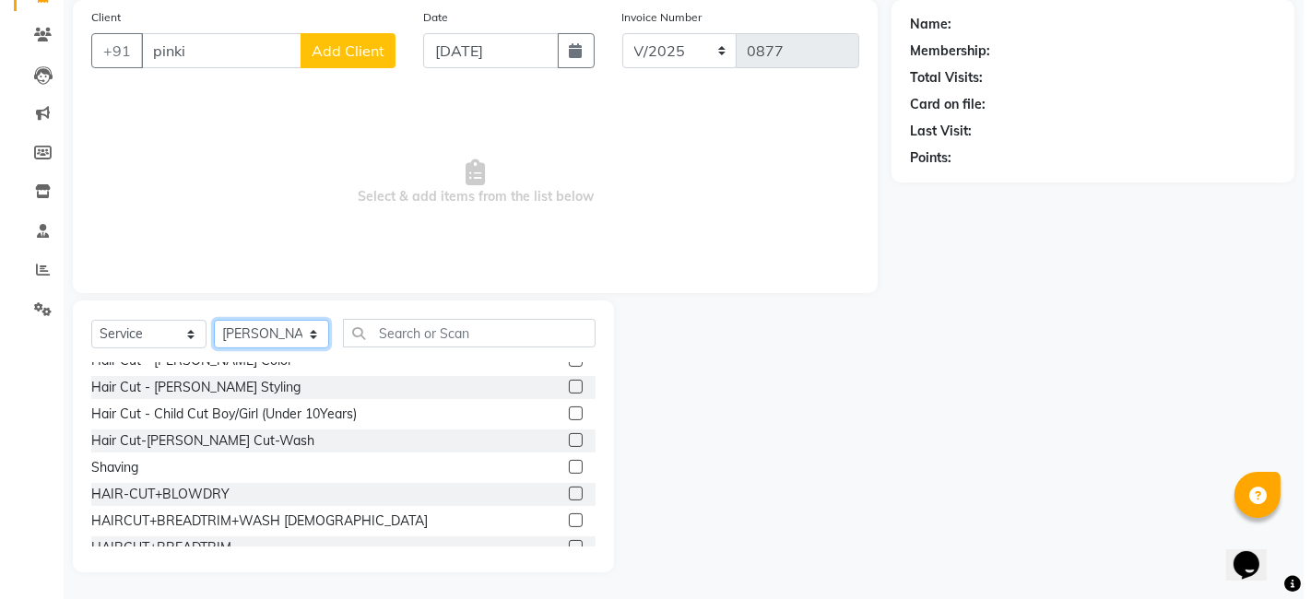
scroll to position [149, 0]
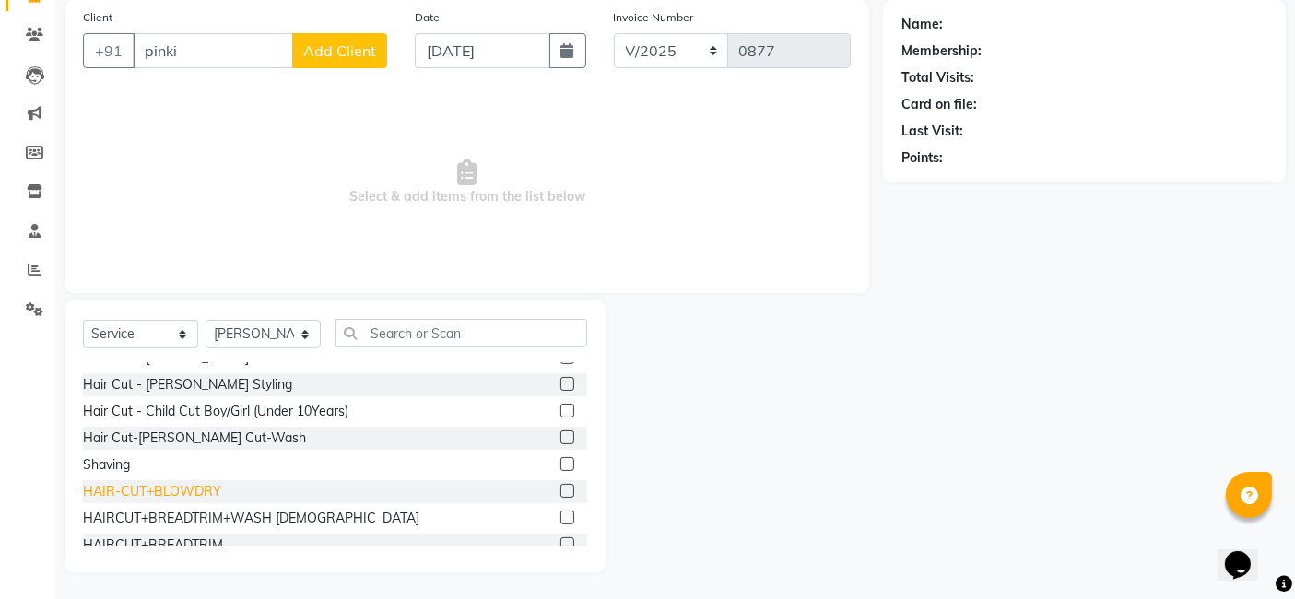
click at [193, 496] on div "HAIR-CUT+BLOWDRY" at bounding box center [152, 491] width 138 height 19
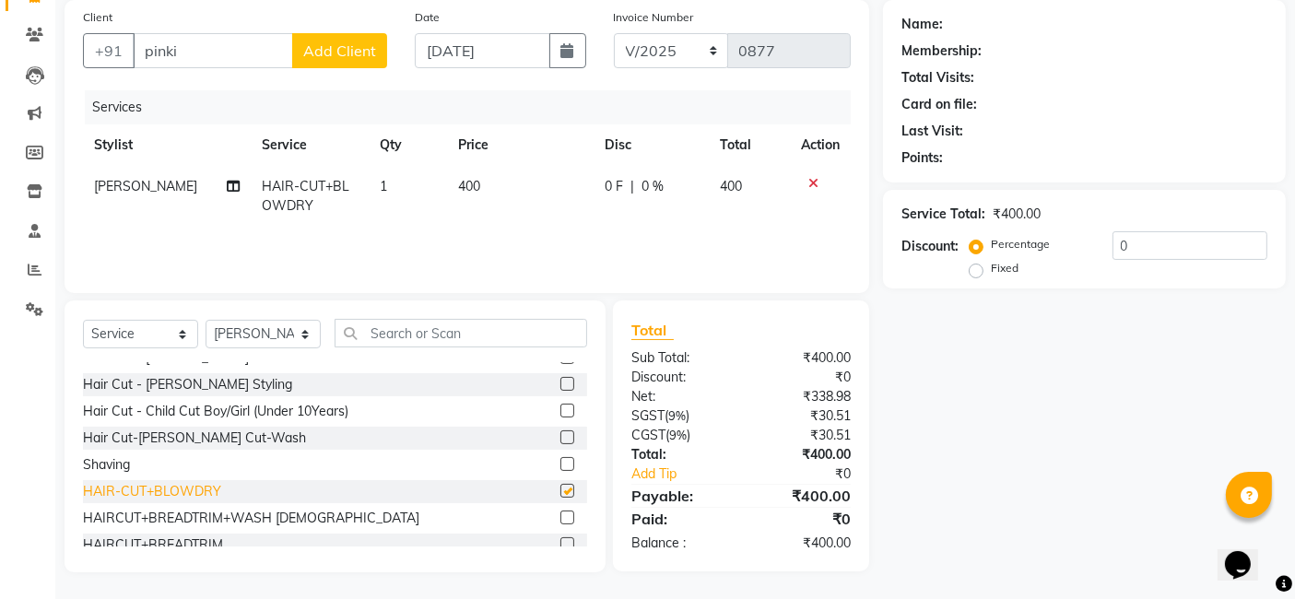
checkbox input "false"
click at [478, 161] on th "Price" at bounding box center [520, 144] width 147 height 41
click at [485, 185] on td "400" at bounding box center [520, 196] width 147 height 61
select select "89918"
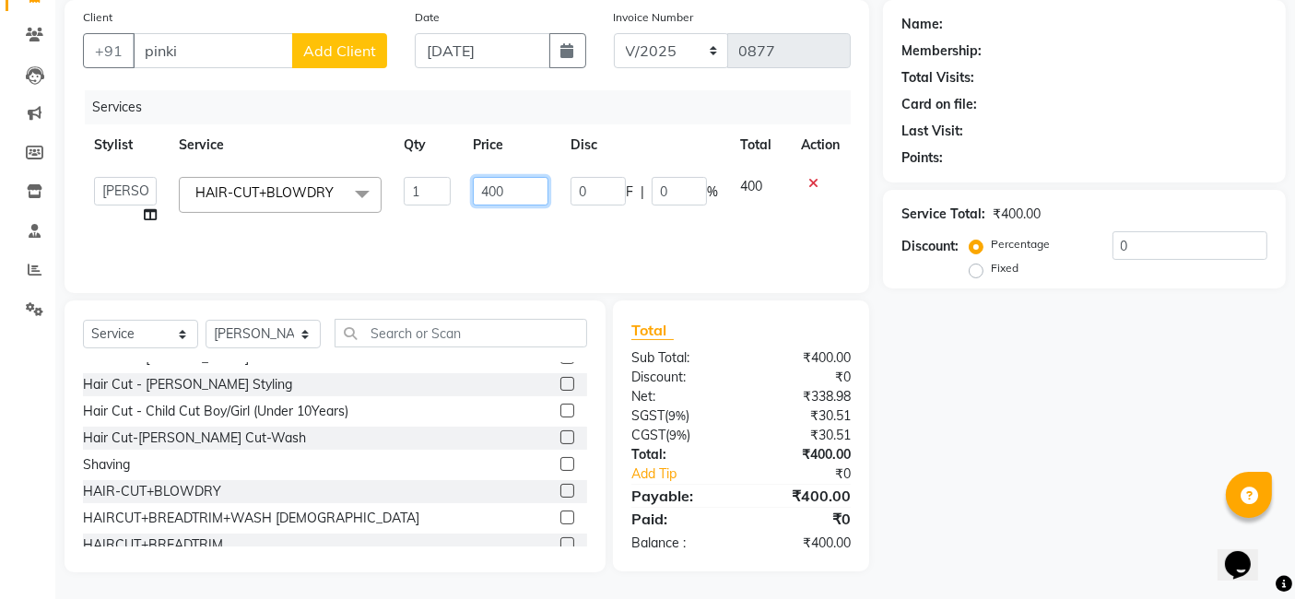
click at [526, 193] on input "400" at bounding box center [511, 191] width 76 height 29
type input "4"
type input "750"
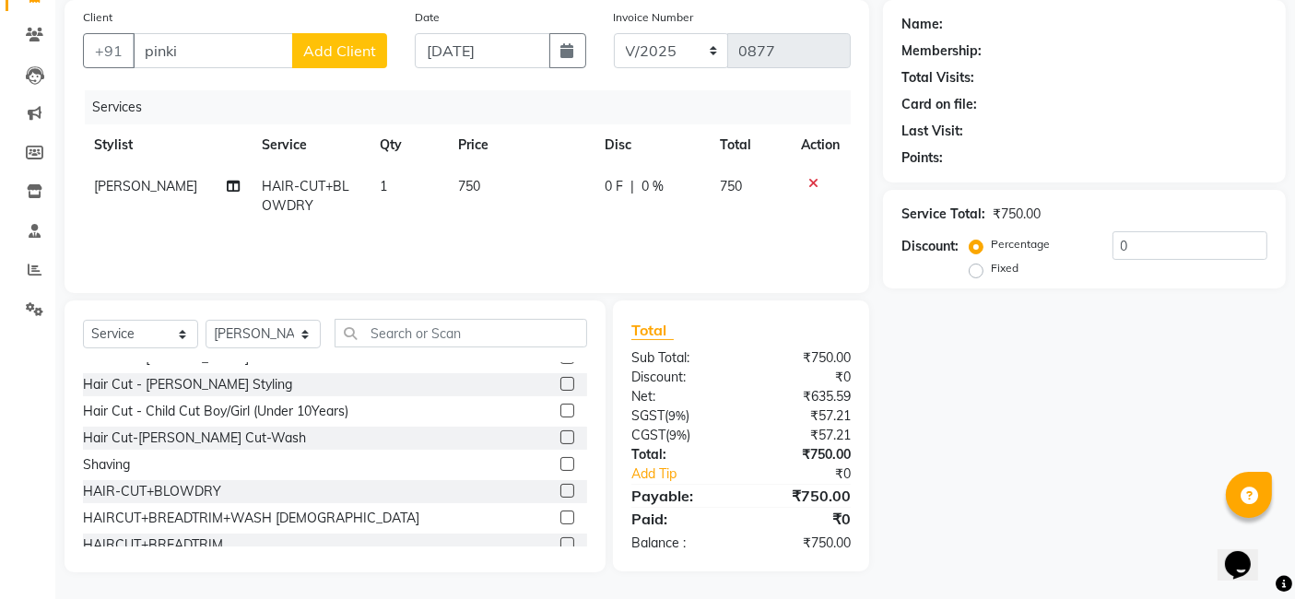
click at [363, 49] on span "Add Client" at bounding box center [339, 50] width 73 height 18
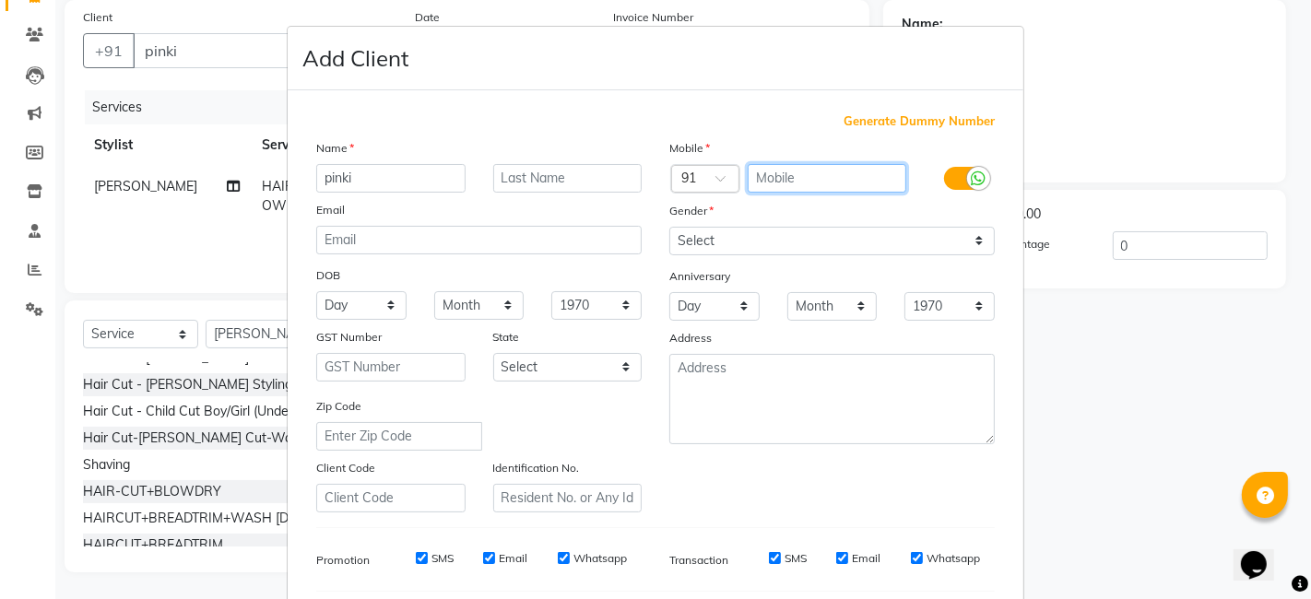
click at [793, 180] on input "text" at bounding box center [826, 178] width 159 height 29
type input "9765390375"
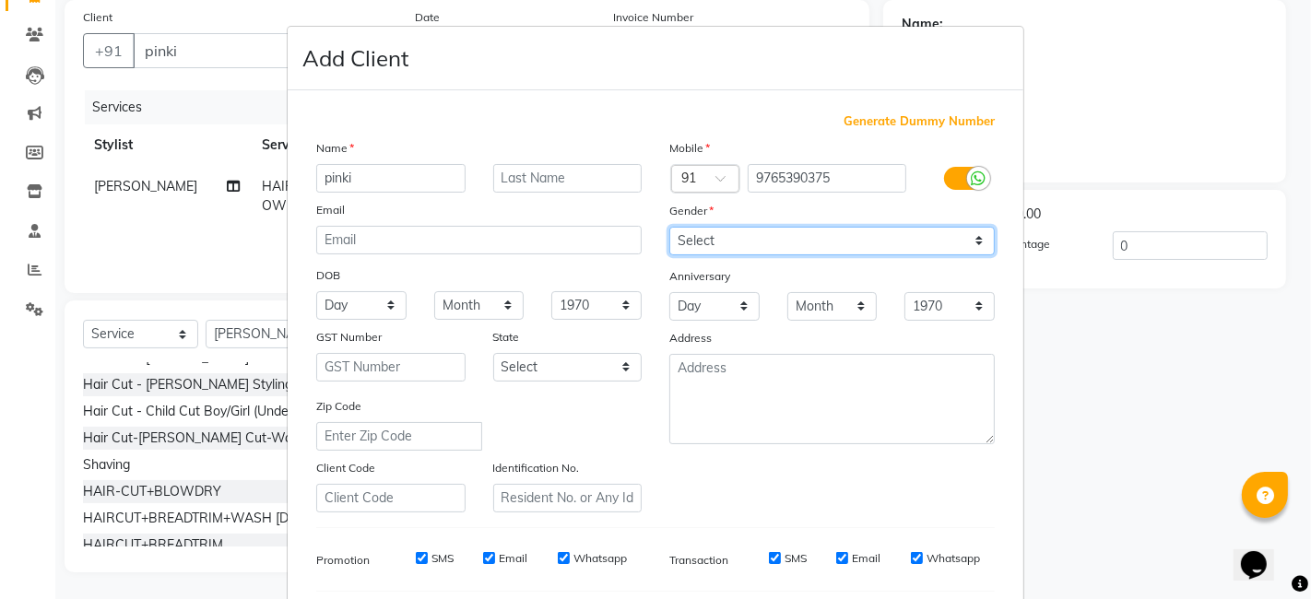
click at [967, 228] on select "Select [DEMOGRAPHIC_DATA] [DEMOGRAPHIC_DATA] Other Prefer Not To Say" at bounding box center [831, 241] width 325 height 29
select select "[DEMOGRAPHIC_DATA]"
click at [669, 227] on select "Select [DEMOGRAPHIC_DATA] [DEMOGRAPHIC_DATA] Other Prefer Not To Say" at bounding box center [831, 241] width 325 height 29
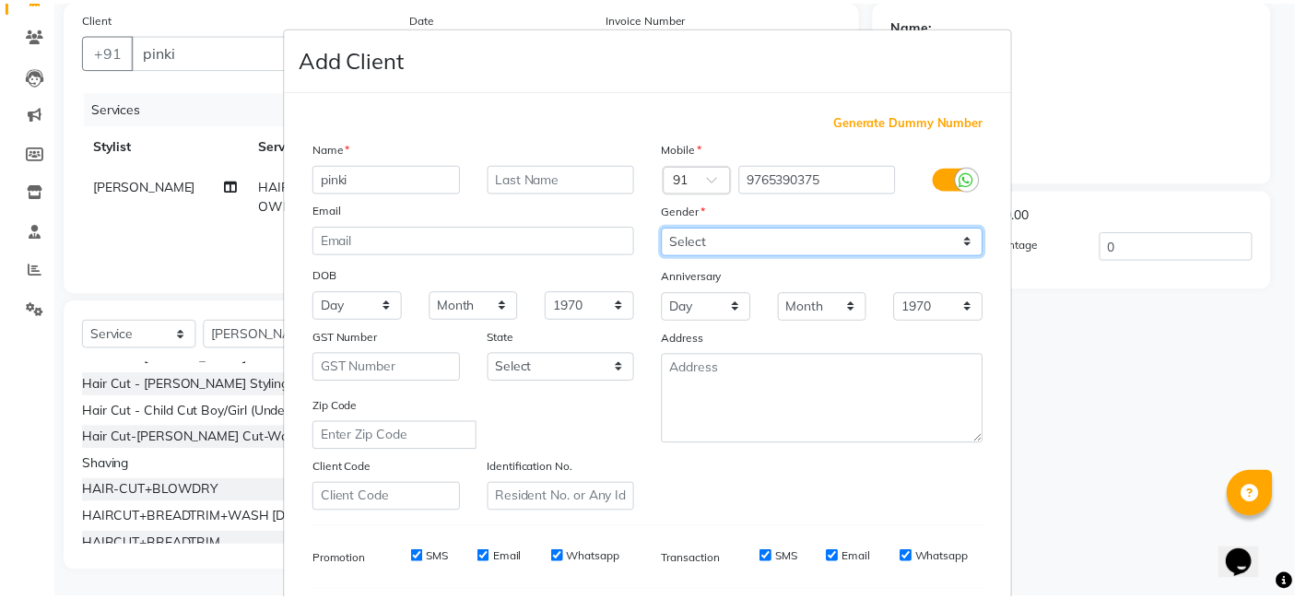
scroll to position [250, 0]
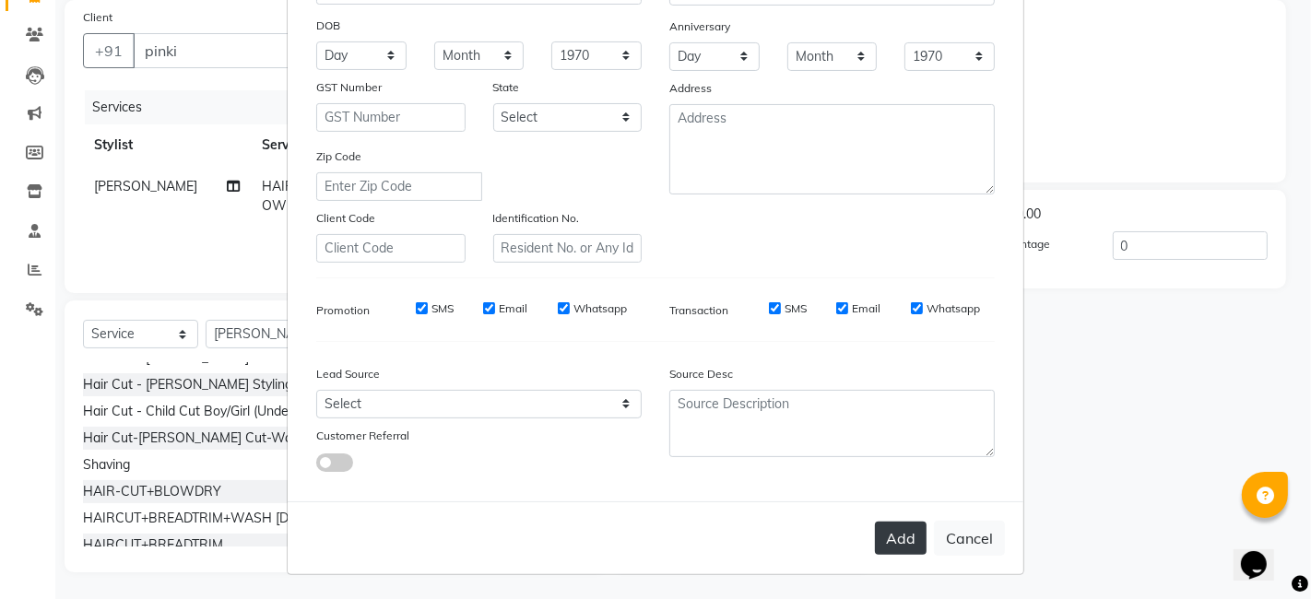
click at [876, 535] on button "Add" at bounding box center [901, 538] width 52 height 33
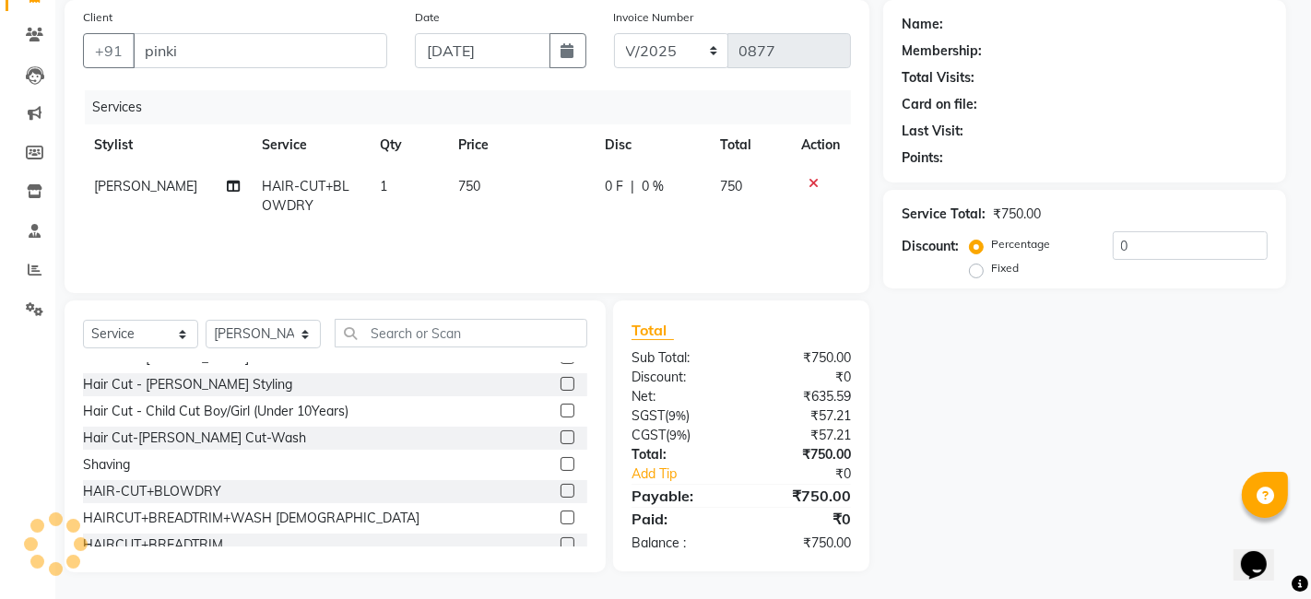
type input "9765390375"
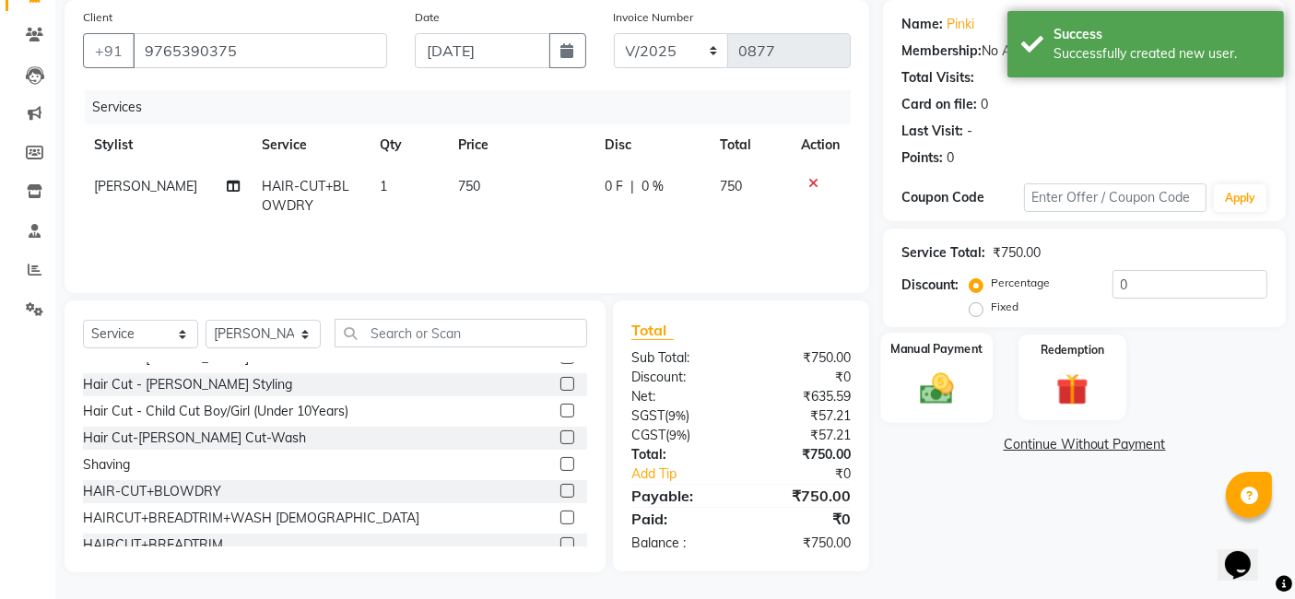
click at [908, 385] on div "Manual Payment" at bounding box center [937, 378] width 112 height 90
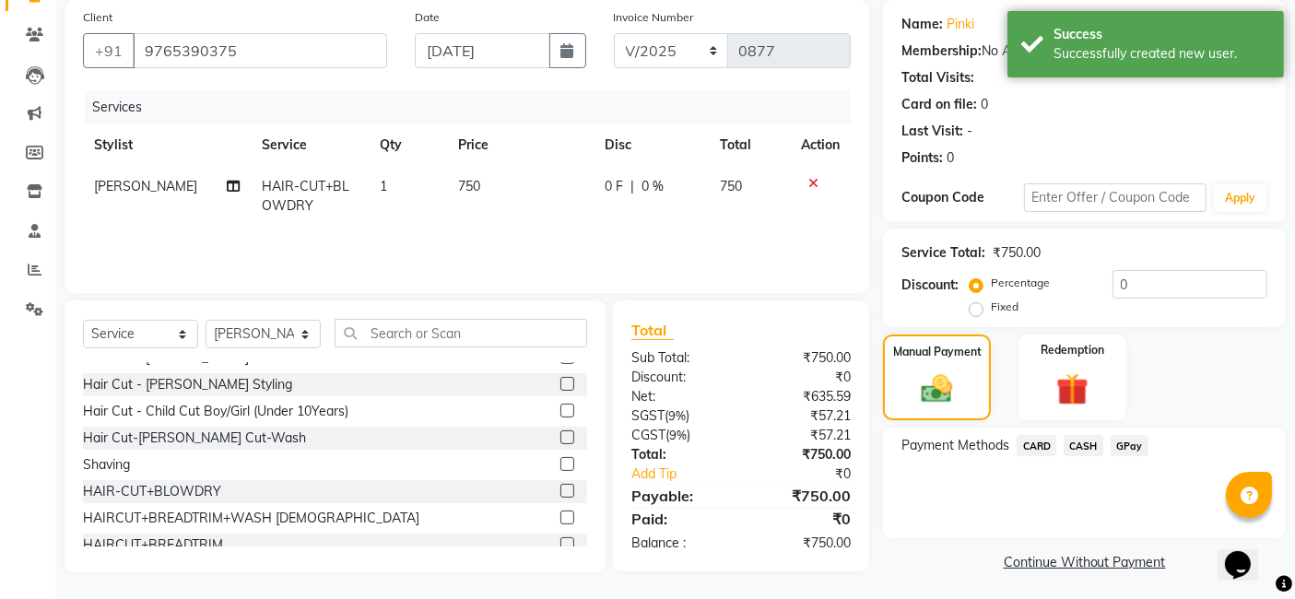
click at [1129, 447] on span "GPay" at bounding box center [1130, 445] width 38 height 21
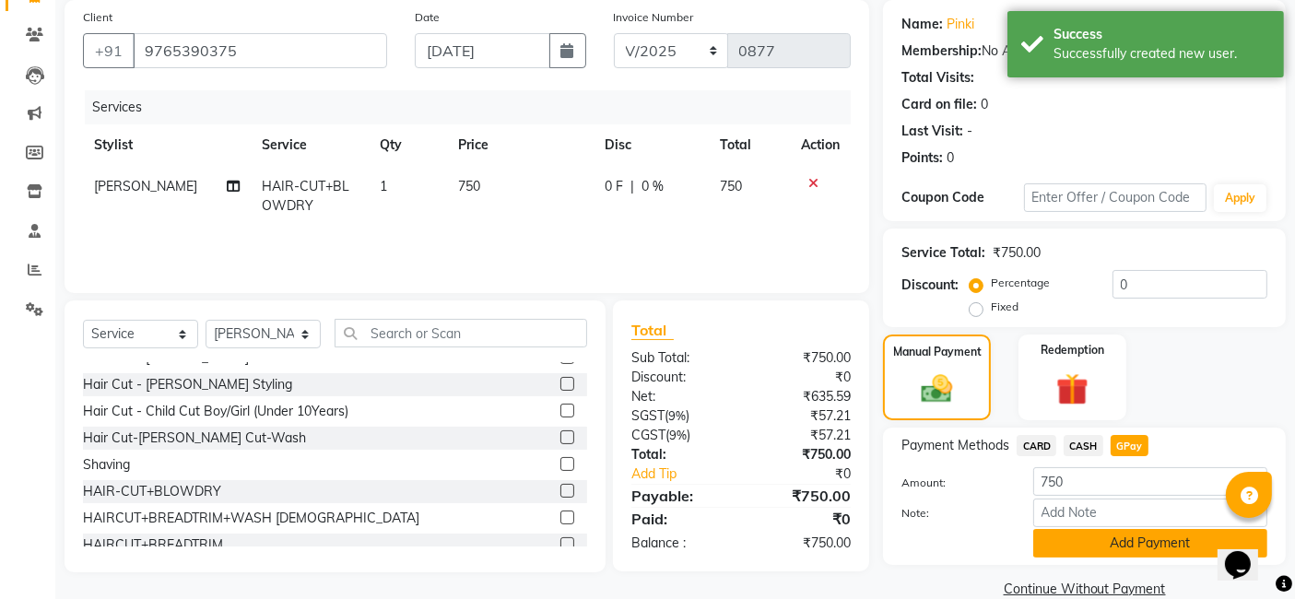
click at [1130, 549] on button "Add Payment" at bounding box center [1150, 543] width 234 height 29
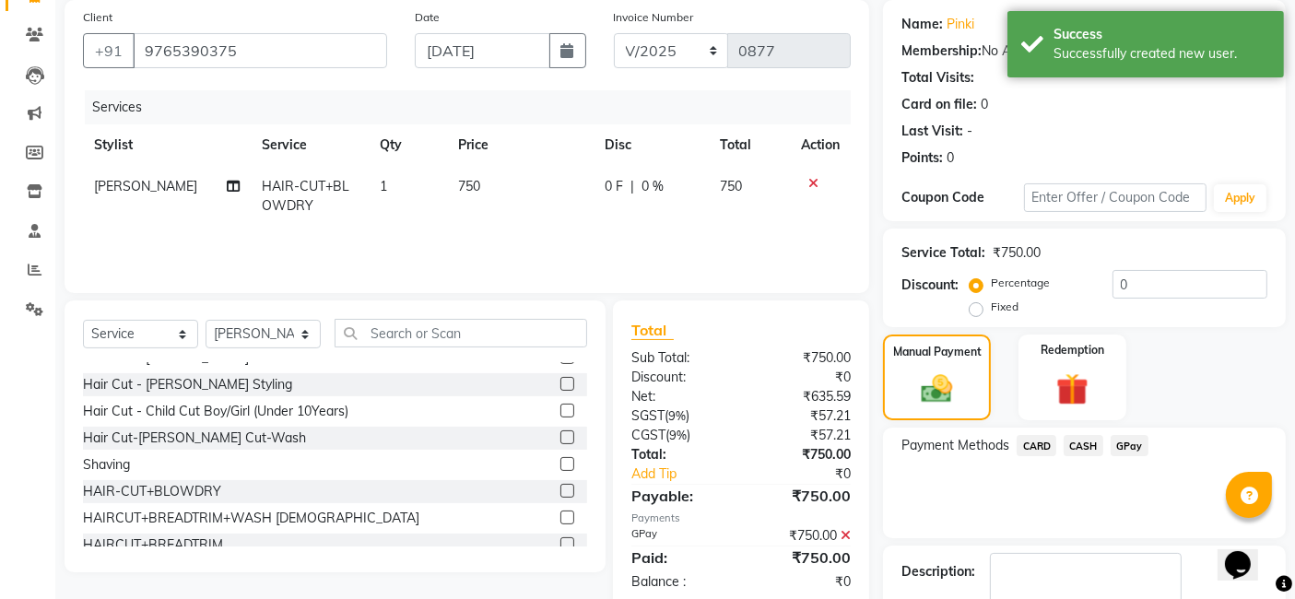
scroll to position [245, 0]
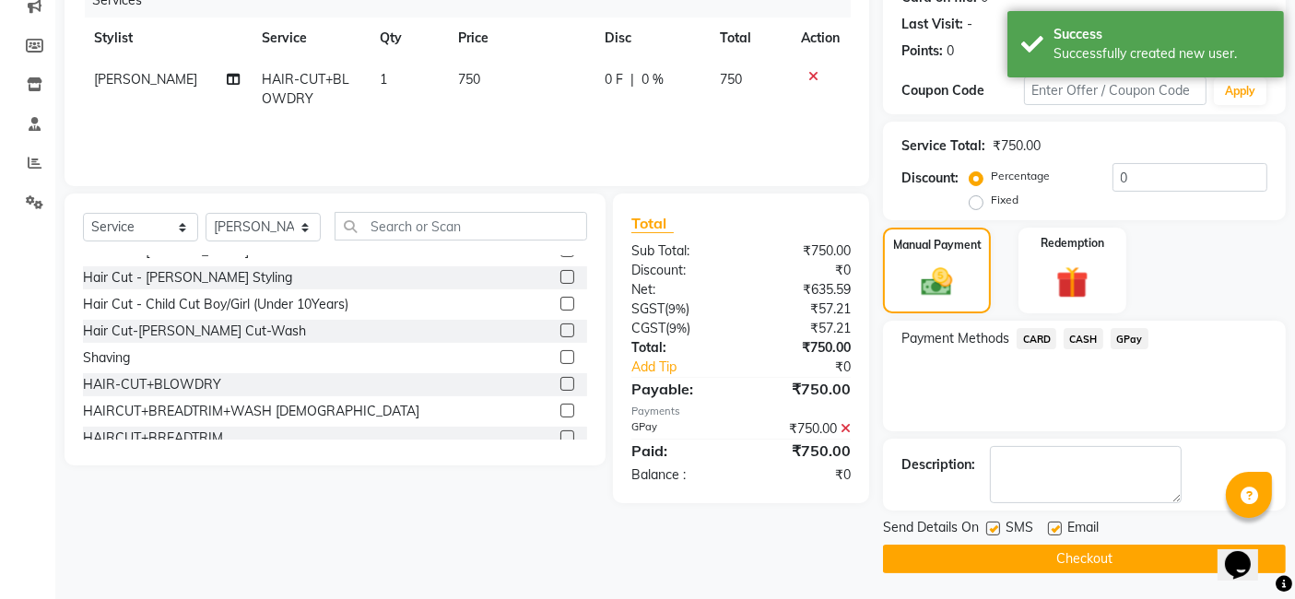
click at [1118, 562] on button "Checkout" at bounding box center [1084, 559] width 403 height 29
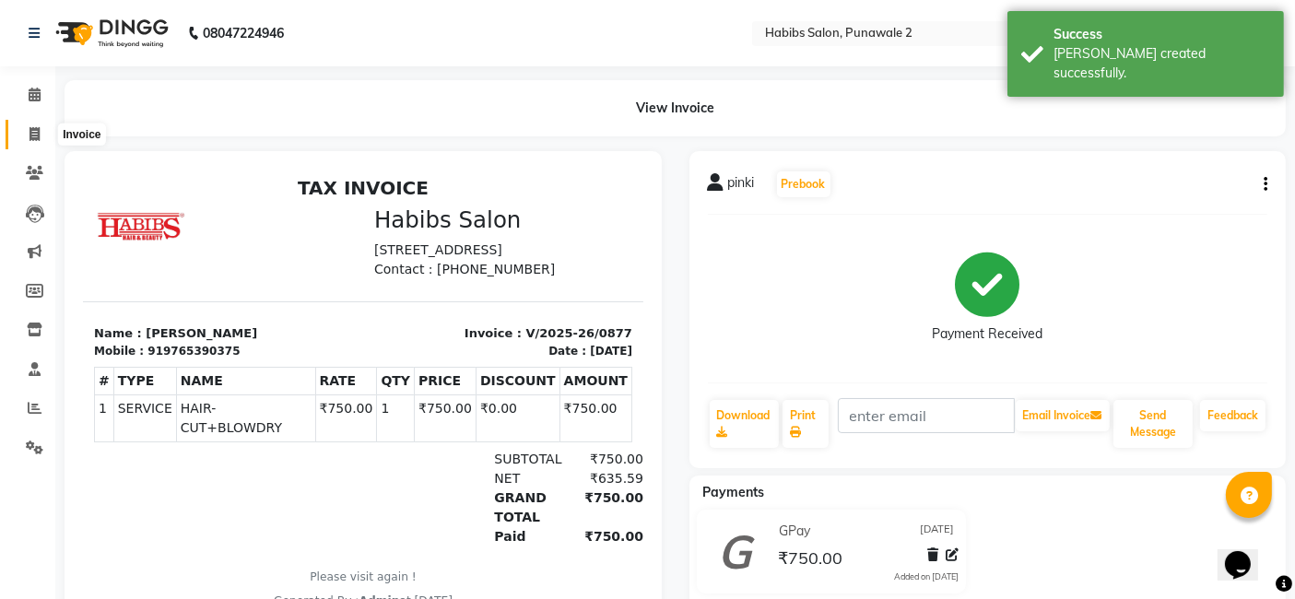
click at [34, 135] on icon at bounding box center [34, 134] width 10 height 14
select select "8475"
select select "service"
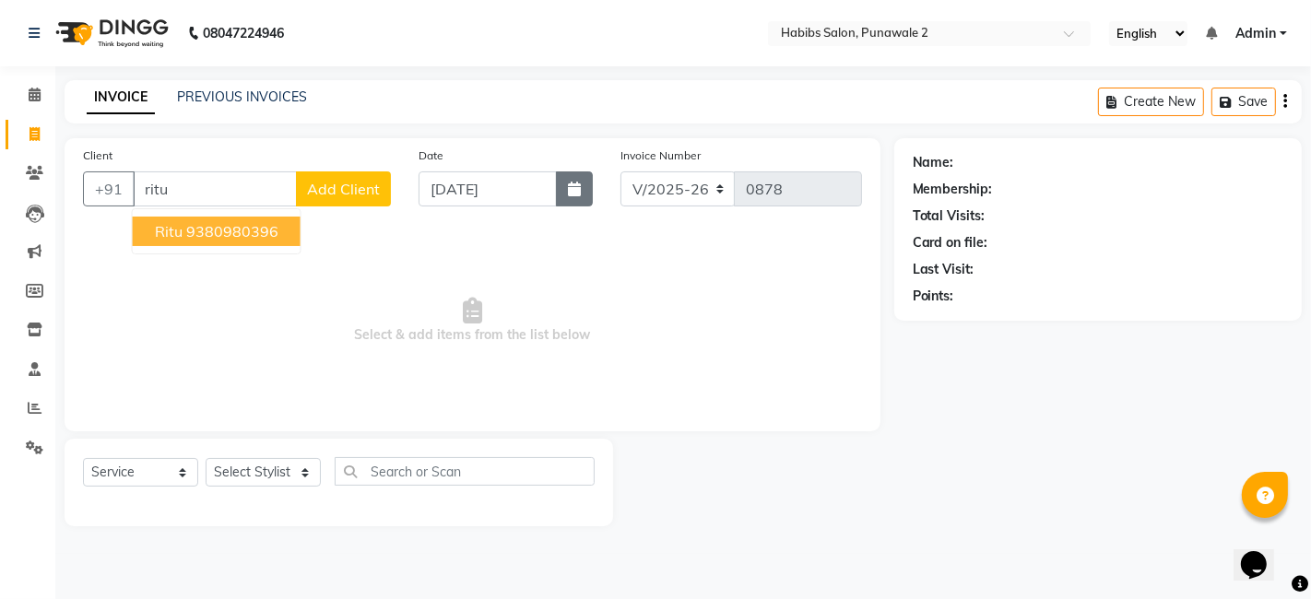
type input "ritu"
click at [584, 197] on button "button" at bounding box center [574, 188] width 37 height 35
select select "9"
select select "2025"
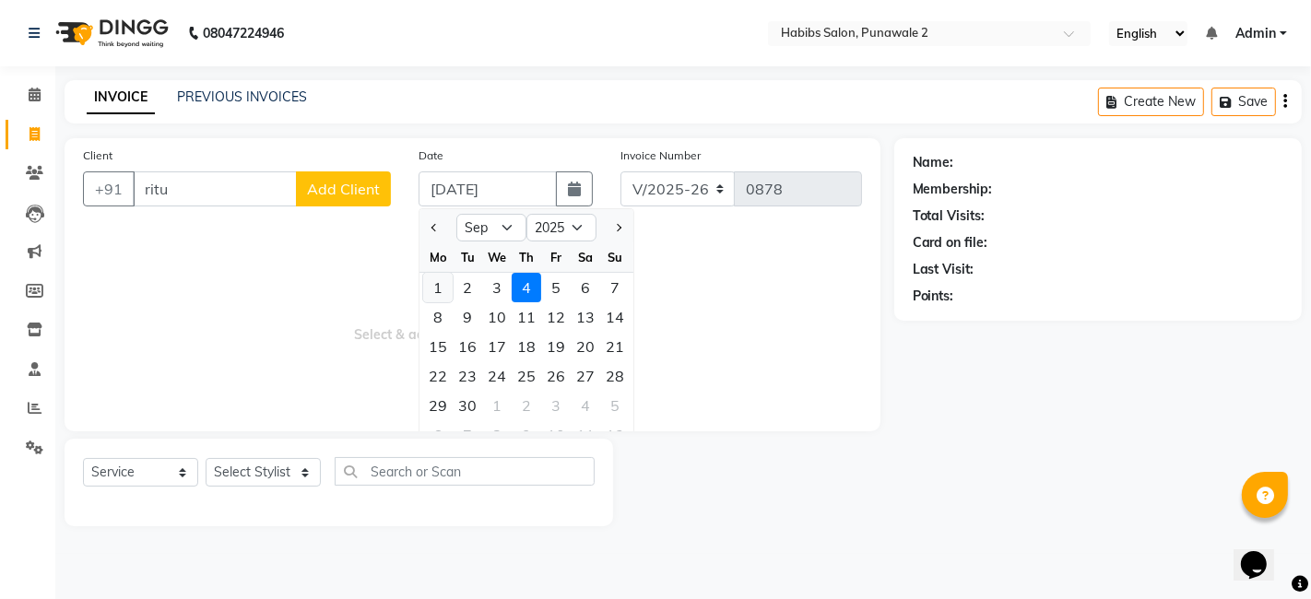
click at [432, 284] on div "1" at bounding box center [437, 287] width 29 height 29
type input "[DATE]"
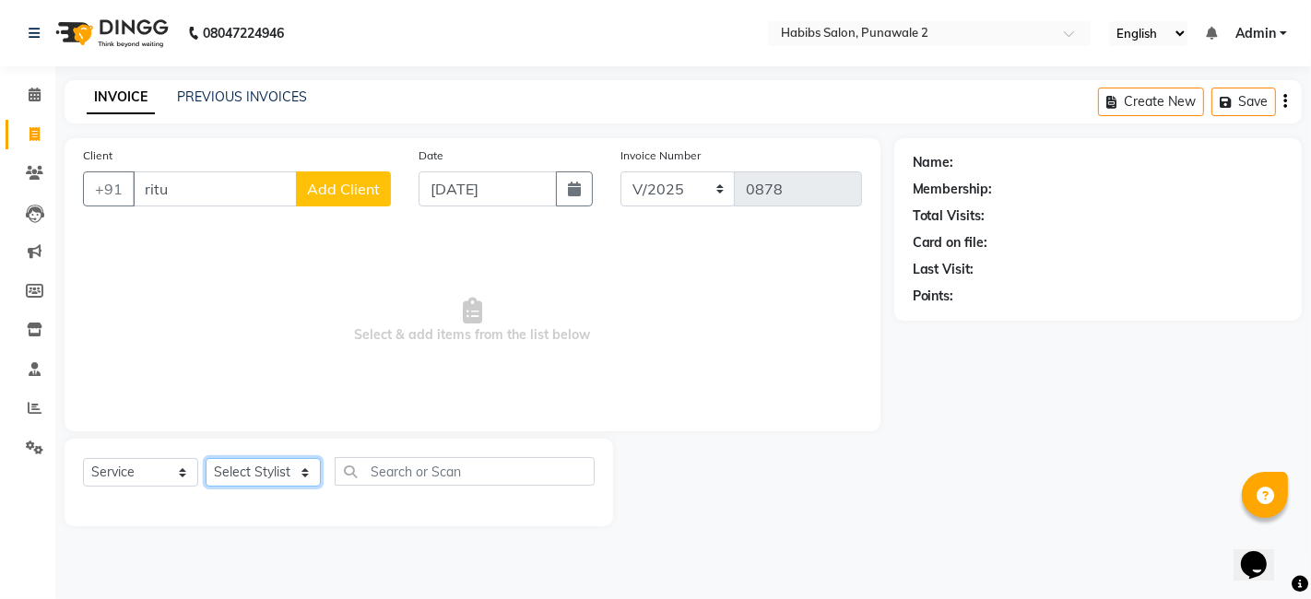
click at [302, 468] on select "Select Stylist Chandan Ganesh Gauri [PERSON_NAME] [PERSON_NAME] nikhil [PERSON_…" at bounding box center [263, 472] width 115 height 29
select select "82975"
click at [206, 458] on select "Select Stylist Chandan Ganesh Gauri [PERSON_NAME] [PERSON_NAME] nikhil [PERSON_…" at bounding box center [263, 472] width 115 height 29
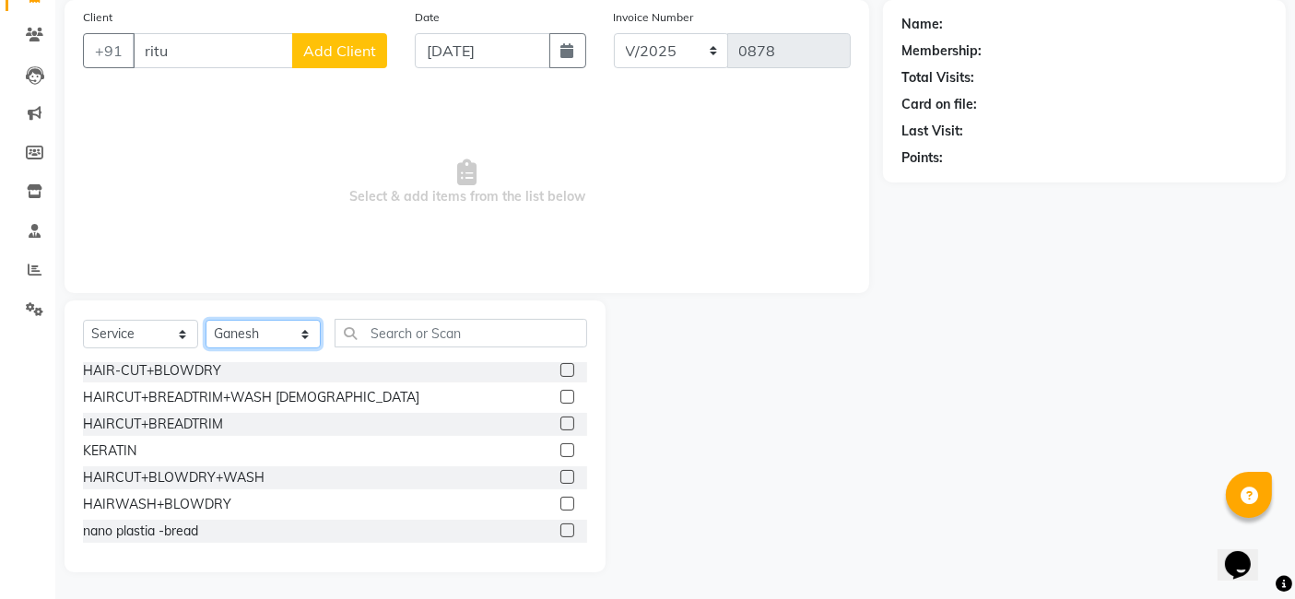
scroll to position [274, 0]
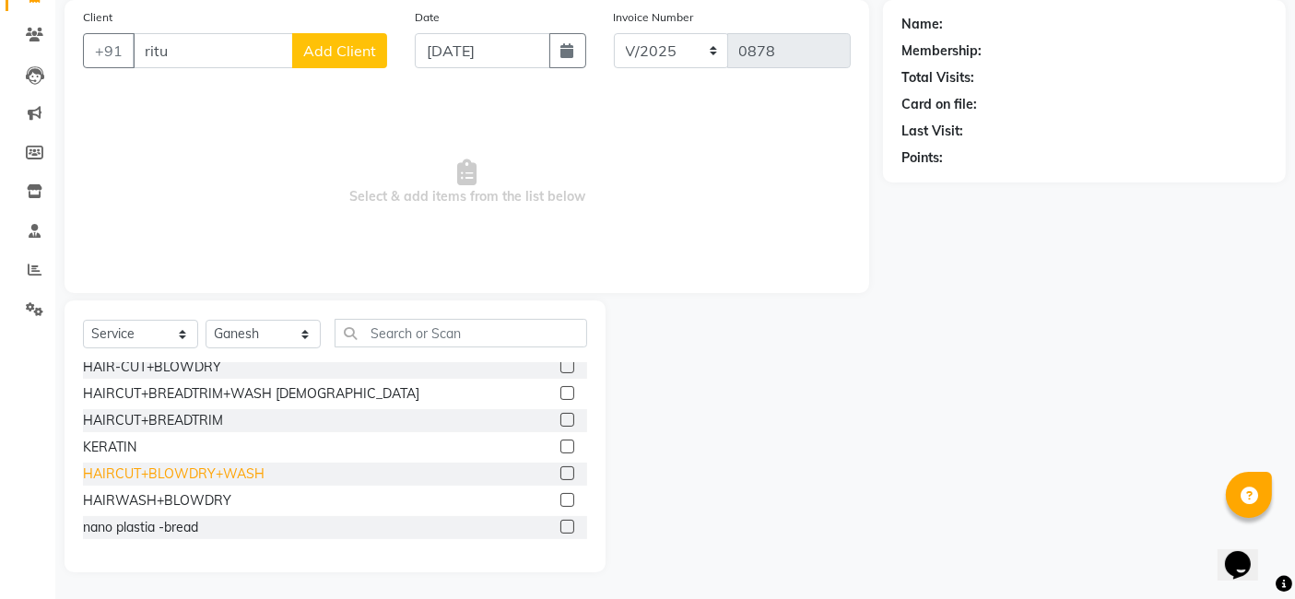
click at [155, 470] on div "HAIRCUT+BLOWDRY+WASH" at bounding box center [174, 473] width 182 height 19
checkbox input "false"
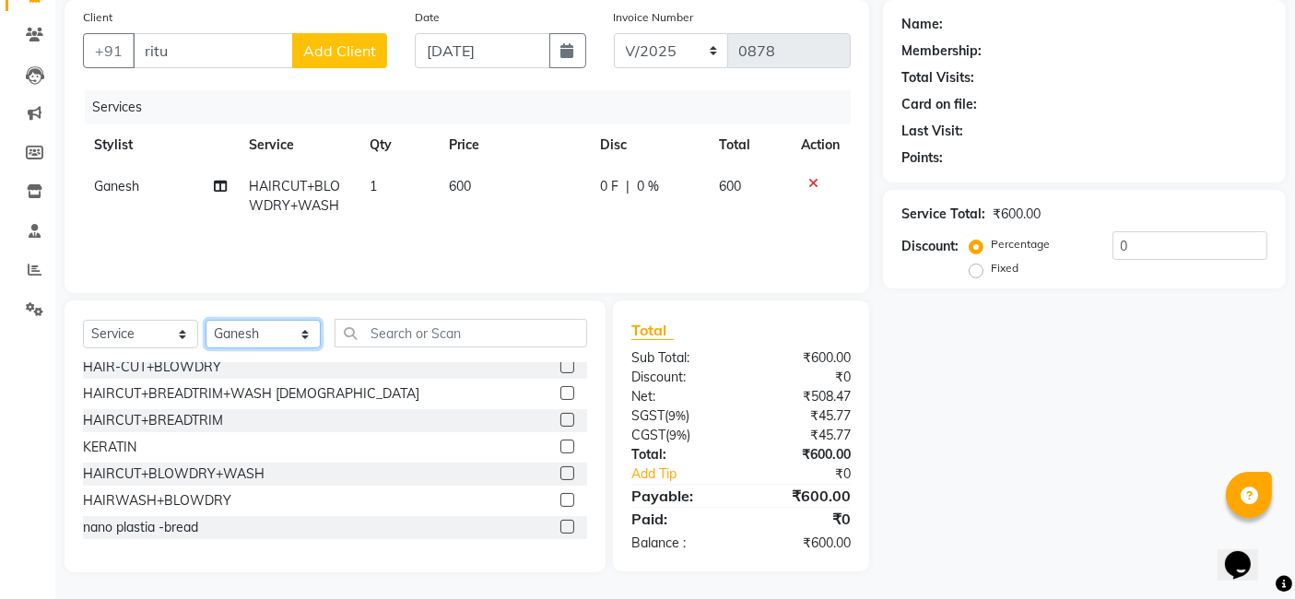
click at [302, 333] on select "Select Stylist Chandan Ganesh Gauri [PERSON_NAME] [PERSON_NAME] nikhil [PERSON_…" at bounding box center [263, 334] width 115 height 29
select select "89918"
click at [206, 320] on select "Select Stylist Chandan Ganesh Gauri [PERSON_NAME] [PERSON_NAME] nikhil [PERSON_…" at bounding box center [263, 334] width 115 height 29
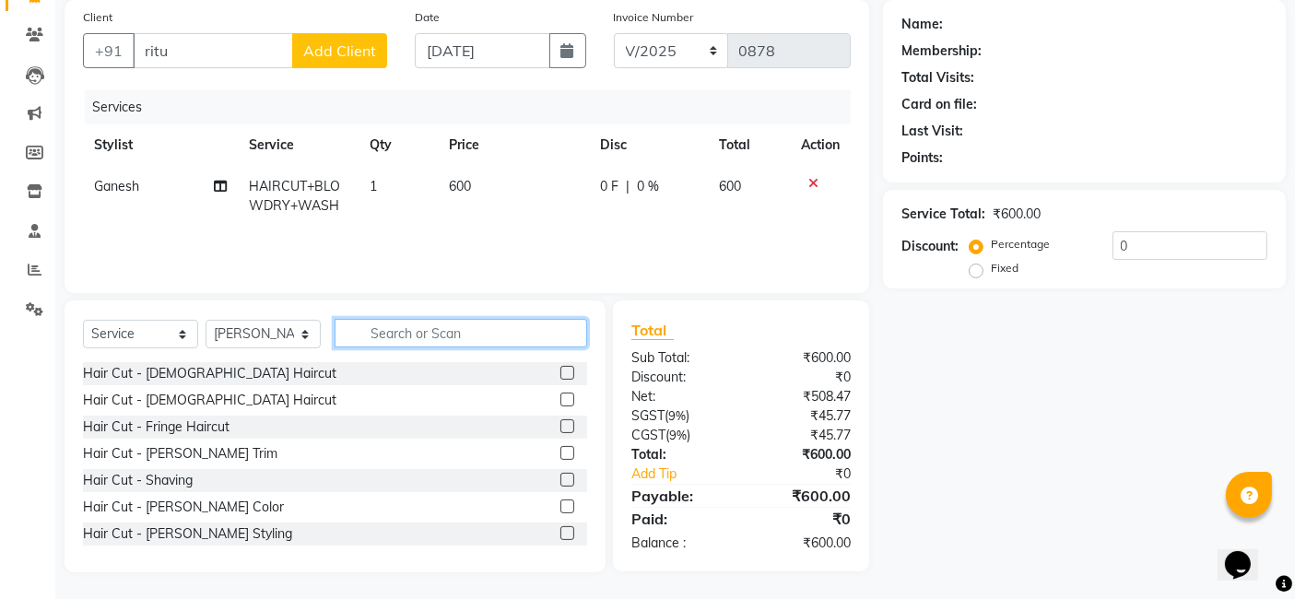
click at [416, 323] on input "text" at bounding box center [461, 333] width 253 height 29
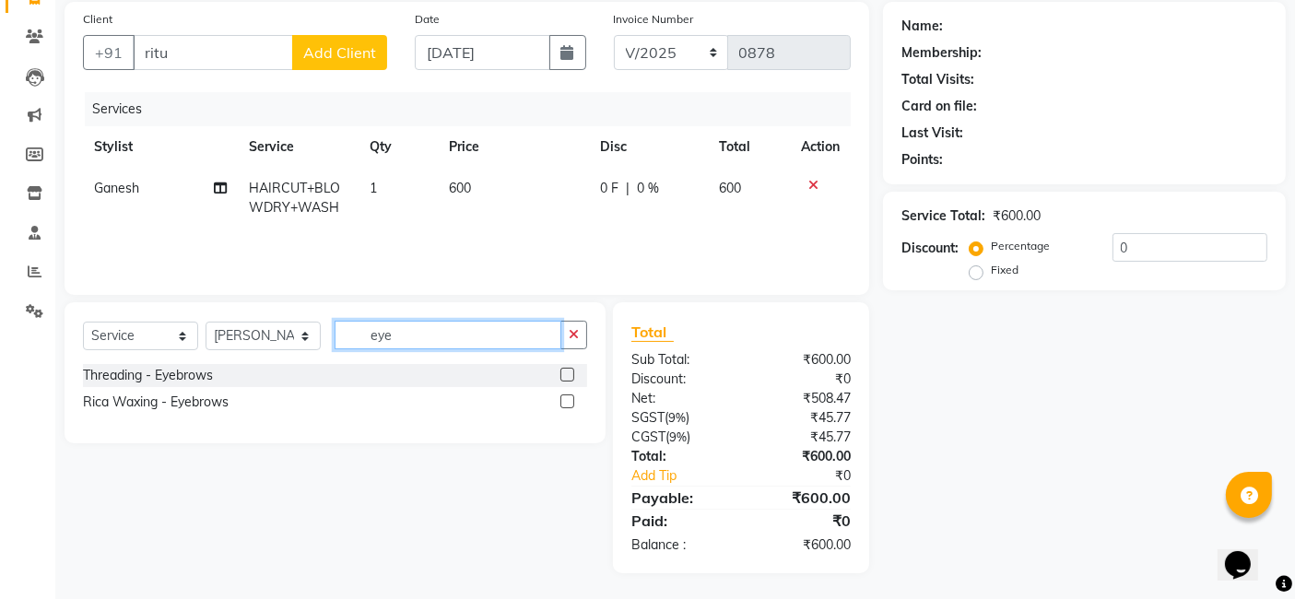
type input "eye"
click at [569, 368] on label at bounding box center [567, 375] width 14 height 14
click at [569, 370] on input "checkbox" at bounding box center [566, 376] width 12 height 12
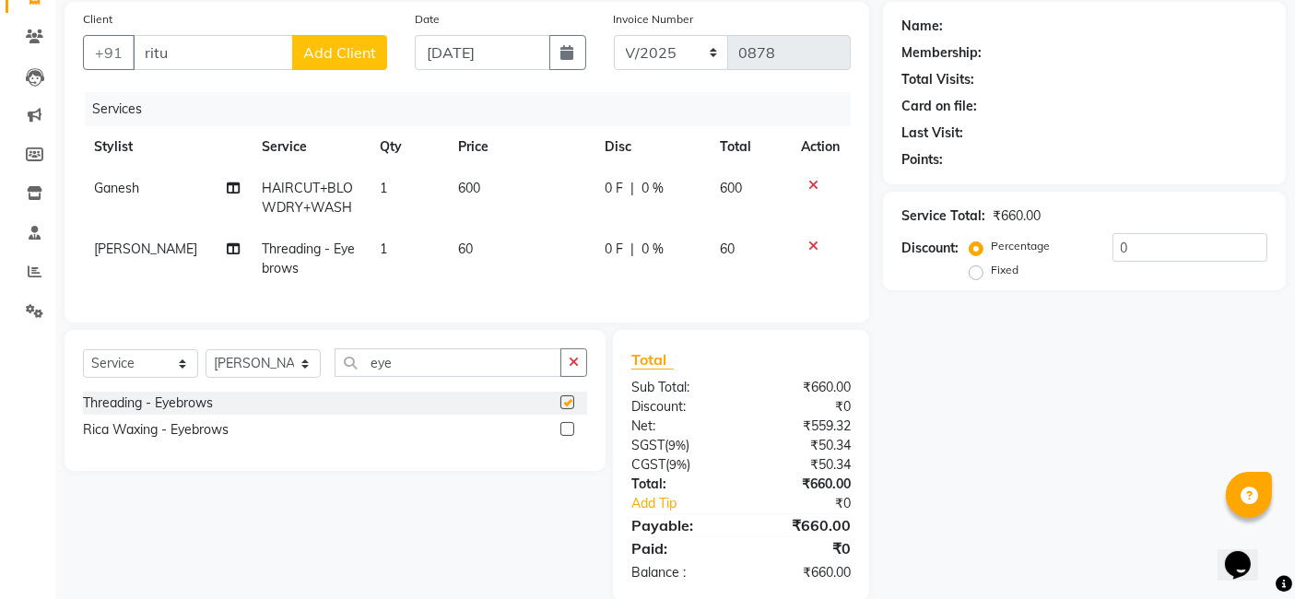
checkbox input "false"
click at [451, 377] on input "eye" at bounding box center [448, 362] width 227 height 29
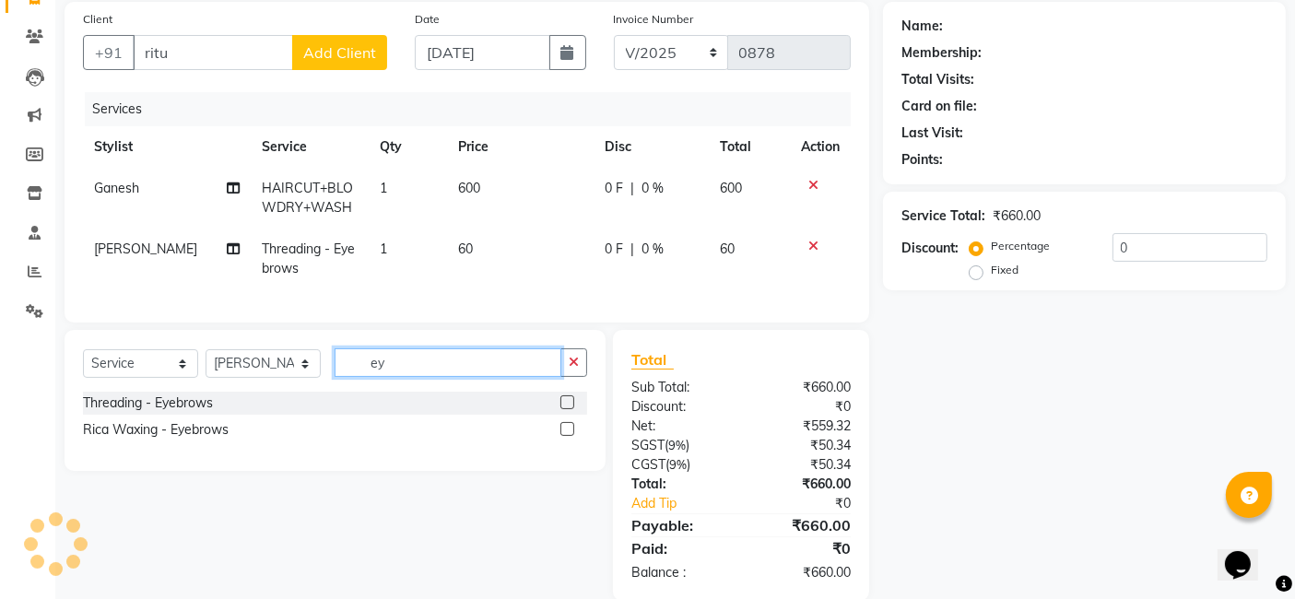
type input "e"
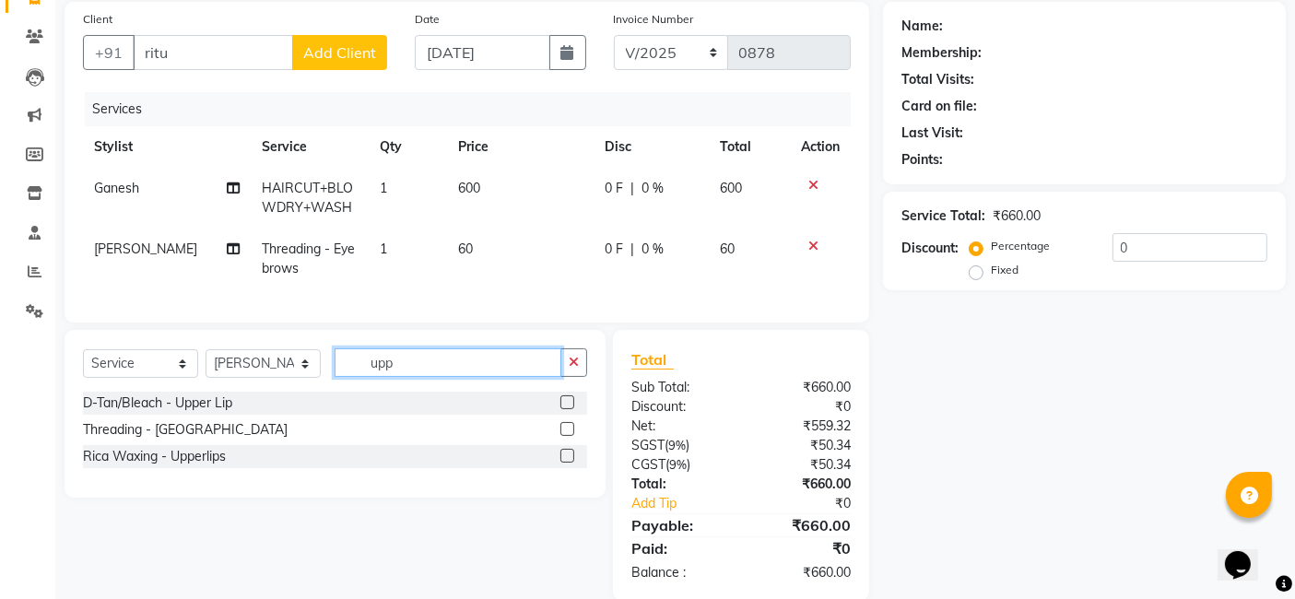
type input "upp"
click at [562, 436] on label at bounding box center [567, 429] width 14 height 14
click at [562, 436] on input "checkbox" at bounding box center [566, 430] width 12 height 12
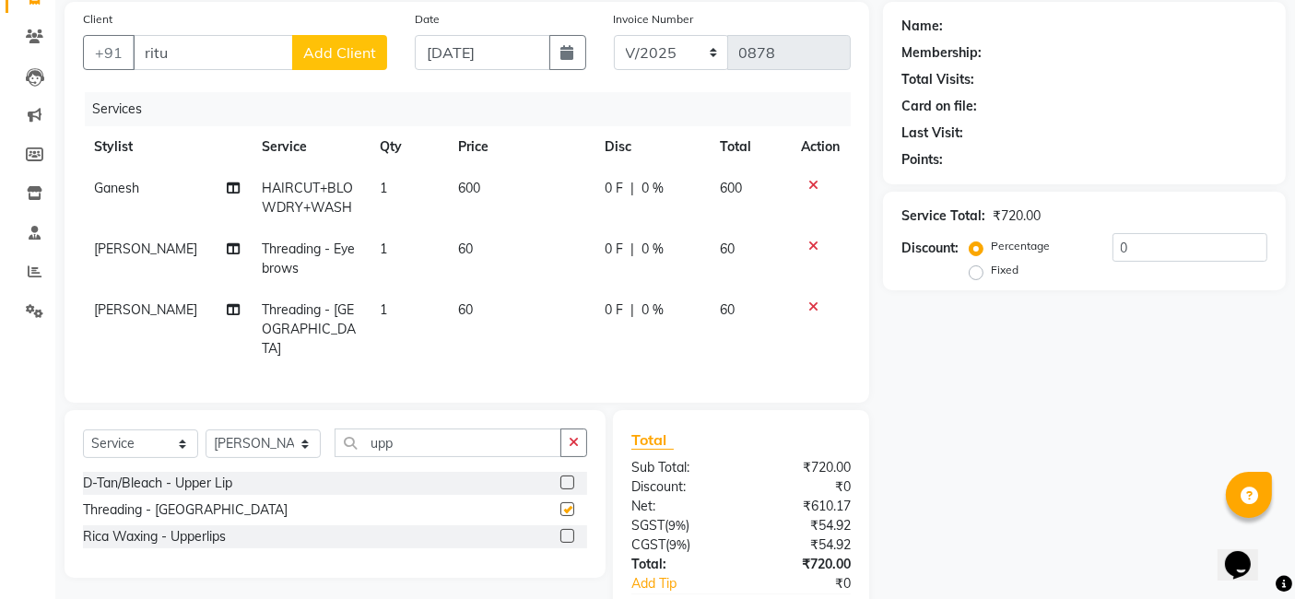
checkbox input "false"
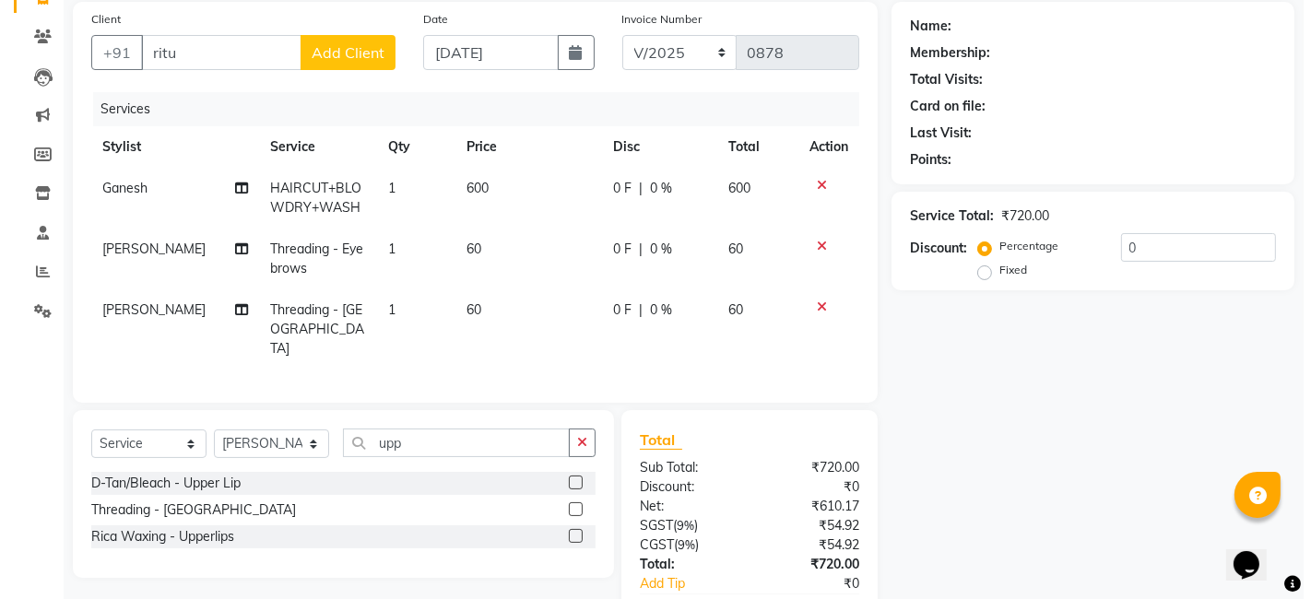
scroll to position [0, 0]
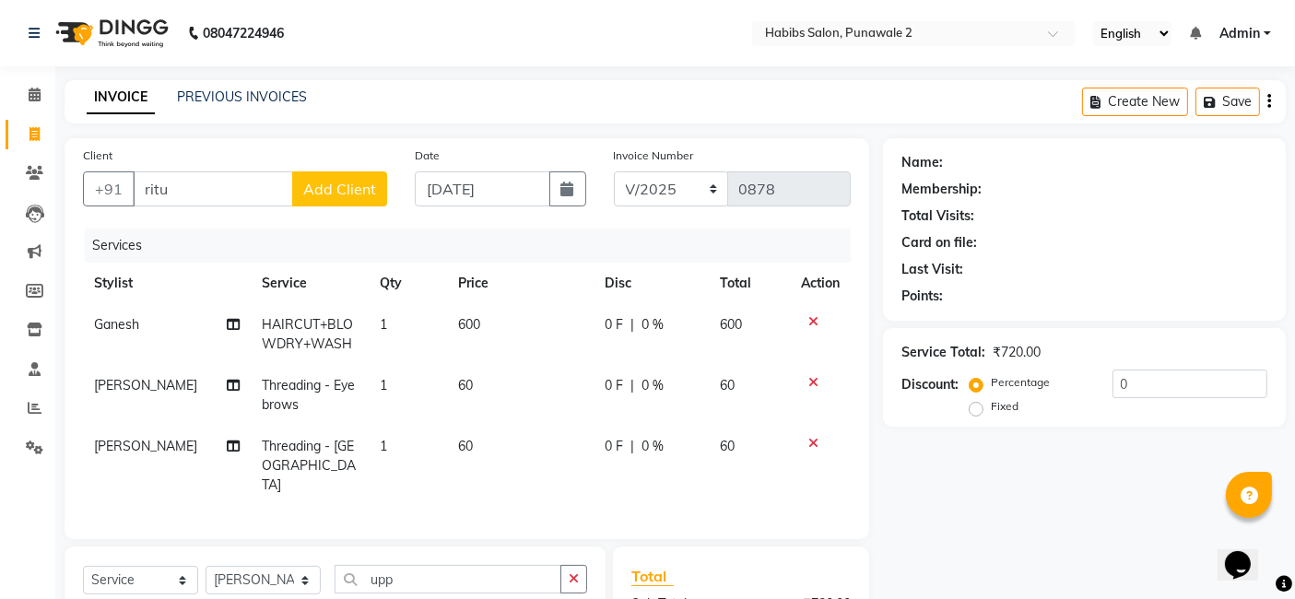
click at [346, 182] on span "Add Client" at bounding box center [339, 189] width 73 height 18
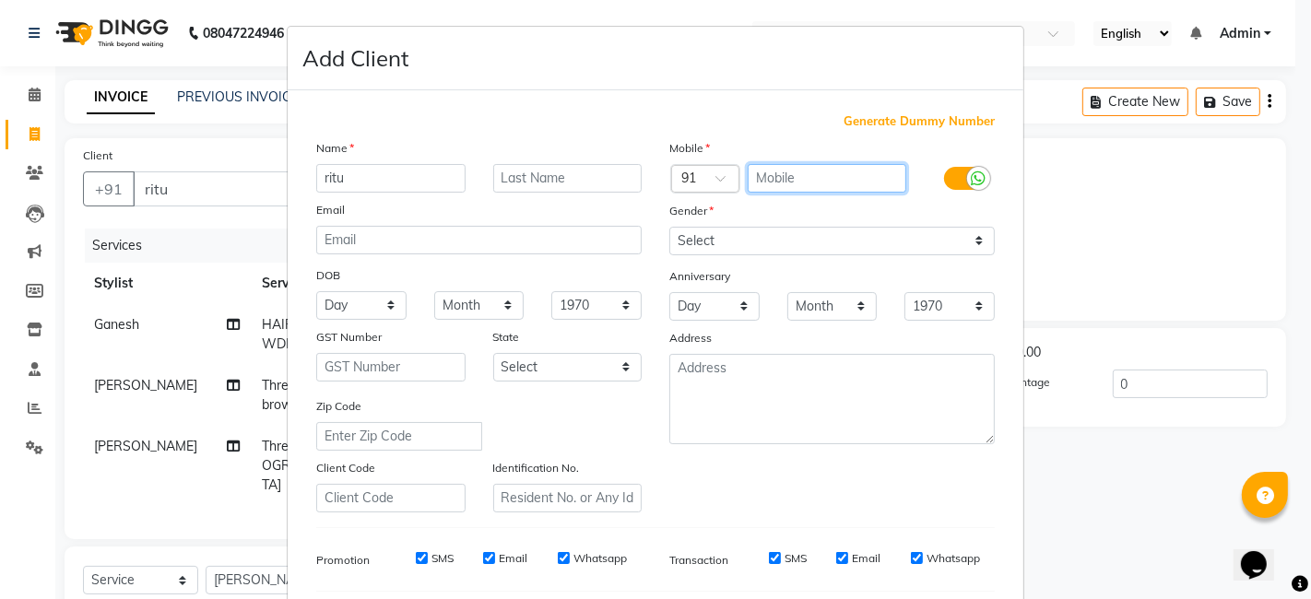
click at [781, 181] on input "text" at bounding box center [826, 178] width 159 height 29
type input "7999411475"
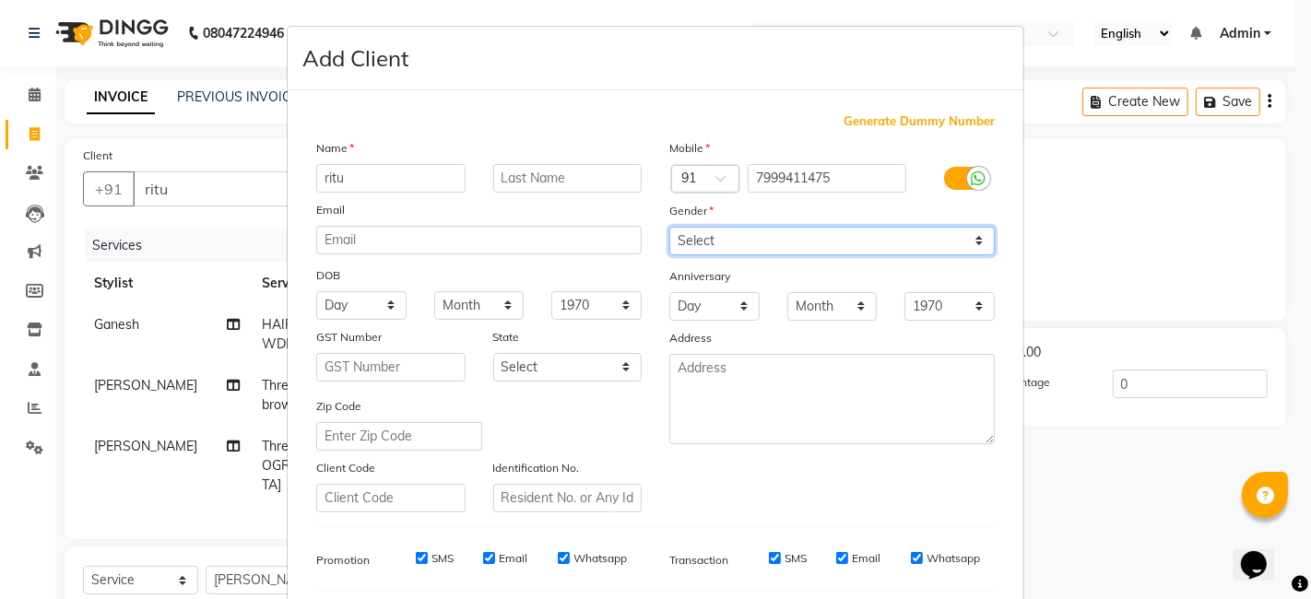
click at [974, 241] on select "Select [DEMOGRAPHIC_DATA] [DEMOGRAPHIC_DATA] Other Prefer Not To Say" at bounding box center [831, 241] width 325 height 29
select select "[DEMOGRAPHIC_DATA]"
click at [669, 227] on select "Select [DEMOGRAPHIC_DATA] [DEMOGRAPHIC_DATA] Other Prefer Not To Say" at bounding box center [831, 241] width 325 height 29
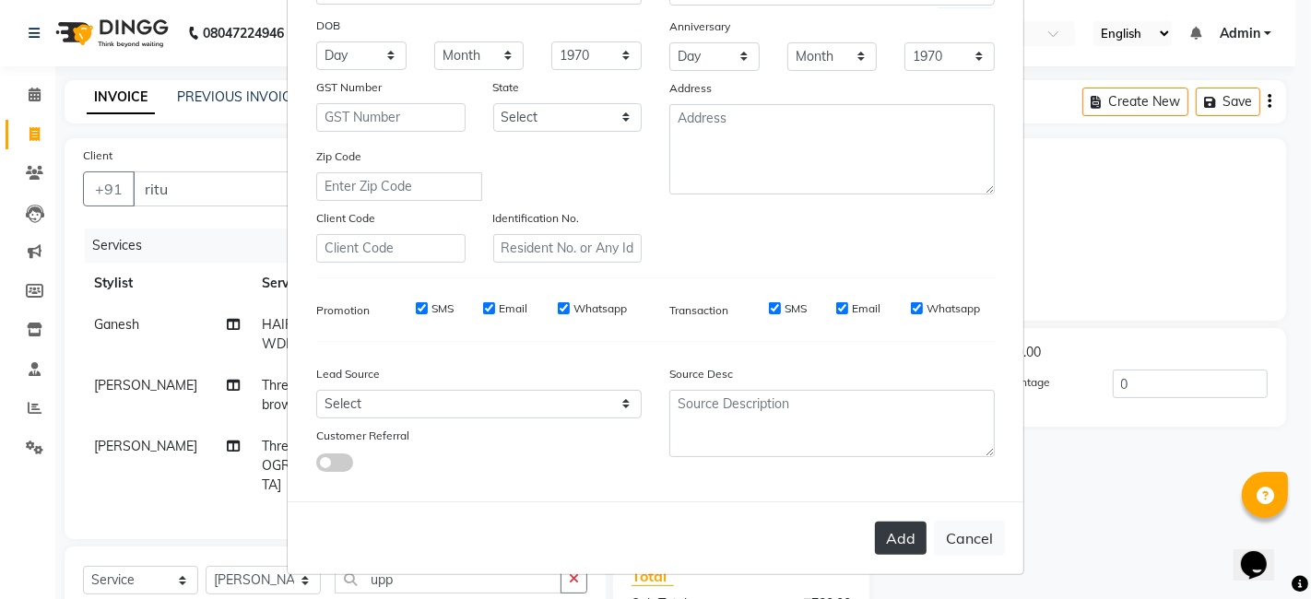
click at [898, 533] on button "Add" at bounding box center [901, 538] width 52 height 33
type input "7999411475"
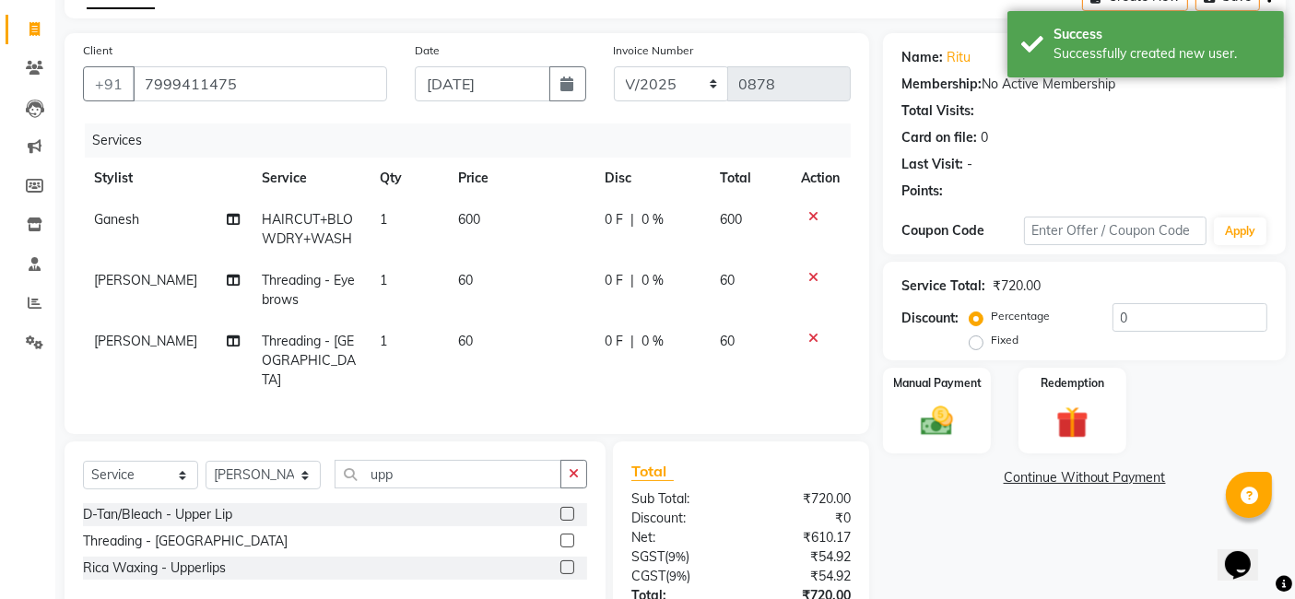
scroll to position [203, 0]
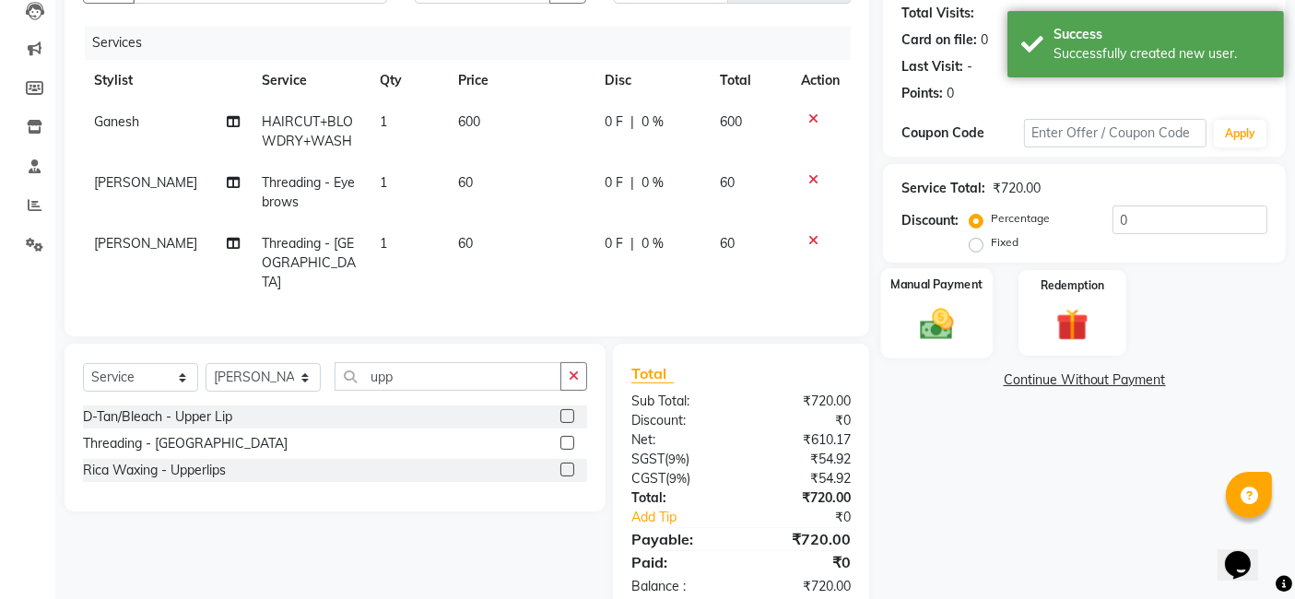
click at [947, 304] on img at bounding box center [937, 323] width 55 height 39
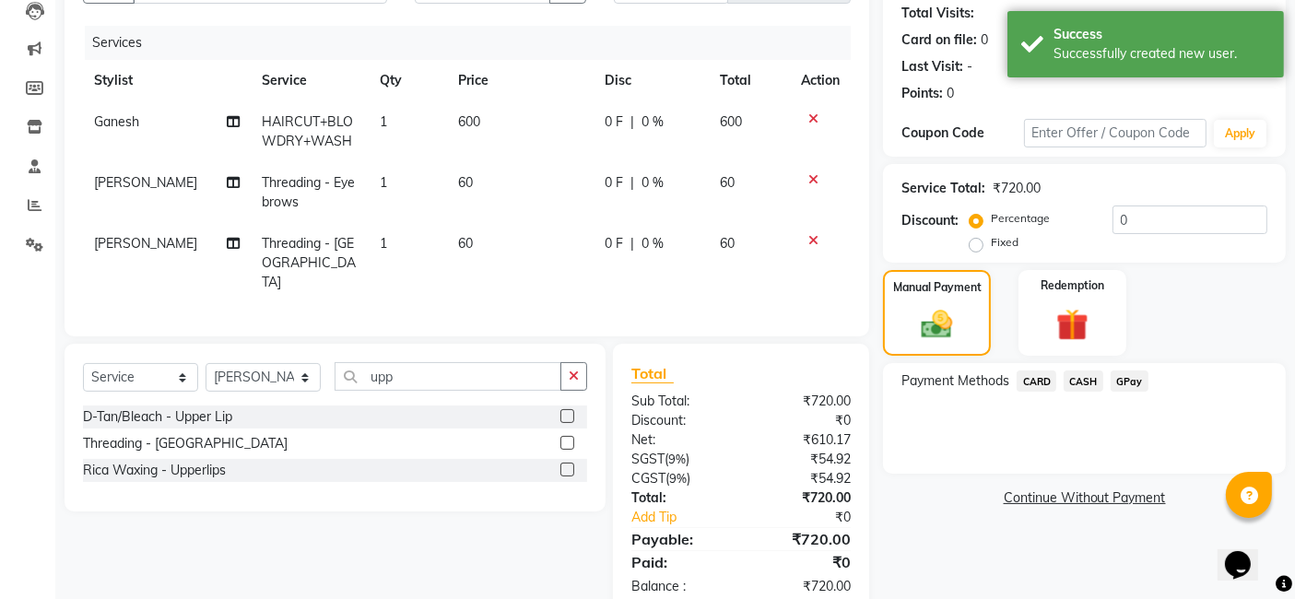
click at [1126, 368] on div "Payment Methods CARD CASH GPay" at bounding box center [1084, 418] width 403 height 111
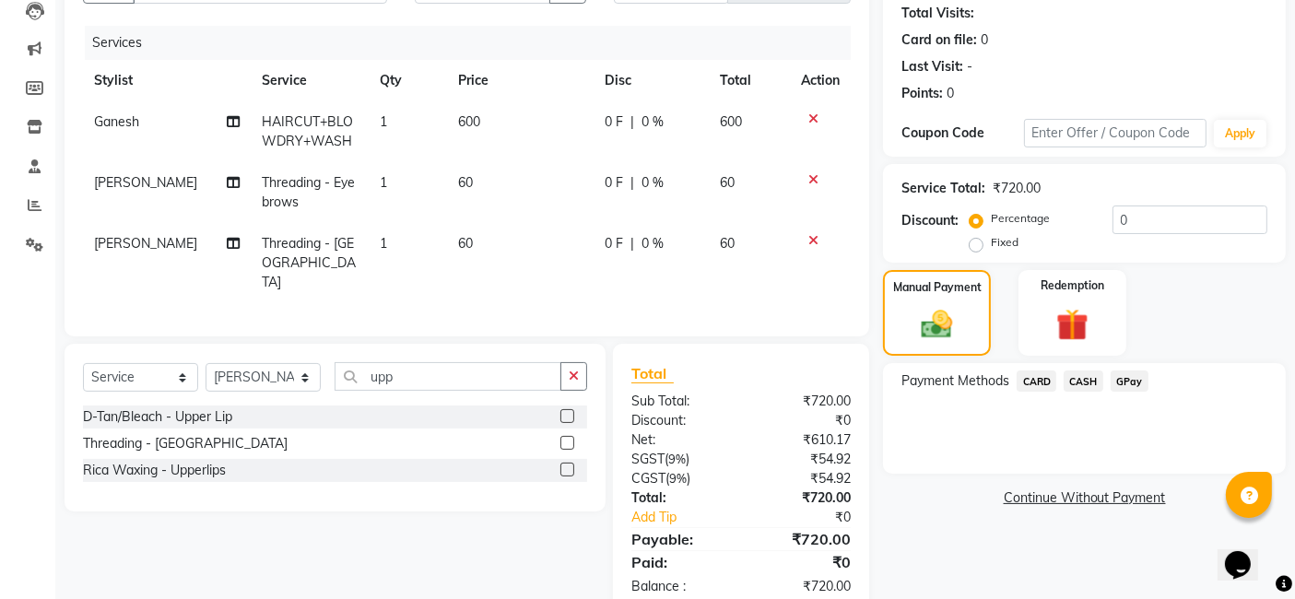
click at [1124, 373] on span "GPay" at bounding box center [1130, 380] width 38 height 21
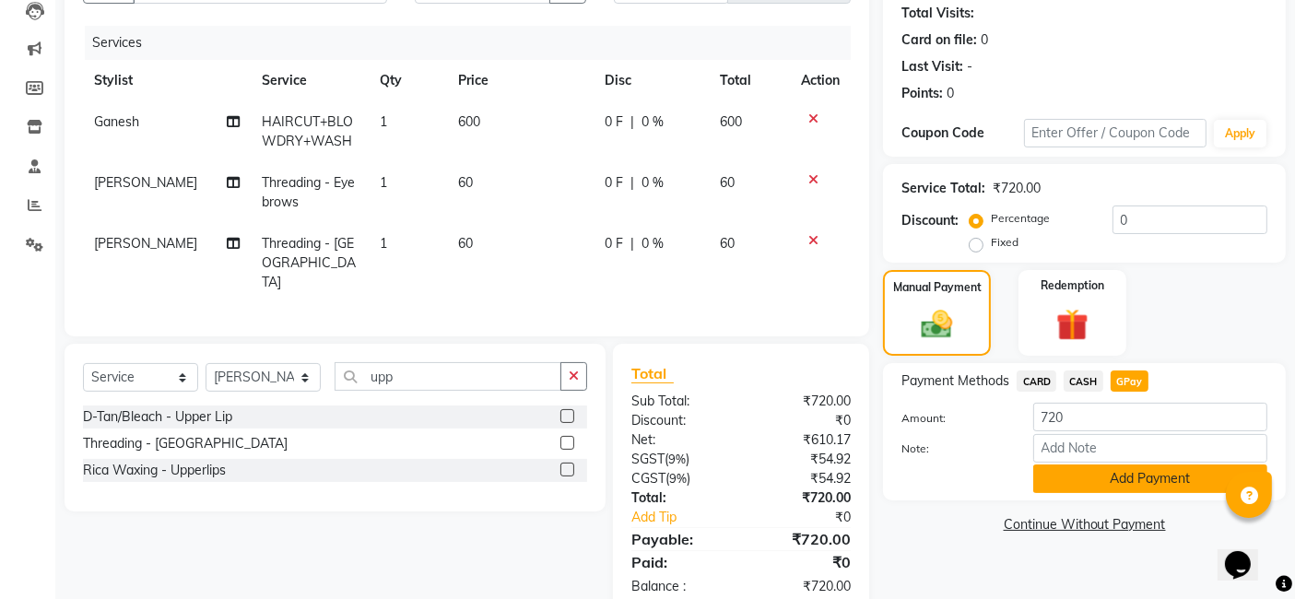
click at [1119, 481] on button "Add Payment" at bounding box center [1150, 478] width 234 height 29
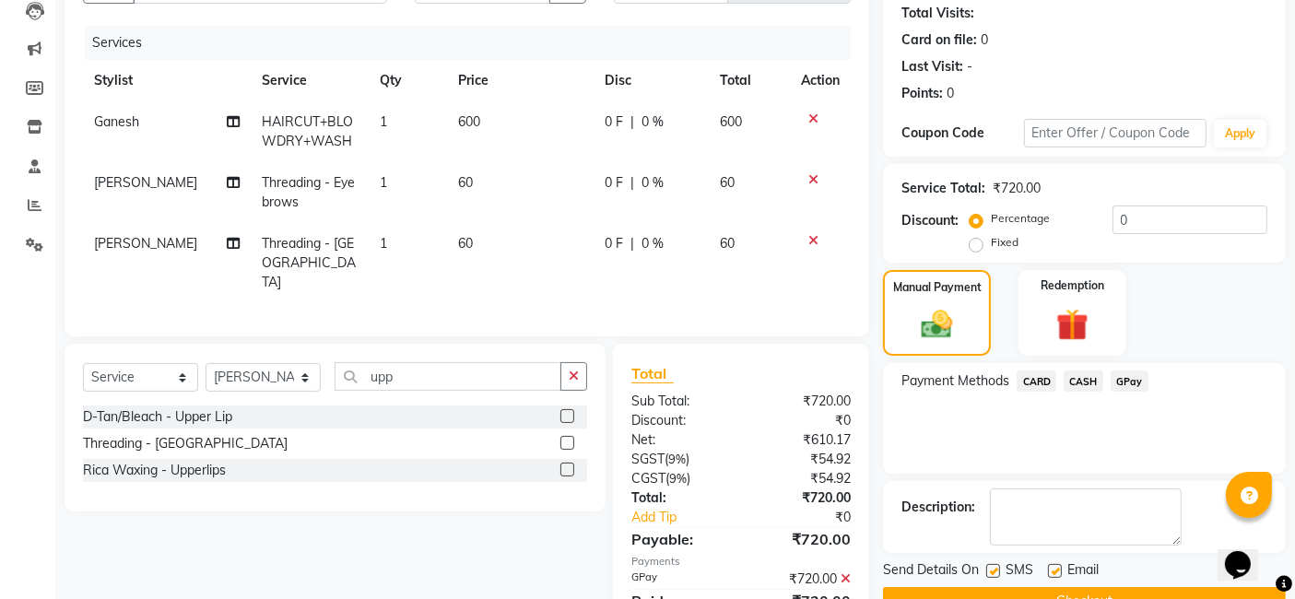
scroll to position [279, 0]
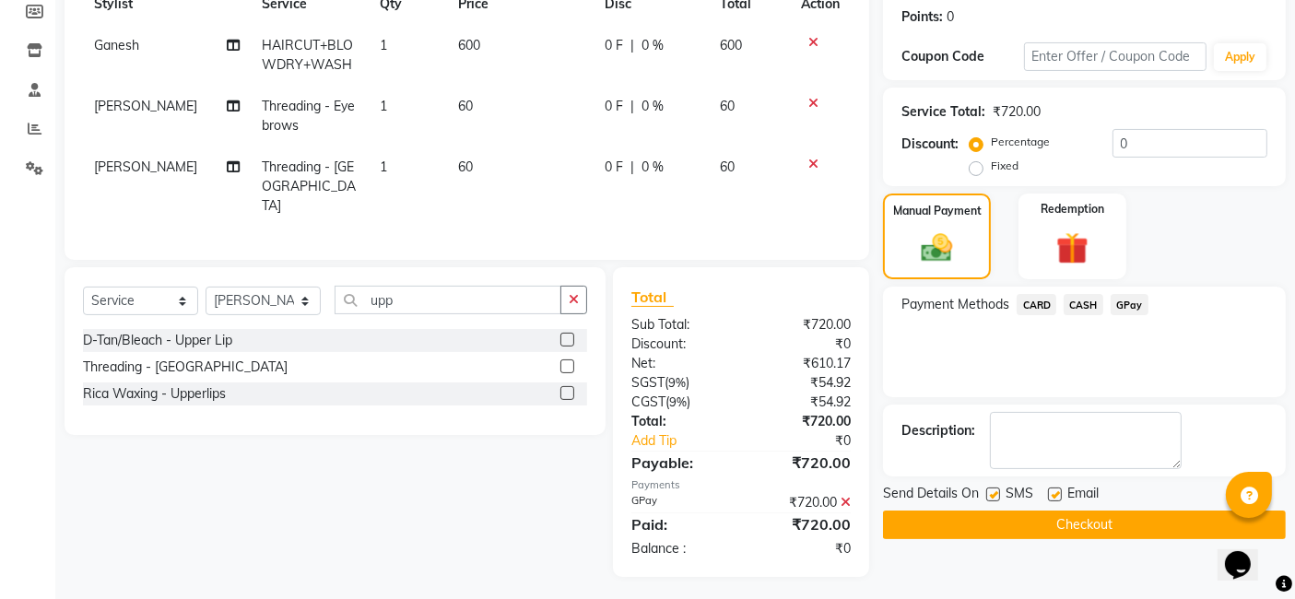
click at [1017, 521] on button "Checkout" at bounding box center [1084, 525] width 403 height 29
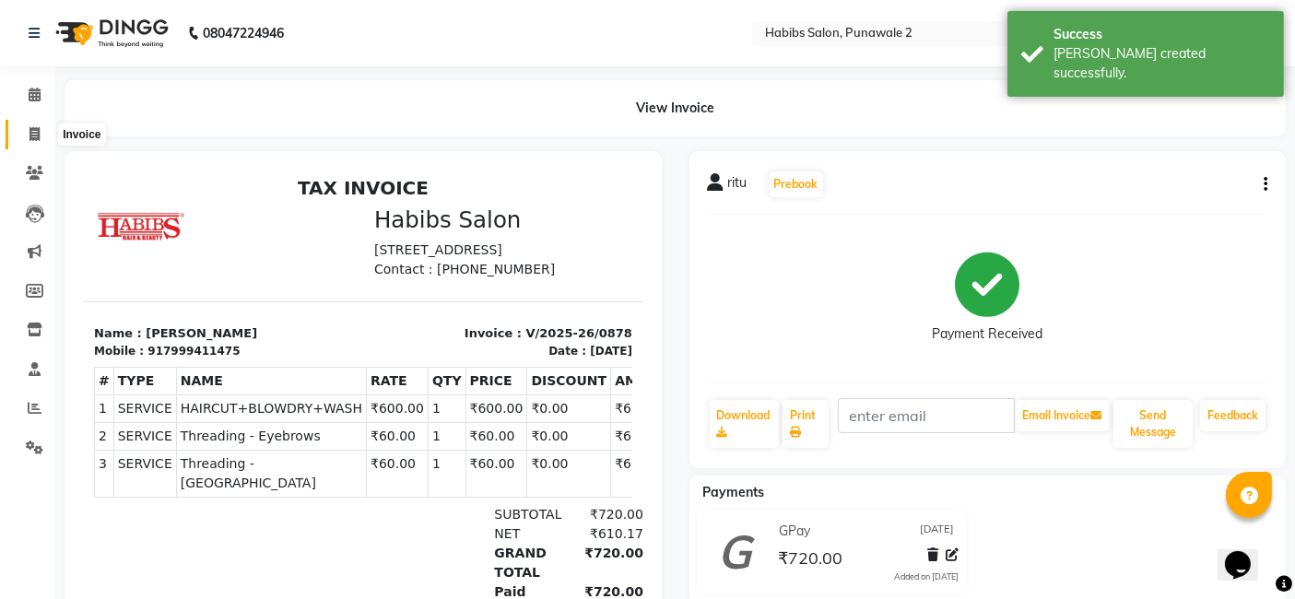
click at [34, 135] on icon at bounding box center [34, 134] width 10 height 14
select select "8475"
select select "service"
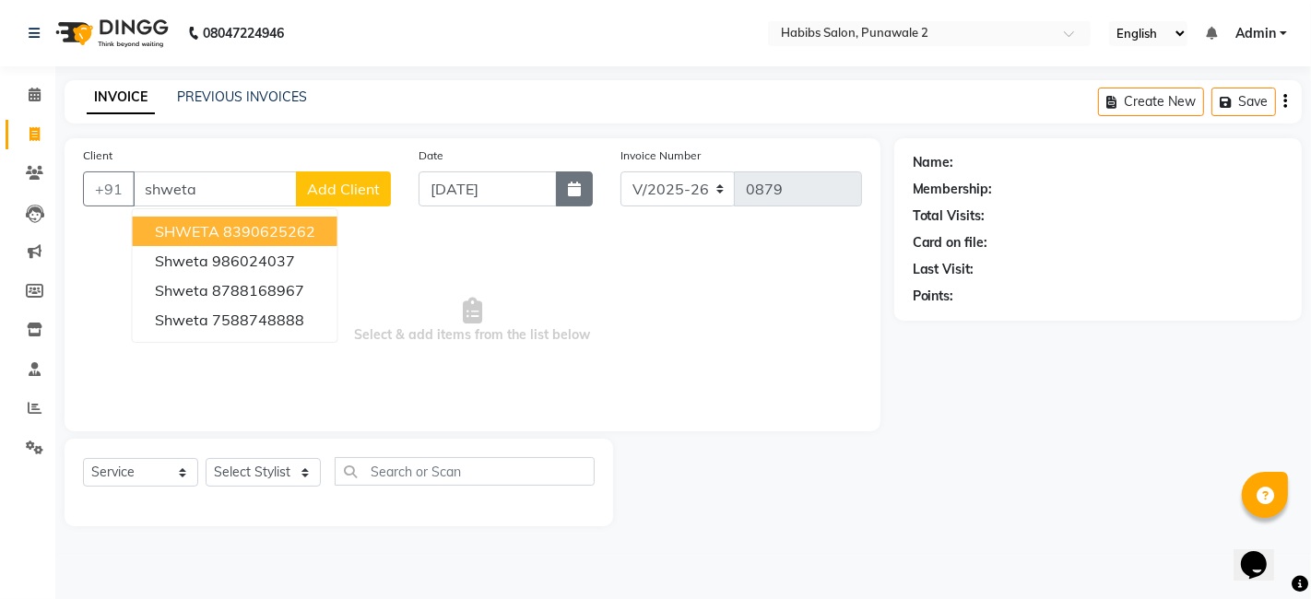
type input "shweta"
click at [591, 186] on button "button" at bounding box center [574, 188] width 37 height 35
select select "9"
select select "2025"
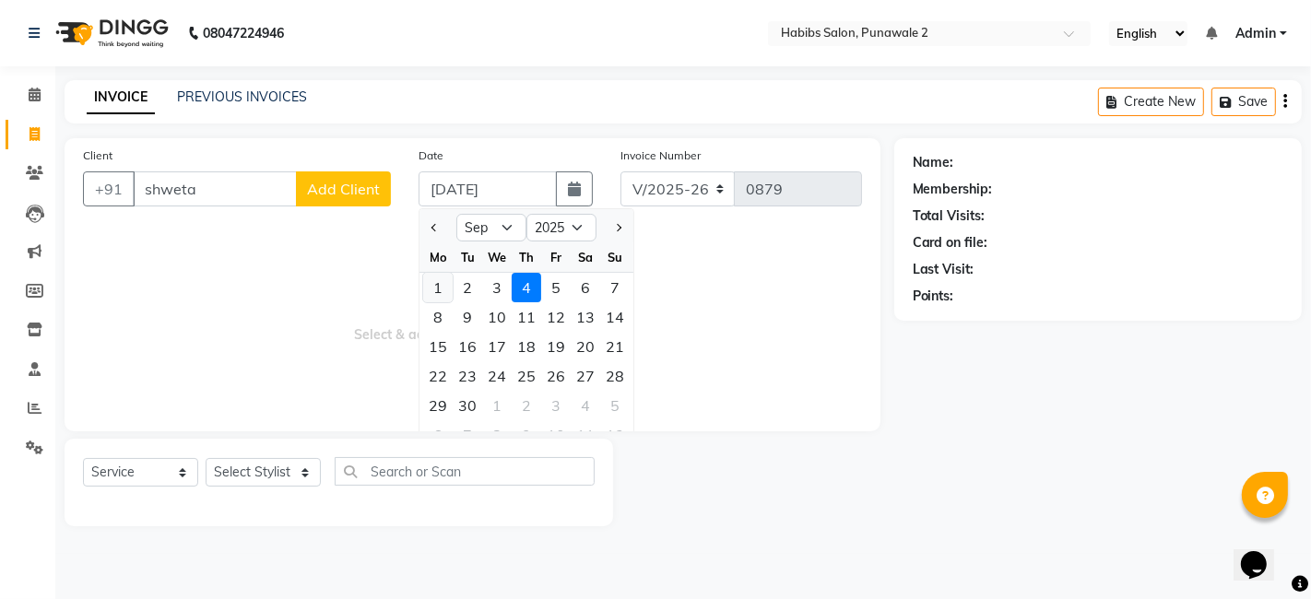
click at [437, 285] on div "1" at bounding box center [437, 287] width 29 height 29
type input "[DATE]"
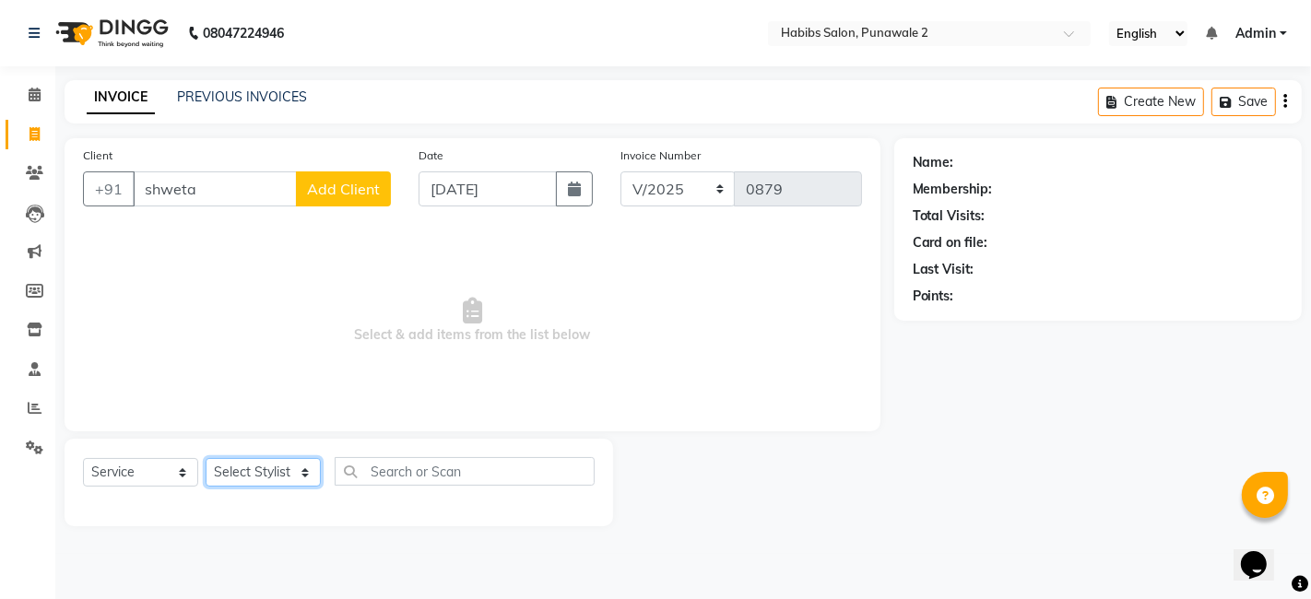
click at [311, 467] on select "Select Stylist Chandan Ganesh Gauri [PERSON_NAME] [PERSON_NAME] nikhil [PERSON_…" at bounding box center [263, 472] width 115 height 29
select select "82974"
click at [206, 458] on select "Select Stylist Chandan Ganesh Gauri [PERSON_NAME] [PERSON_NAME] nikhil [PERSON_…" at bounding box center [263, 472] width 115 height 29
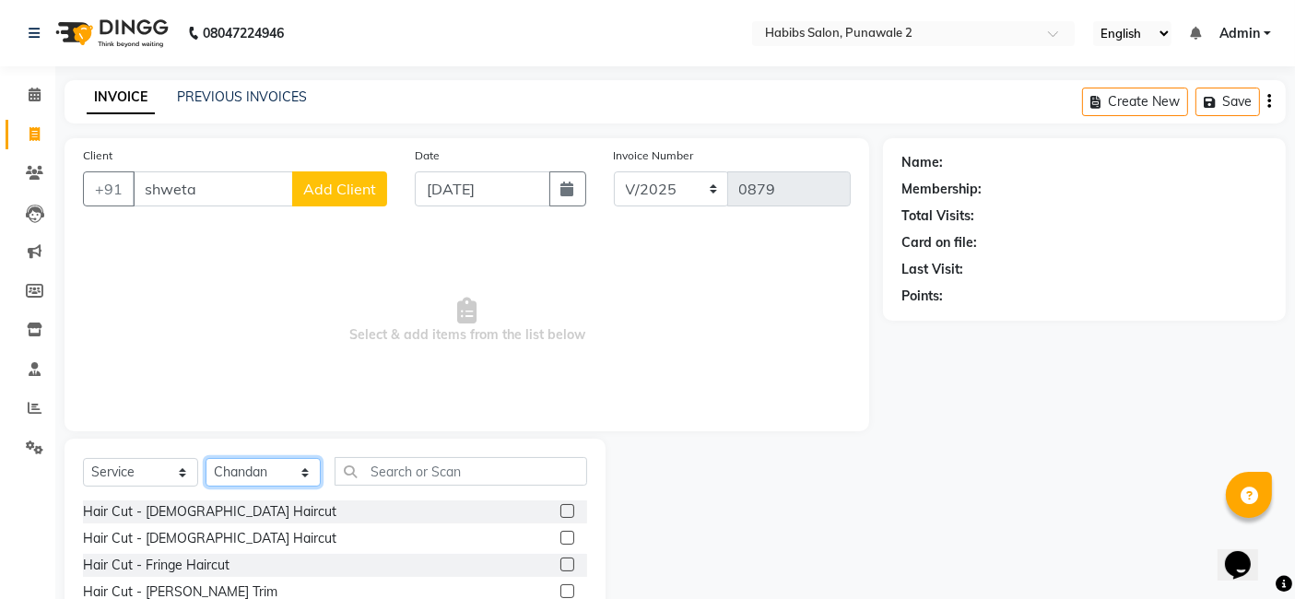
scroll to position [138, 0]
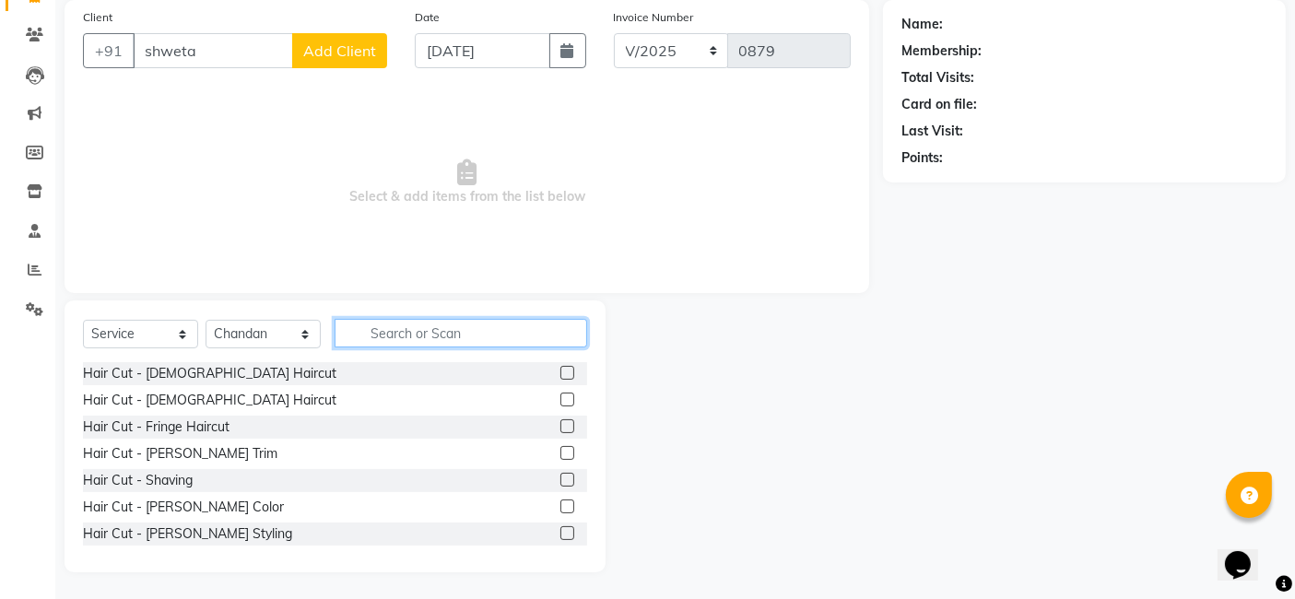
click at [394, 331] on input "text" at bounding box center [461, 333] width 253 height 29
type input "spa"
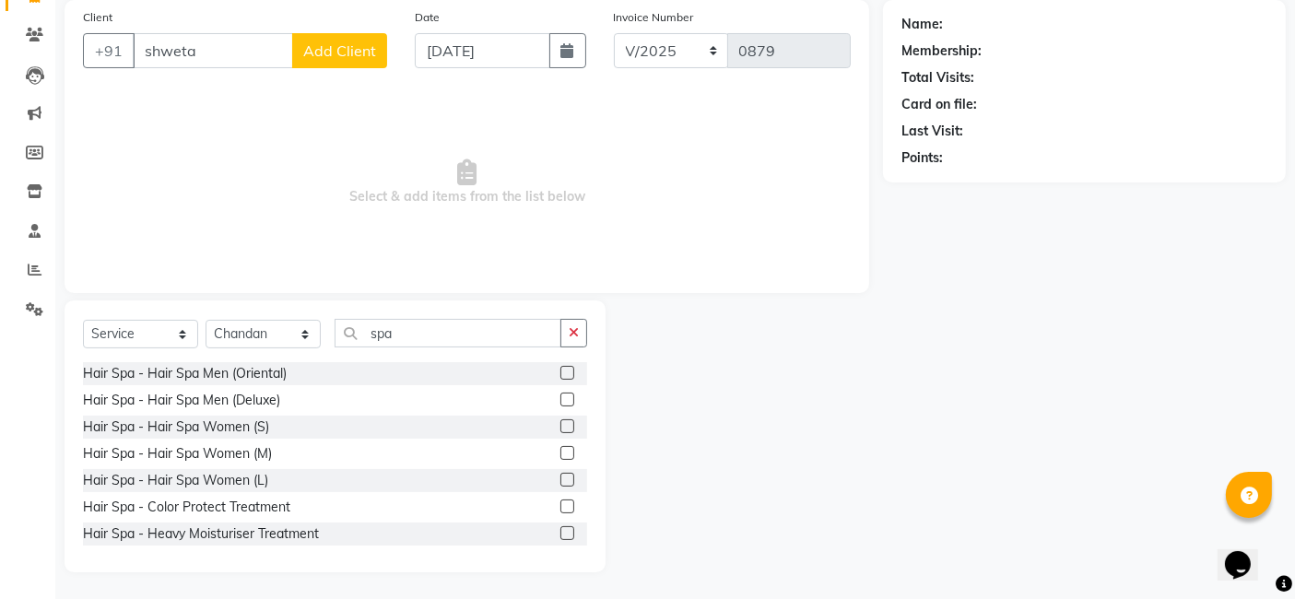
click at [560, 373] on label at bounding box center [567, 373] width 14 height 14
click at [560, 373] on input "checkbox" at bounding box center [566, 374] width 12 height 12
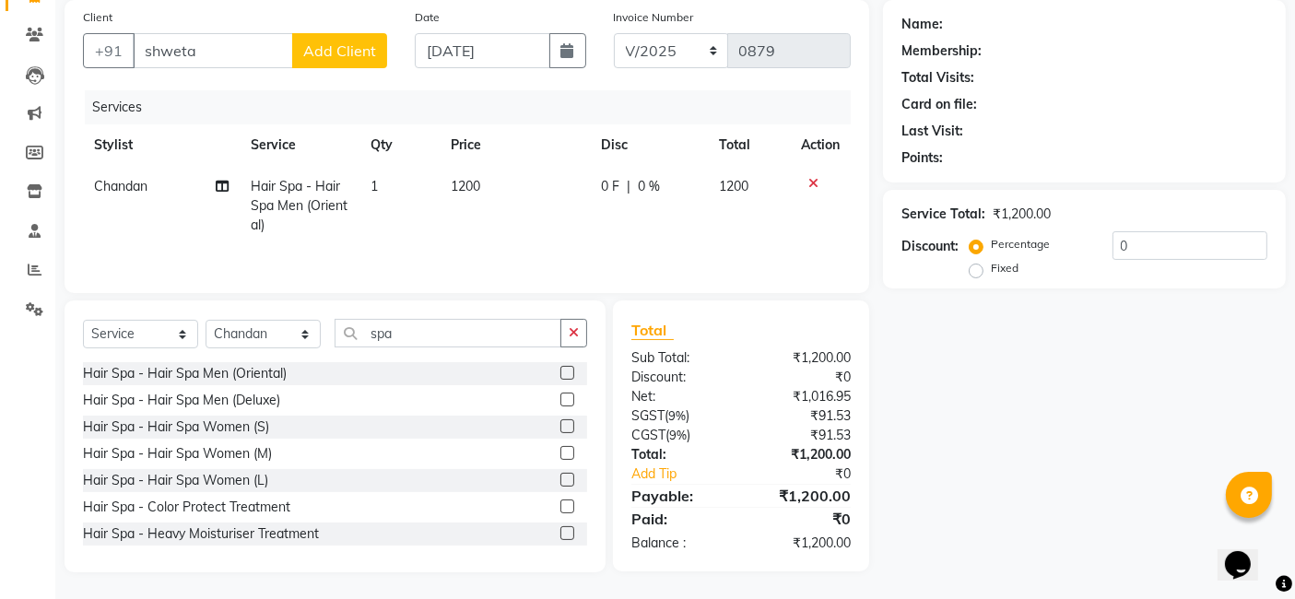
click at [560, 373] on label at bounding box center [567, 373] width 14 height 14
click at [560, 373] on input "checkbox" at bounding box center [566, 374] width 12 height 12
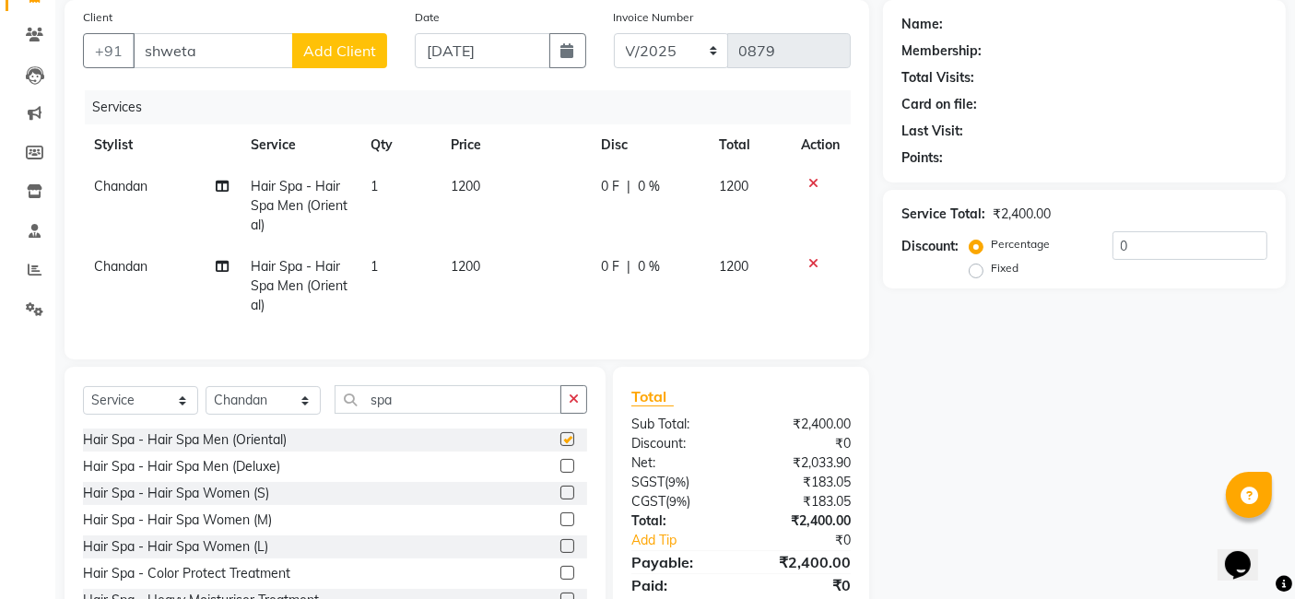
checkbox input "false"
click at [509, 272] on td "1200" at bounding box center [515, 286] width 150 height 80
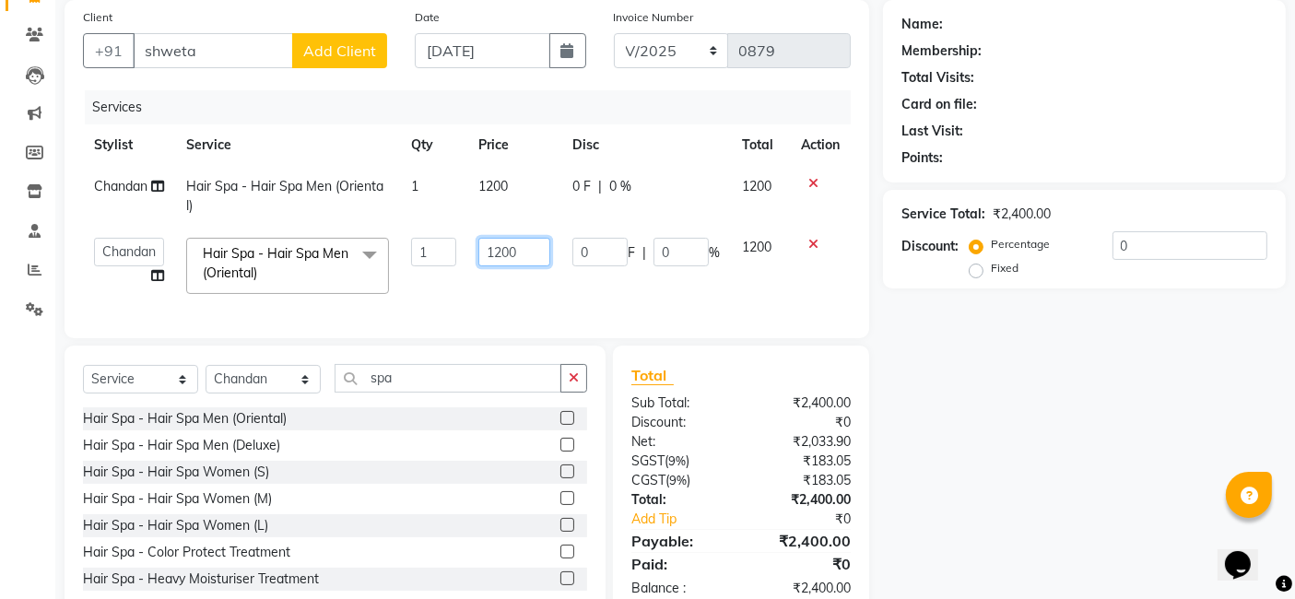
click at [525, 248] on input "1200" at bounding box center [514, 252] width 72 height 29
type input "1"
type input "1480"
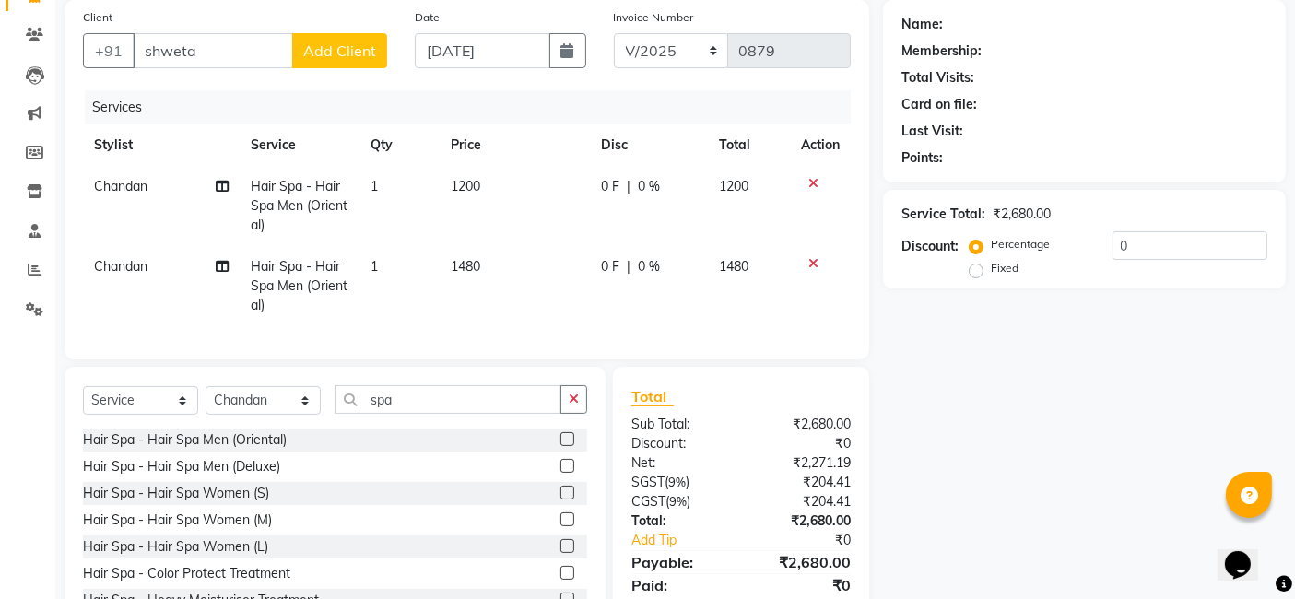
click at [530, 166] on td "1200" at bounding box center [515, 206] width 150 height 80
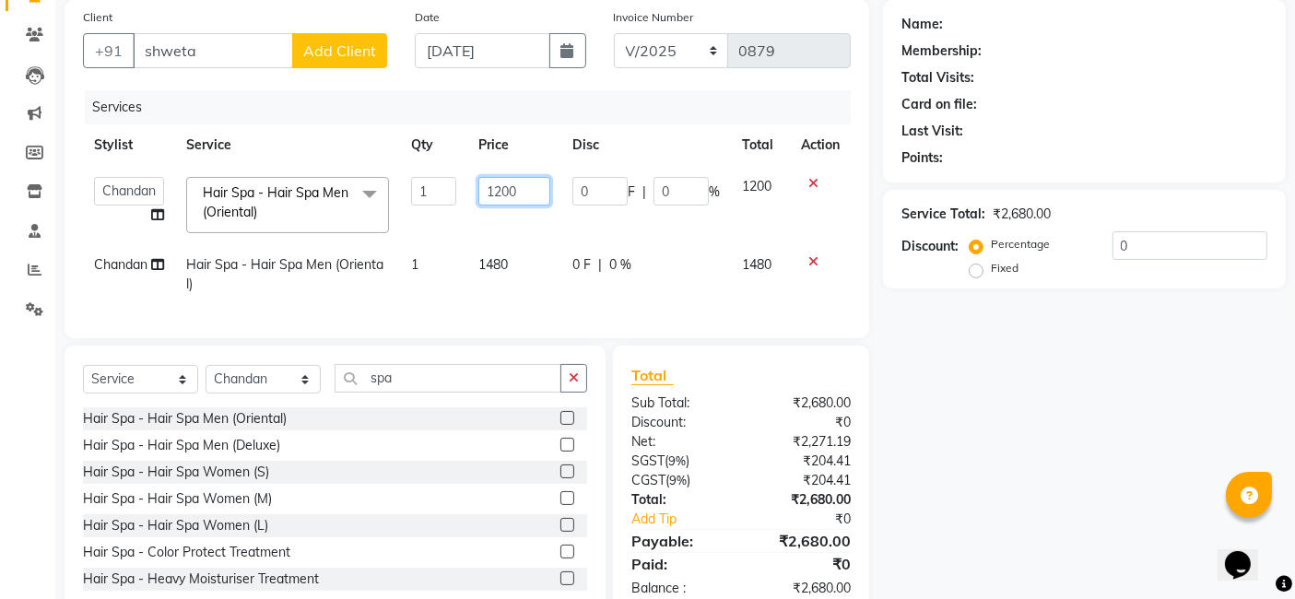
click at [523, 187] on input "1200" at bounding box center [514, 191] width 72 height 29
type input "1"
type input "1480"
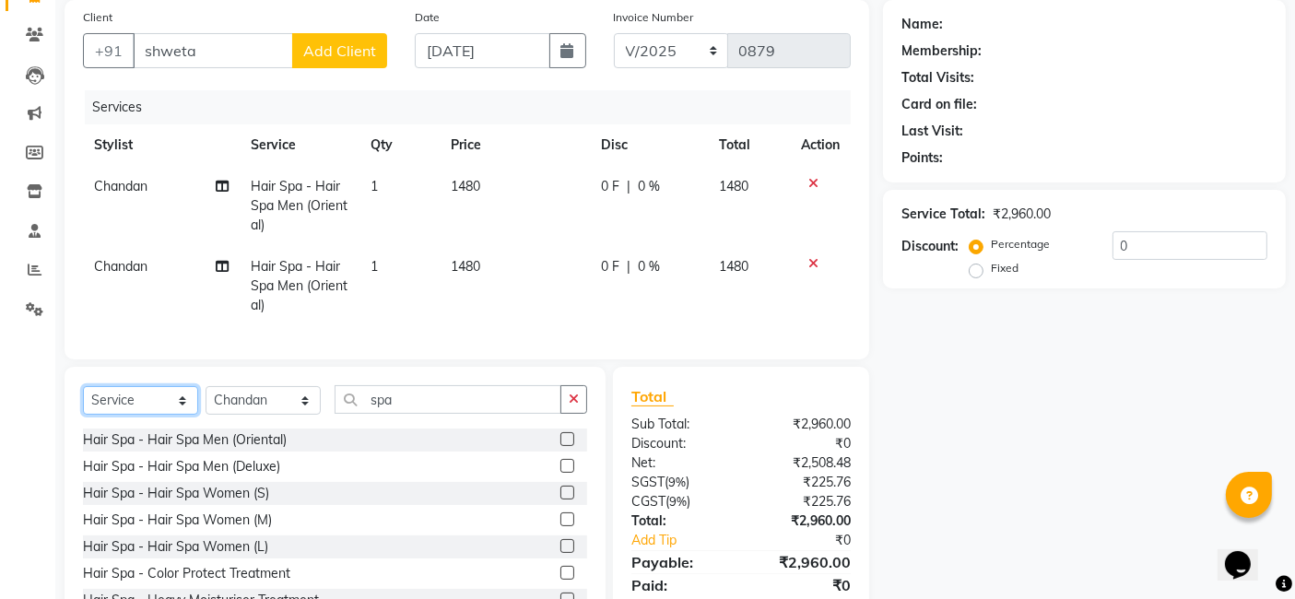
click at [154, 415] on select "Select Service Product Membership Package Voucher Prepaid Gift Card" at bounding box center [140, 400] width 115 height 29
click at [83, 401] on select "Select Service Product Membership Package Voucher Prepaid Gift Card" at bounding box center [140, 400] width 115 height 29
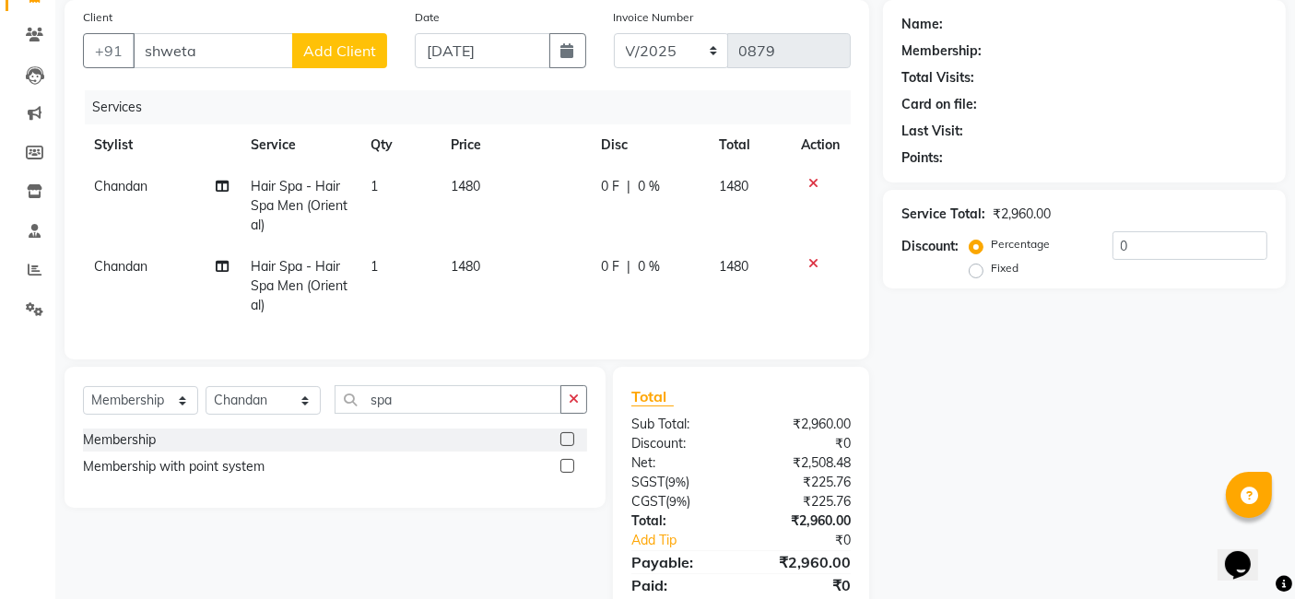
click at [565, 446] on label at bounding box center [567, 439] width 14 height 14
click at [565, 446] on input "checkbox" at bounding box center [566, 440] width 12 height 12
select select "select"
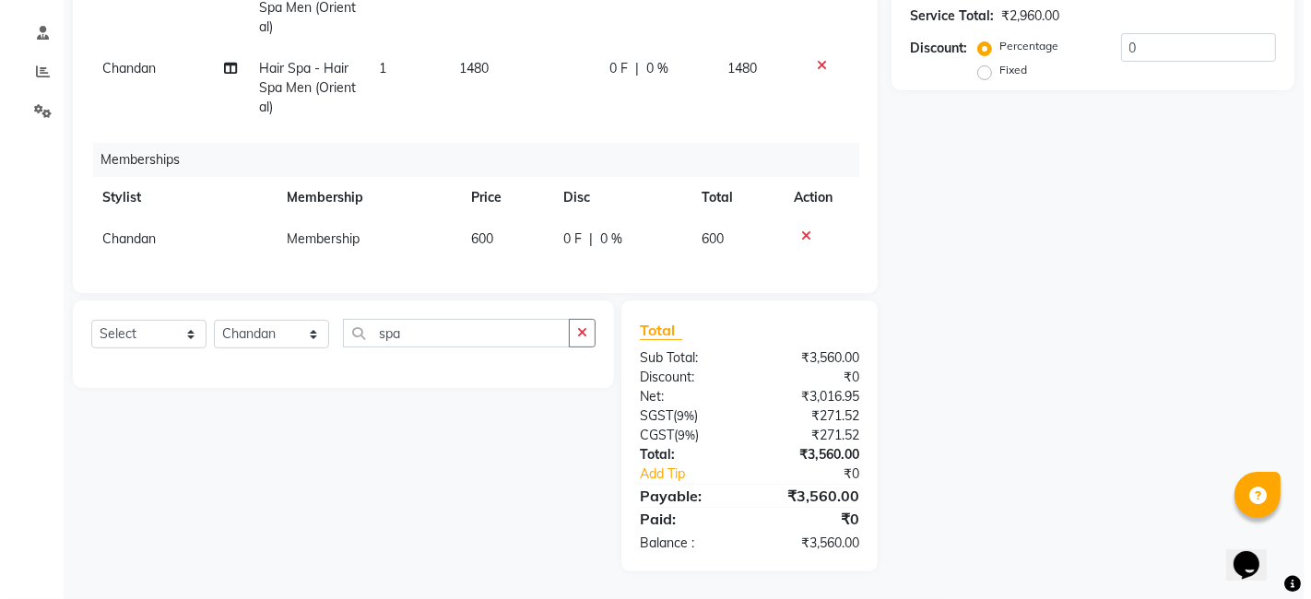
scroll to position [0, 0]
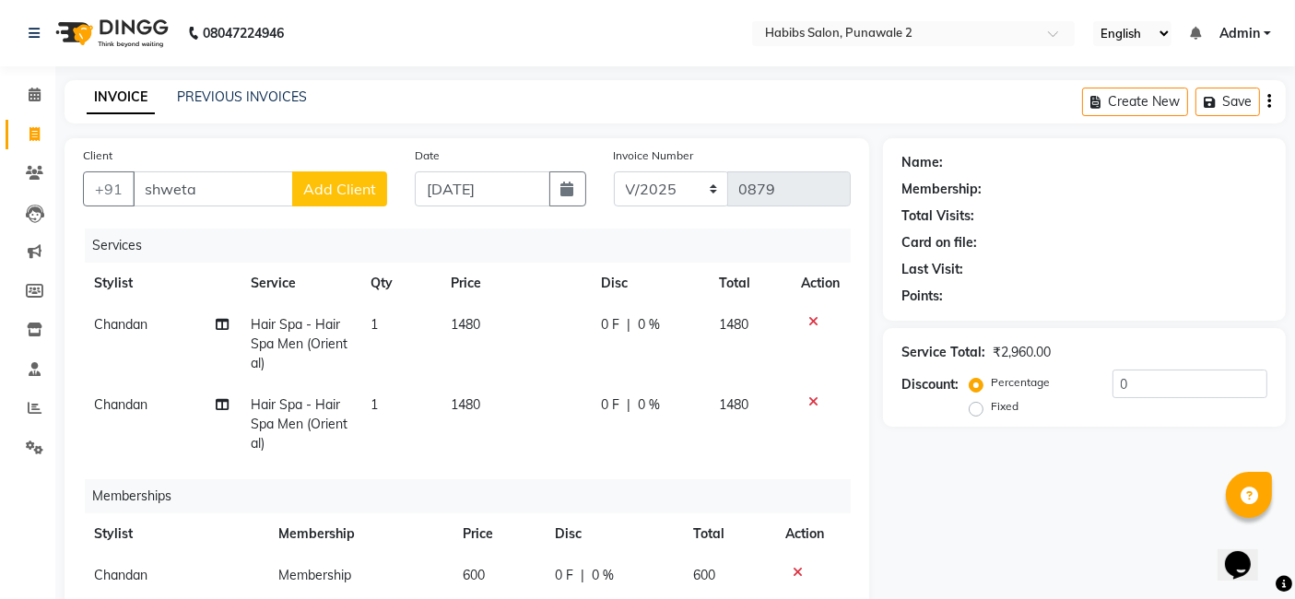
click at [343, 194] on span "Add Client" at bounding box center [339, 189] width 73 height 18
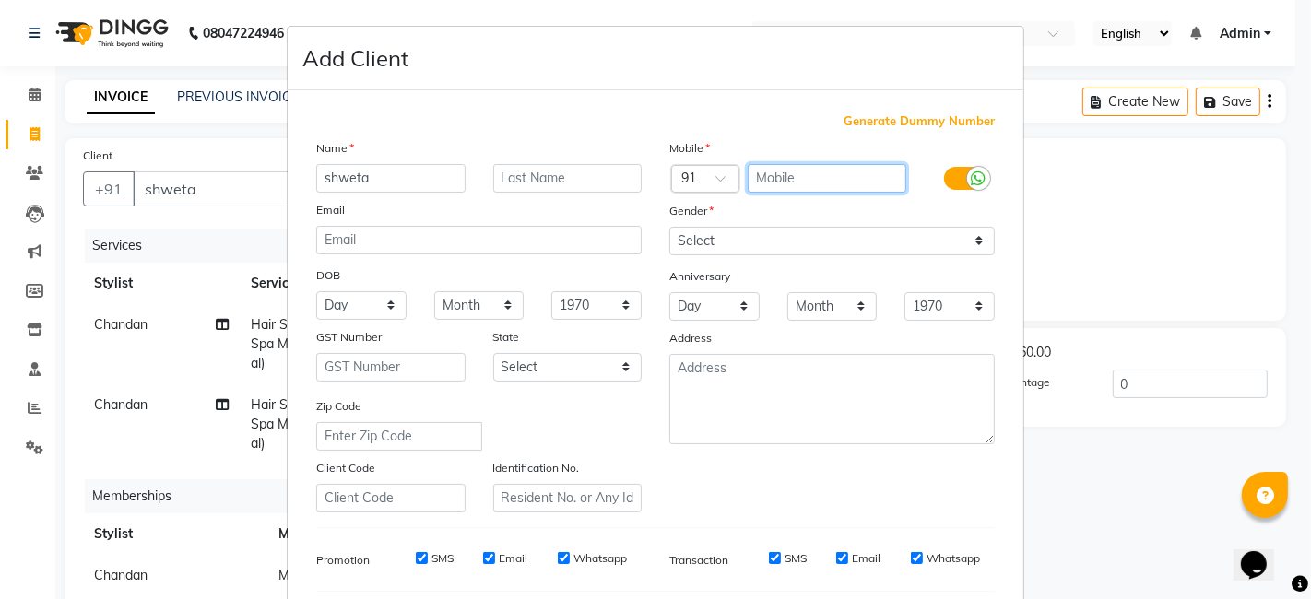
click at [750, 164] on input "text" at bounding box center [826, 178] width 159 height 29
type input "8839780655"
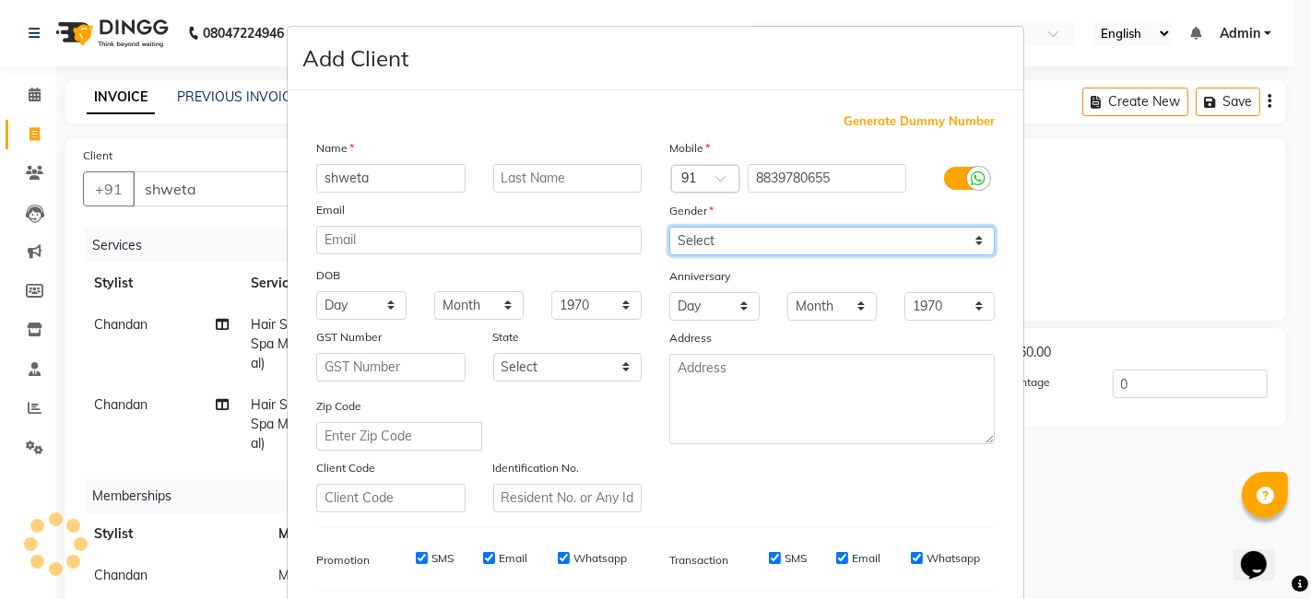
click at [977, 235] on select "Select [DEMOGRAPHIC_DATA] [DEMOGRAPHIC_DATA] Other Prefer Not To Say" at bounding box center [831, 241] width 325 height 29
select select "[DEMOGRAPHIC_DATA]"
click at [669, 227] on select "Select [DEMOGRAPHIC_DATA] [DEMOGRAPHIC_DATA] Other Prefer Not To Say" at bounding box center [831, 241] width 325 height 29
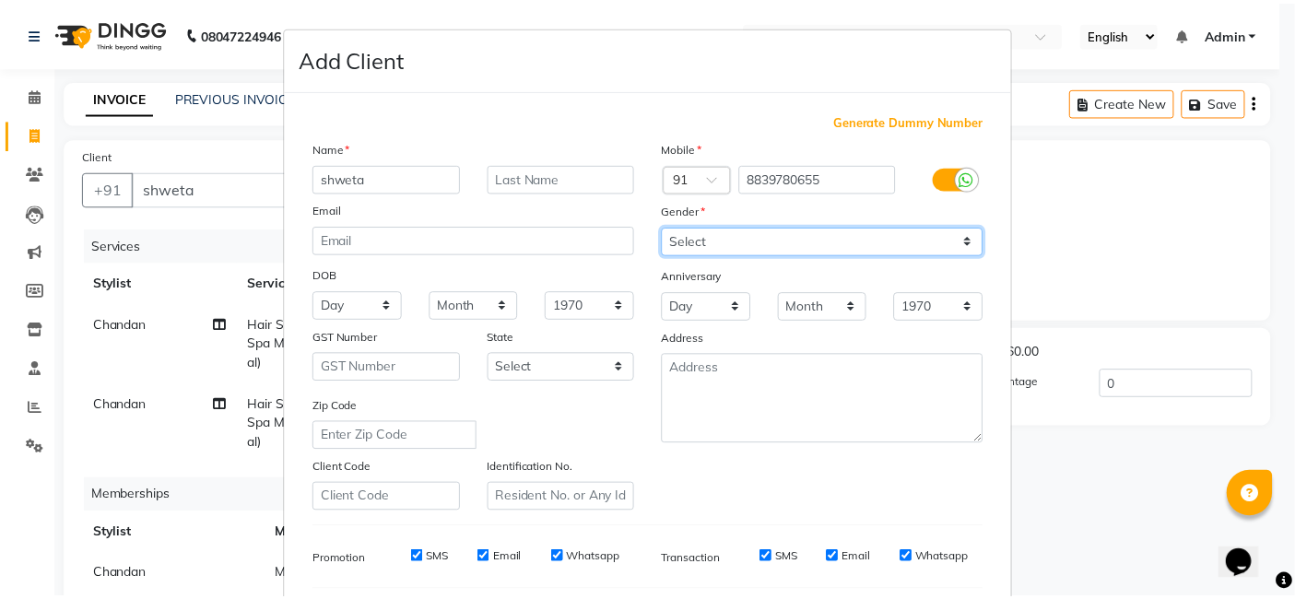
scroll to position [250, 0]
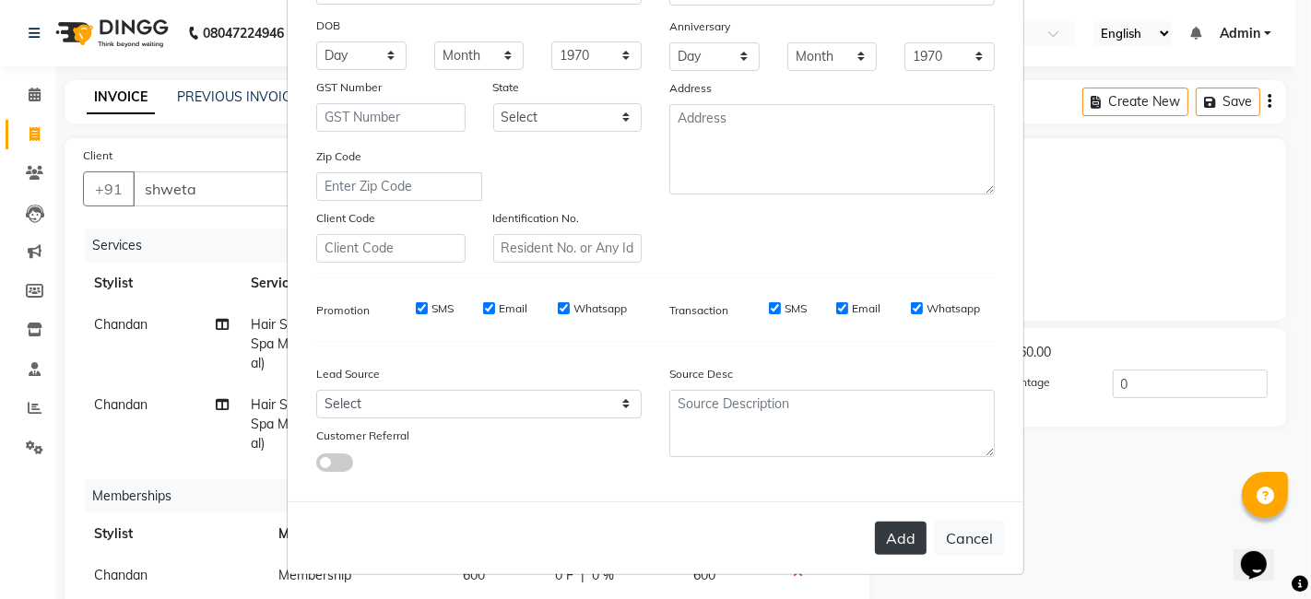
click at [895, 540] on button "Add" at bounding box center [901, 538] width 52 height 33
type input "8839780655"
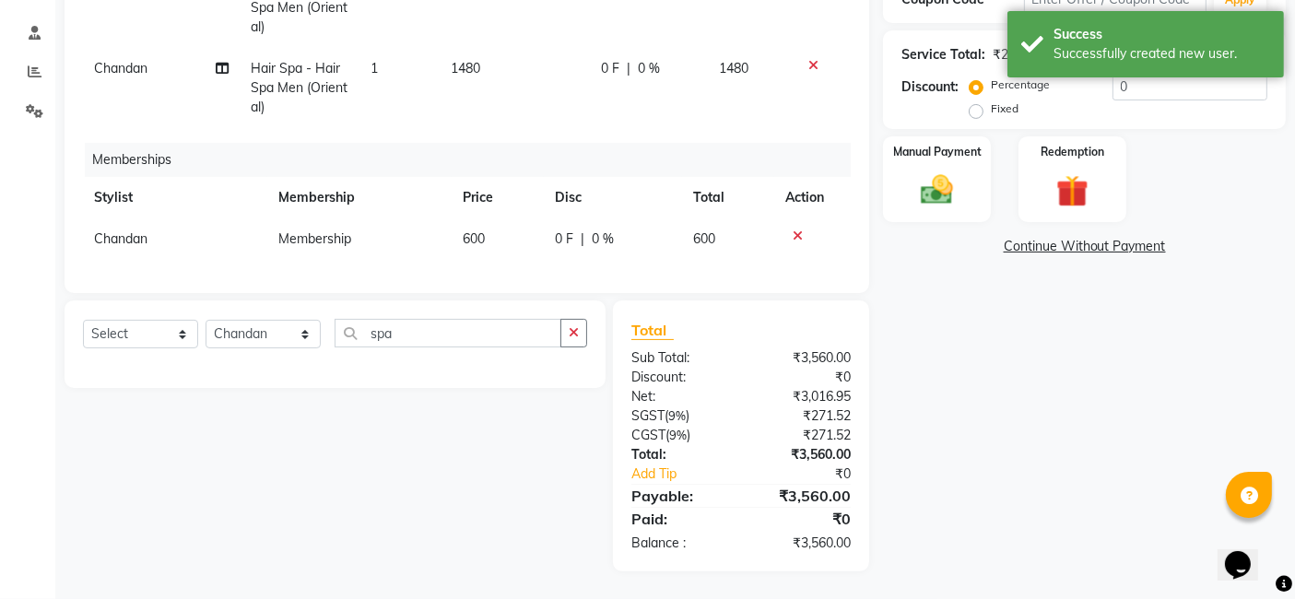
scroll to position [350, 0]
click at [951, 150] on div "Manual Payment" at bounding box center [937, 180] width 112 height 90
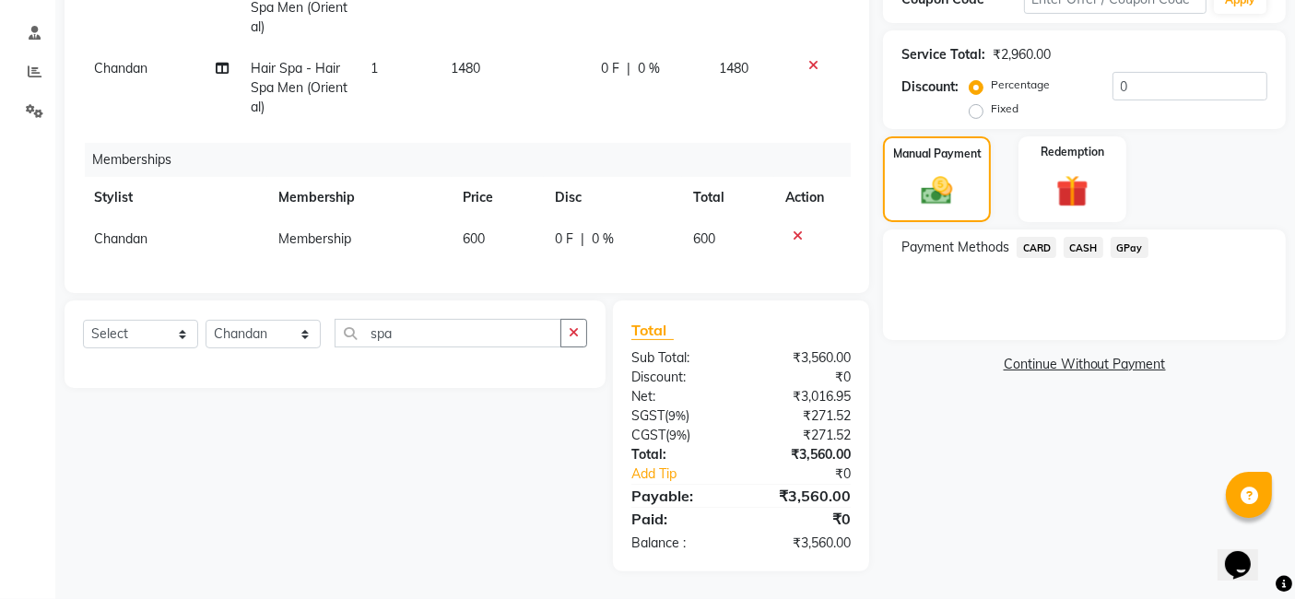
click at [1130, 237] on span "GPay" at bounding box center [1130, 247] width 38 height 21
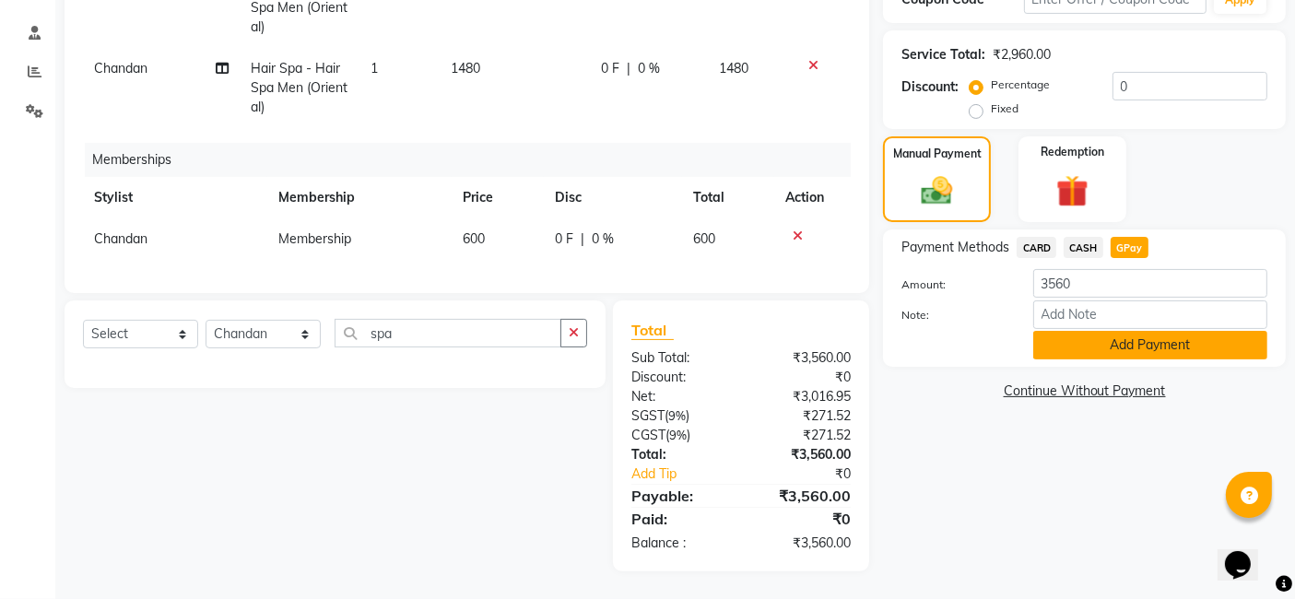
click at [1115, 343] on button "Add Payment" at bounding box center [1150, 345] width 234 height 29
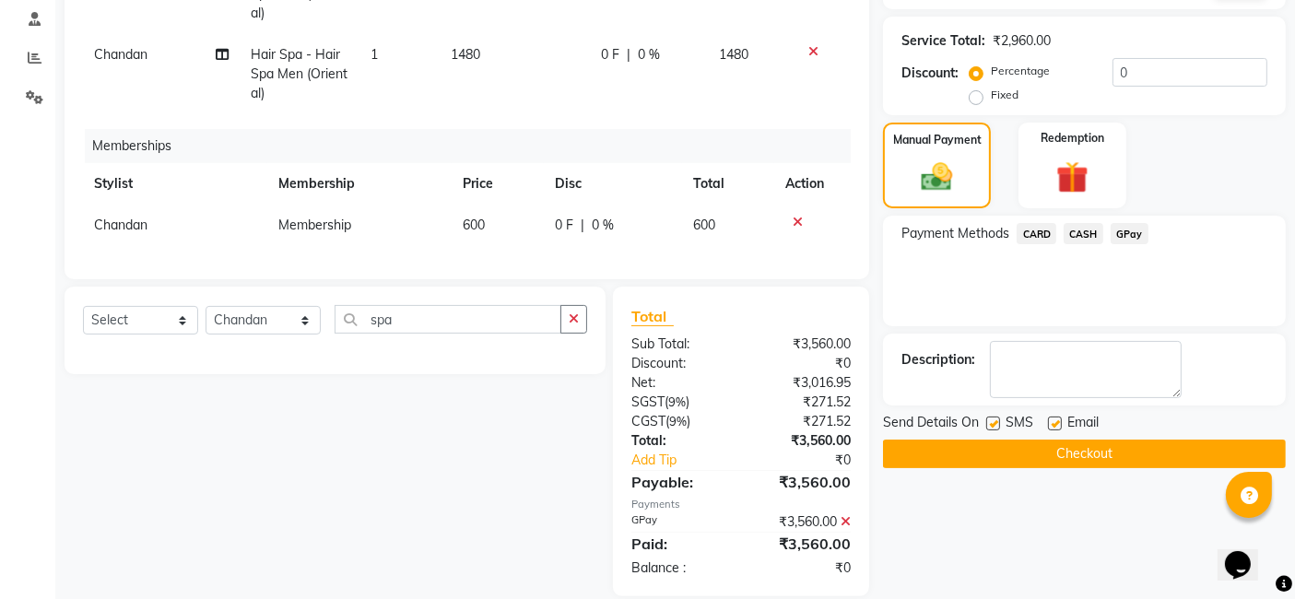
scroll to position [389, 0]
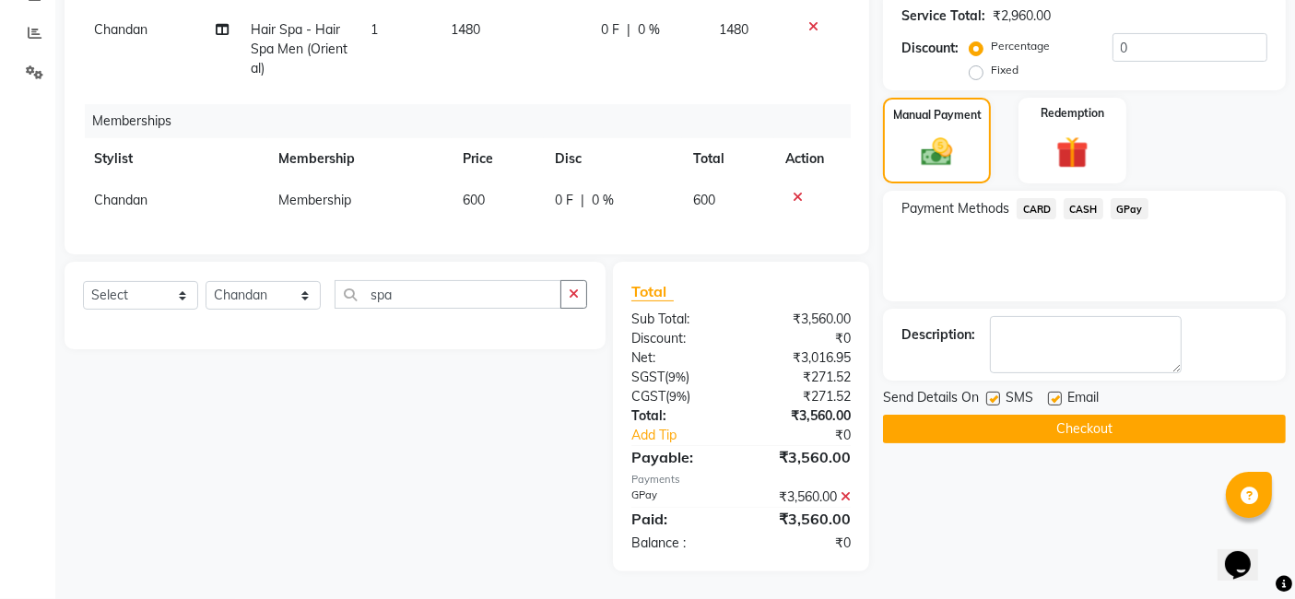
click at [1085, 417] on button "Checkout" at bounding box center [1084, 429] width 403 height 29
